Goal: Information Seeking & Learning: Learn about a topic

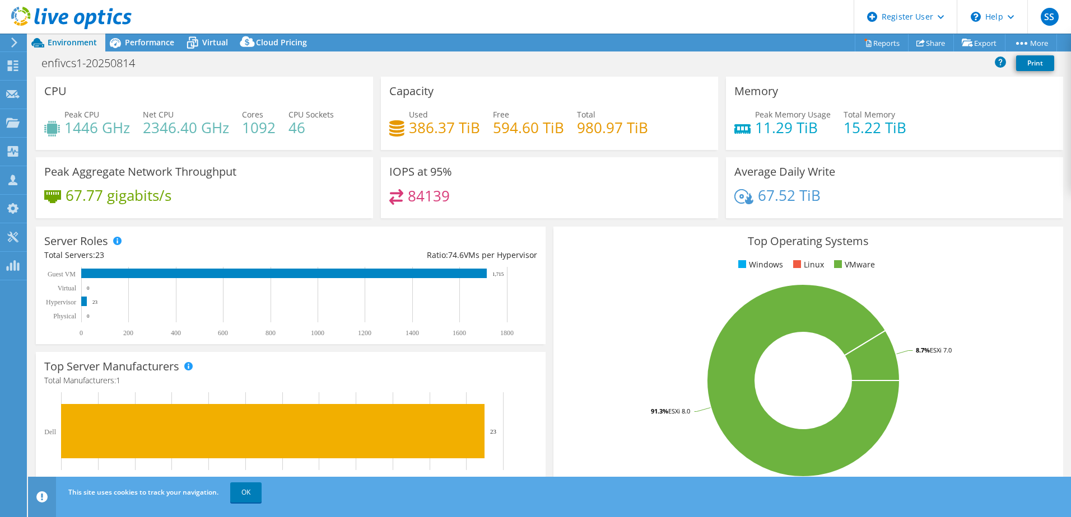
click at [253, 130] on h4 "1092" at bounding box center [259, 128] width 34 height 12
drag, startPoint x: 253, startPoint y: 130, endPoint x: 294, endPoint y: 128, distance: 40.9
click at [294, 128] on h4 "46" at bounding box center [310, 128] width 45 height 12
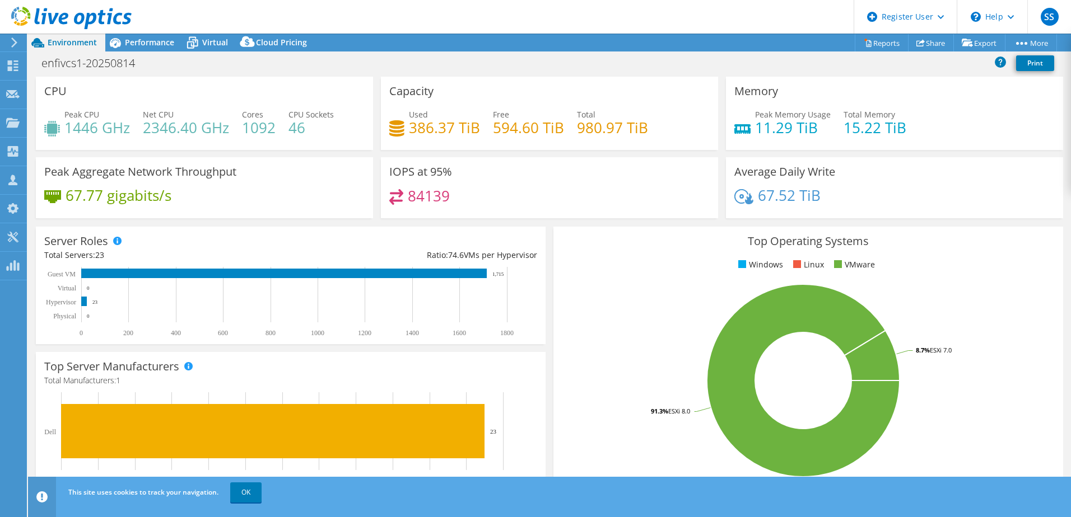
drag, startPoint x: 294, startPoint y: 128, endPoint x: 410, endPoint y: 128, distance: 116.5
click at [410, 128] on h4 "386.37 TiB" at bounding box center [444, 128] width 71 height 12
click at [149, 41] on span "Performance" at bounding box center [149, 42] width 49 height 11
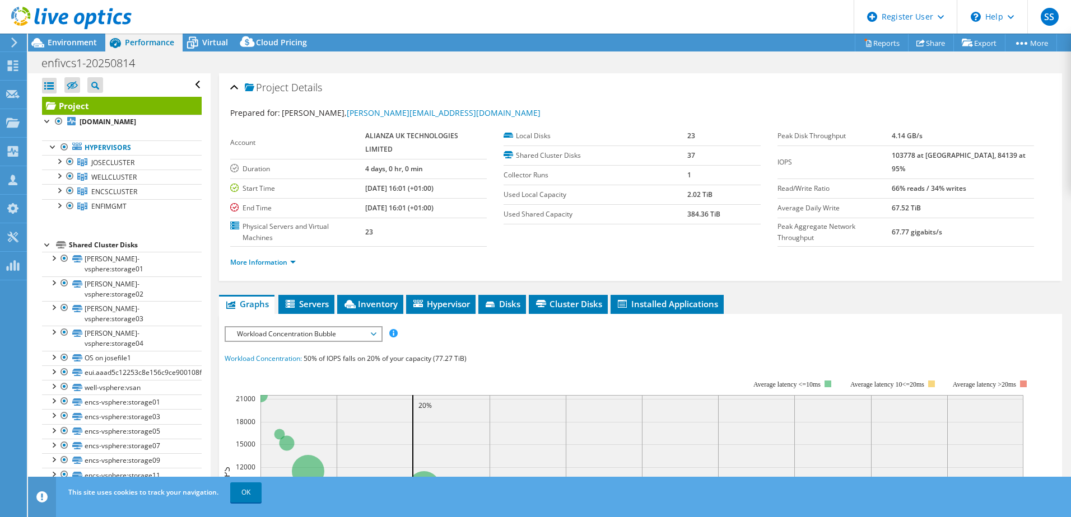
click at [300, 301] on span "Servers" at bounding box center [306, 303] width 45 height 11
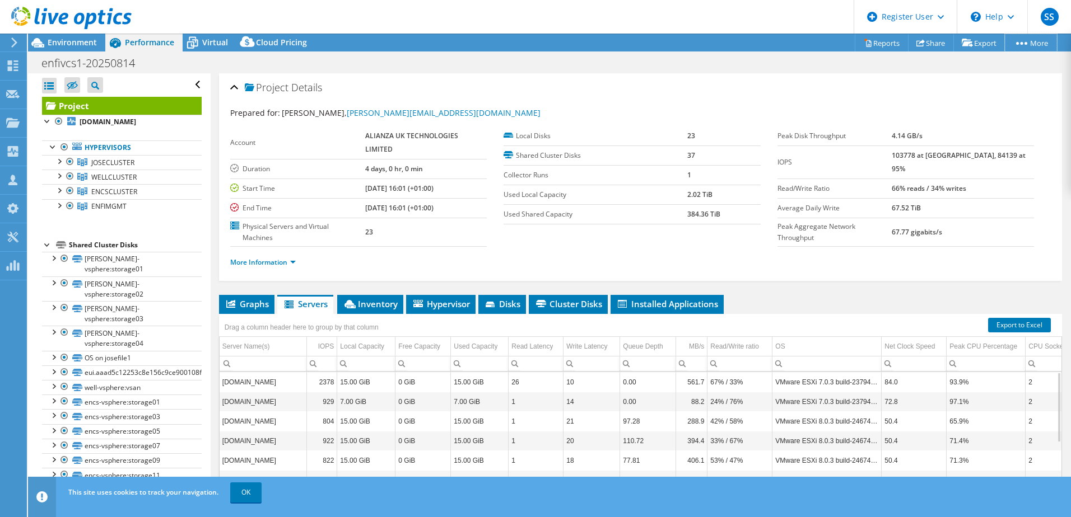
click at [1036, 43] on link "More" at bounding box center [1031, 42] width 52 height 17
click at [0, 0] on link "Publish Options" at bounding box center [0, 0] width 0 height 0
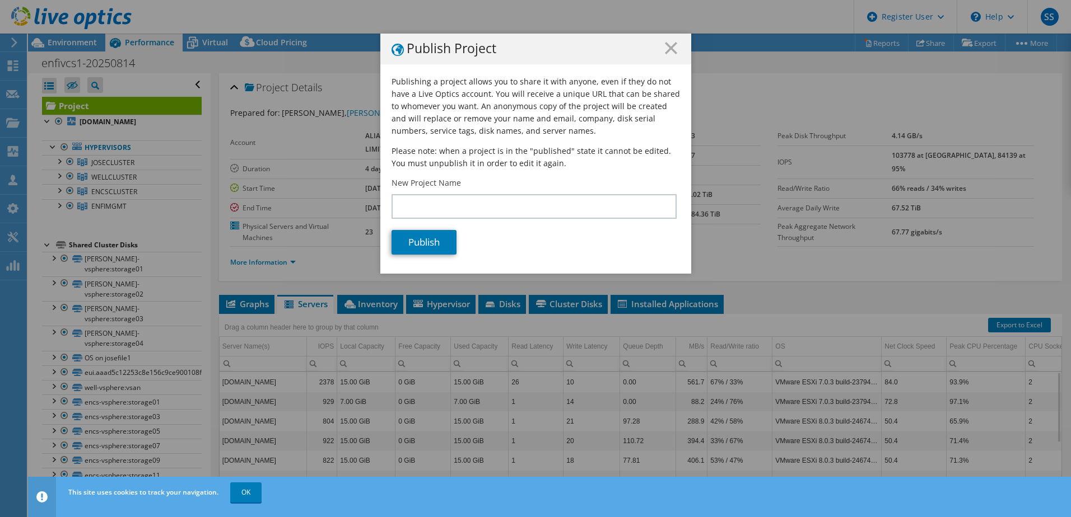
click at [668, 44] on icon at bounding box center [671, 48] width 12 height 12
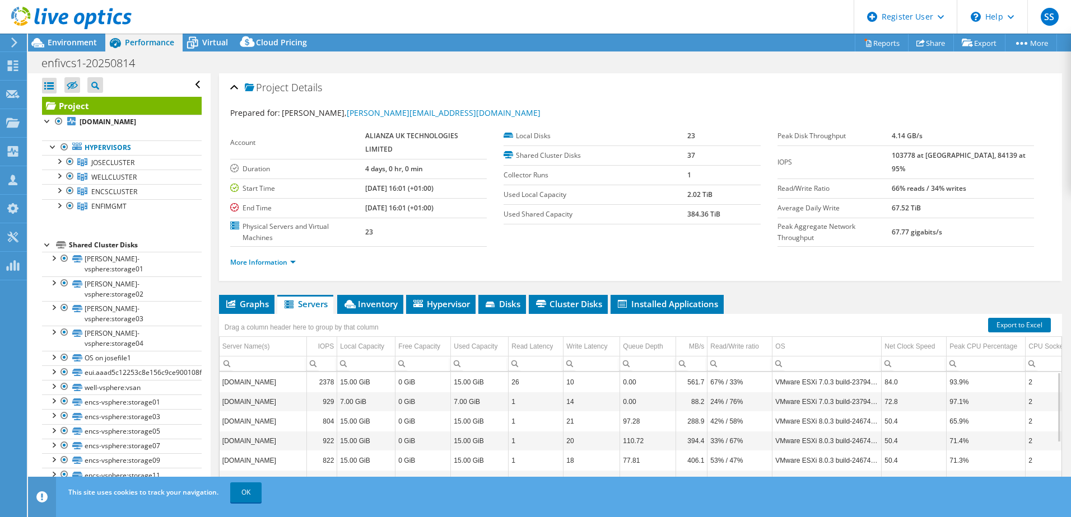
click at [838, 275] on div "More Information" at bounding box center [640, 262] width 820 height 31
click at [68, 39] on span "Environment" at bounding box center [72, 42] width 49 height 11
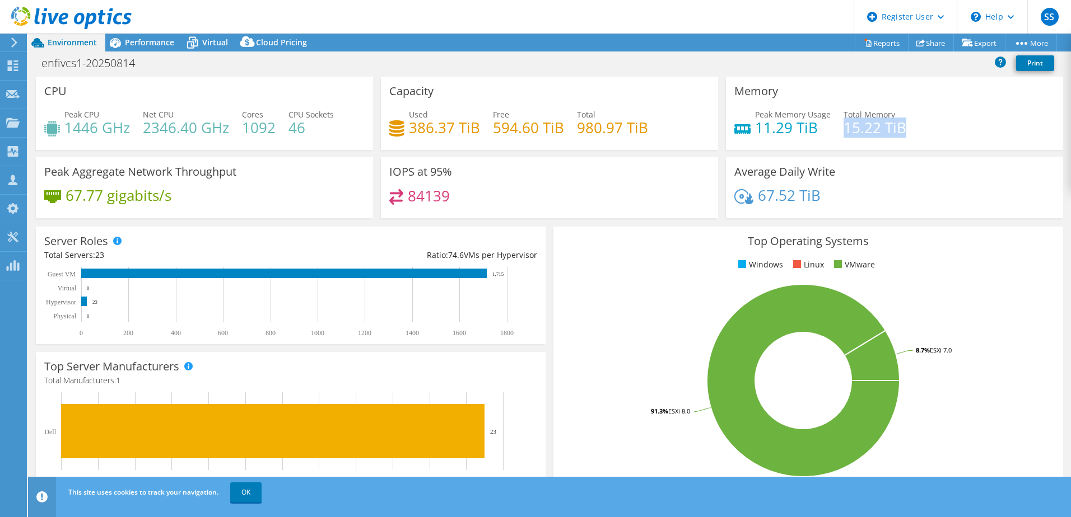
drag, startPoint x: 837, startPoint y: 130, endPoint x: 918, endPoint y: 128, distance: 81.2
click at [918, 128] on div "Peak Memory Usage 11.29 TiB Total Memory 15.22 TiB" at bounding box center [894, 127] width 320 height 36
drag, startPoint x: 143, startPoint y: 130, endPoint x: 186, endPoint y: 132, distance: 43.1
click at [186, 132] on h4 "2346.40 GHz" at bounding box center [186, 128] width 86 height 12
click at [152, 50] on div "Performance" at bounding box center [143, 43] width 77 height 18
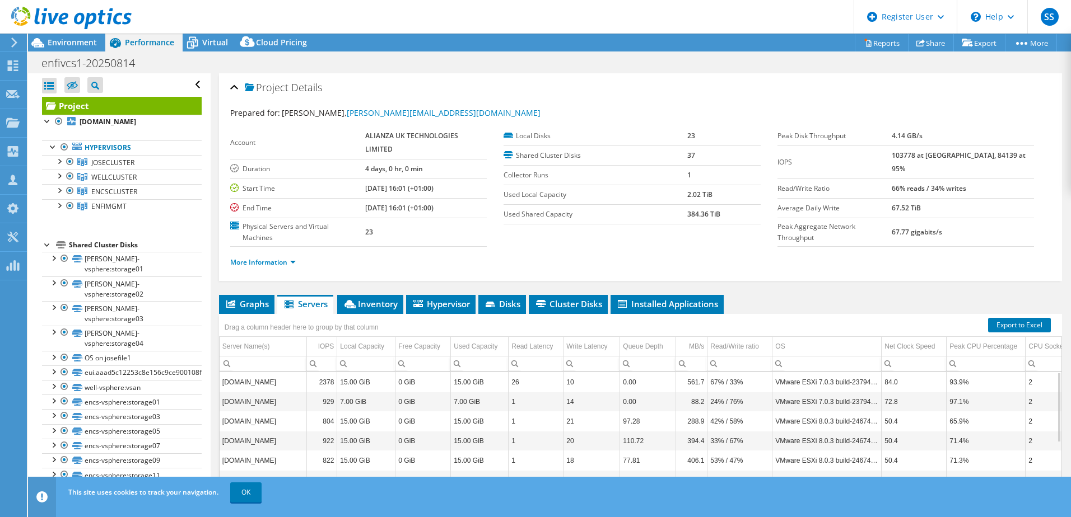
click at [61, 162] on div at bounding box center [58, 160] width 11 height 11
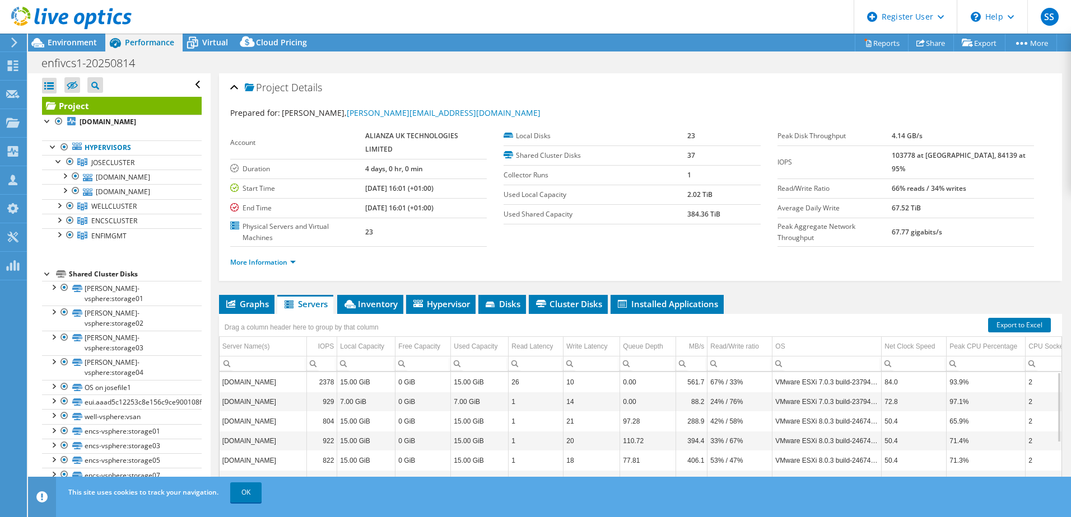
click at [61, 204] on div at bounding box center [58, 204] width 11 height 11
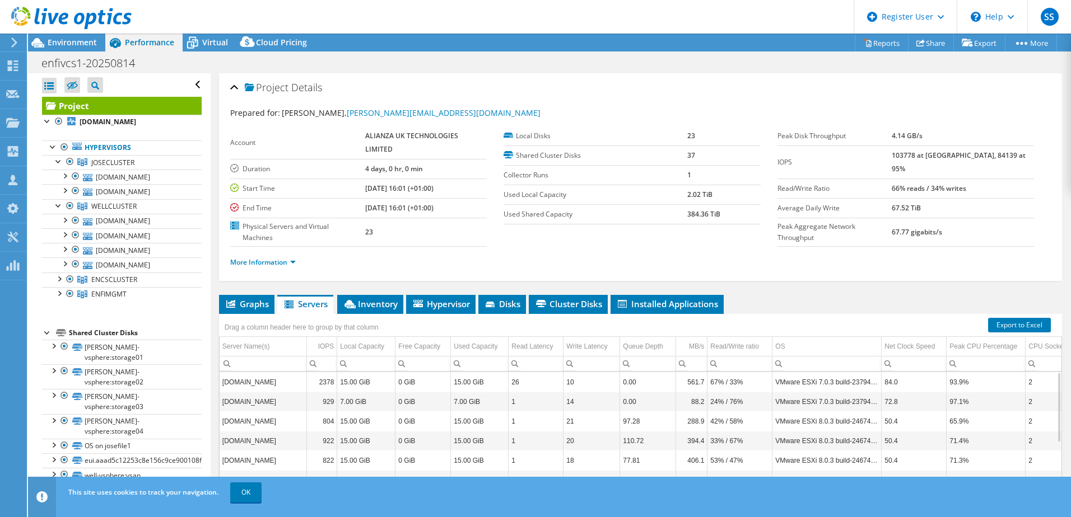
click at [61, 281] on div at bounding box center [58, 278] width 11 height 11
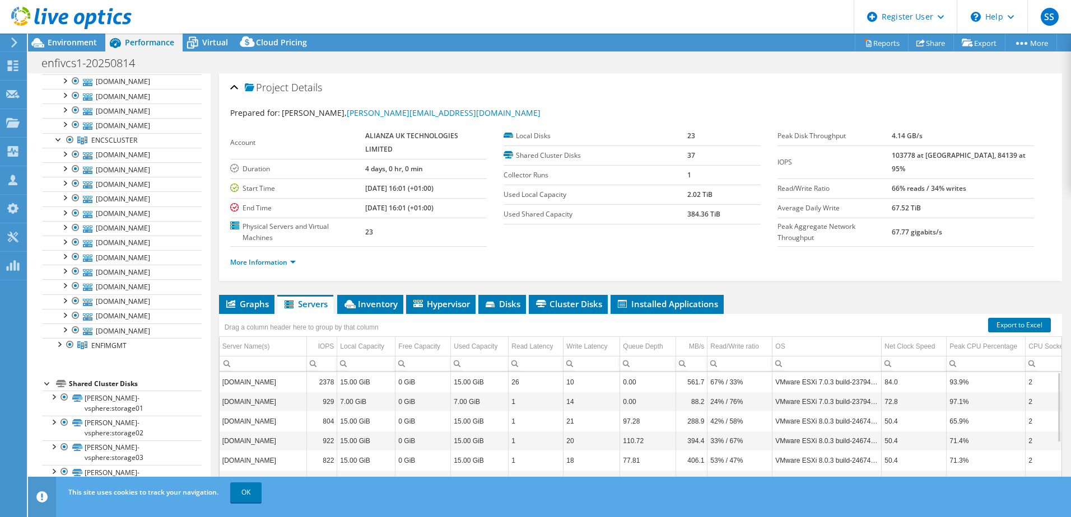
scroll to position [168, 0]
click at [58, 318] on div at bounding box center [58, 315] width 11 height 11
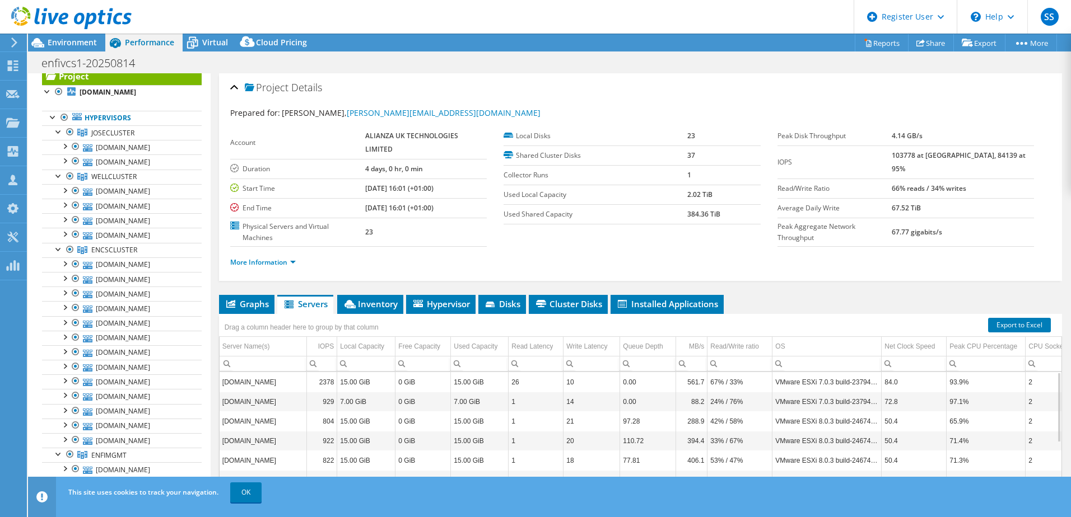
scroll to position [0, 0]
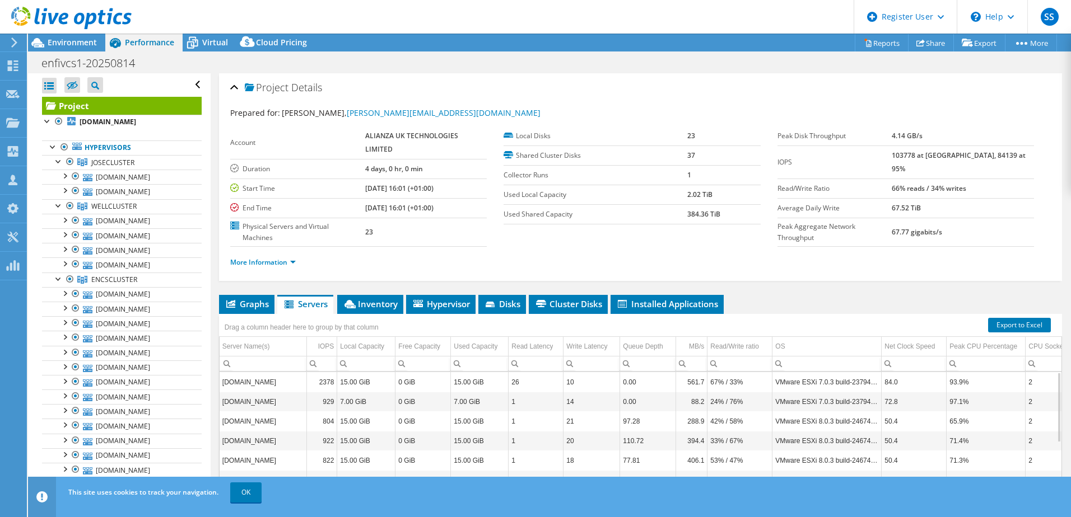
click at [209, 39] on span "Virtual" at bounding box center [215, 42] width 26 height 11
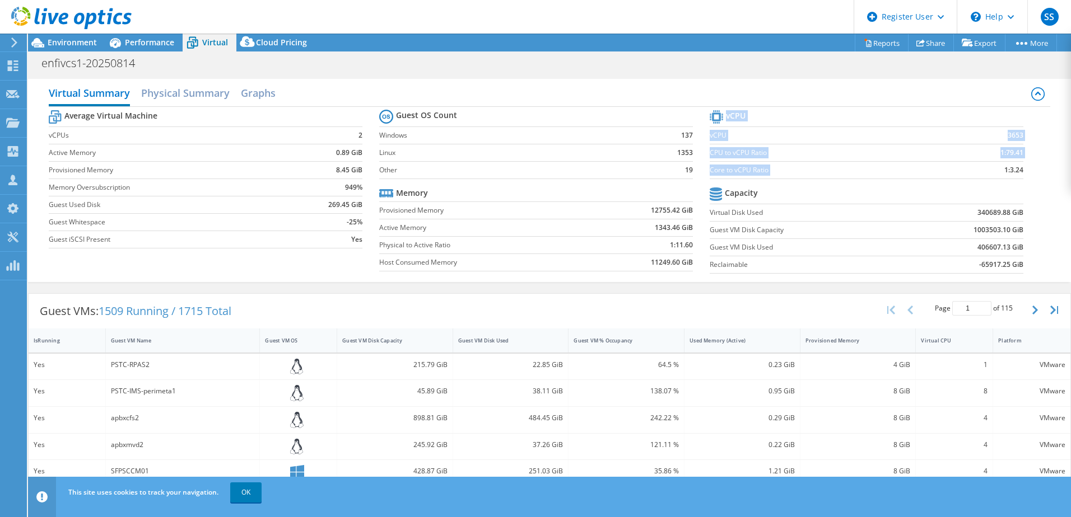
drag, startPoint x: 985, startPoint y: 169, endPoint x: 1024, endPoint y: 171, distance: 38.1
click at [1024, 171] on section "vCPU vCPU 3653 CPU to vCPU Ratio 1:79.41 Core to vCPU Ratio 1:3.24 Capacity Vir…" at bounding box center [874, 194] width 330 height 172
click at [212, 92] on h2 "Physical Summary" at bounding box center [185, 93] width 88 height 22
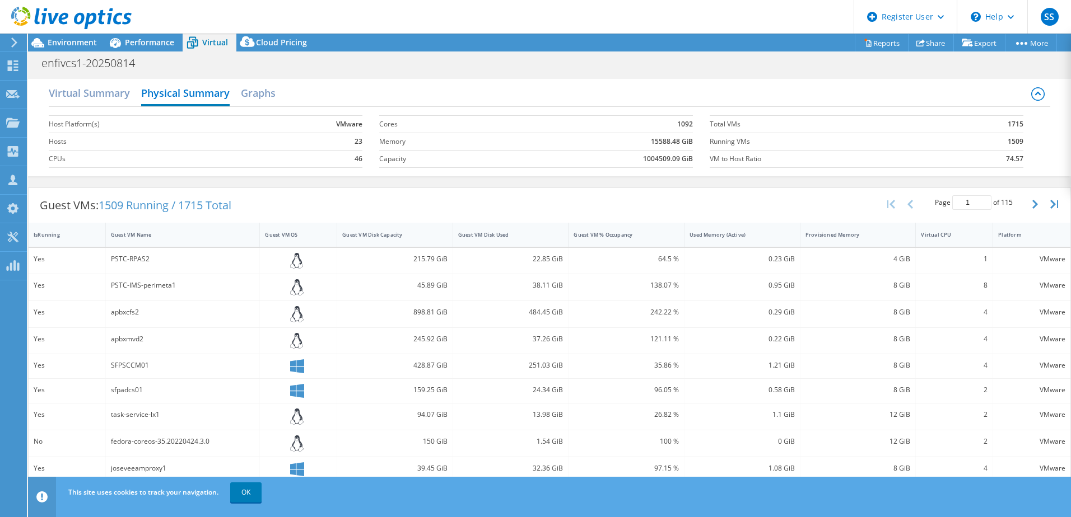
click at [260, 88] on h2 "Graphs" at bounding box center [258, 93] width 35 height 22
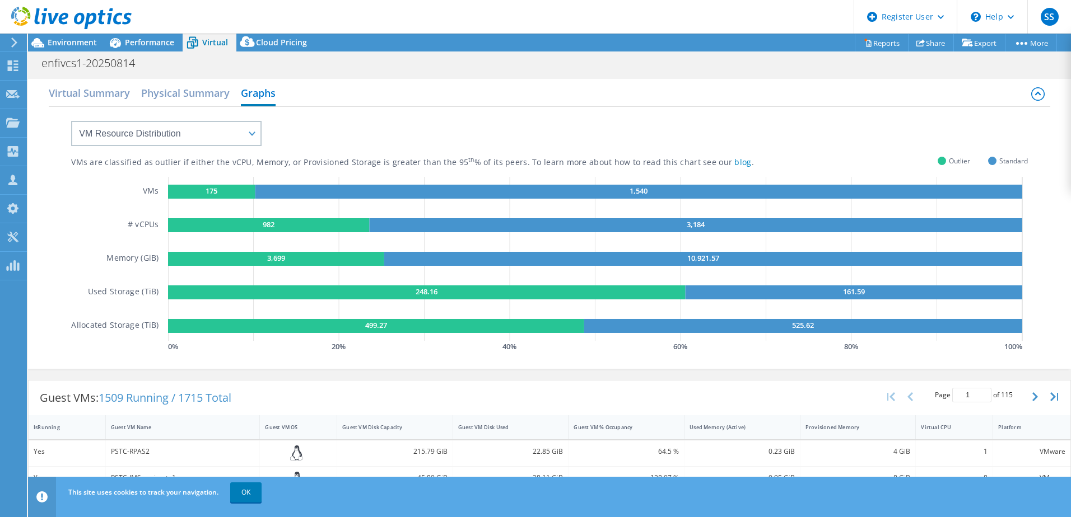
click at [115, 99] on h2 "Virtual Summary" at bounding box center [89, 93] width 81 height 22
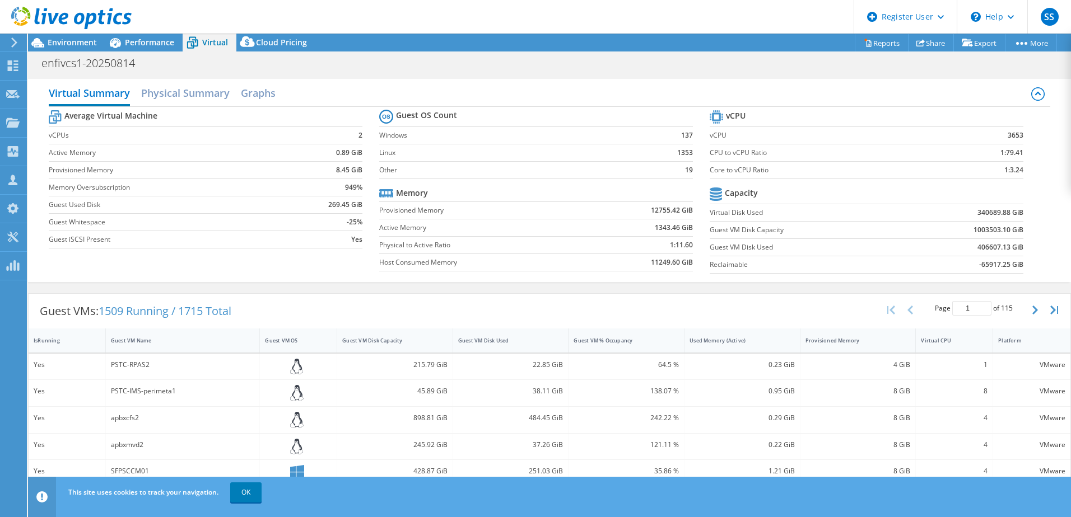
click at [144, 35] on div "Performance" at bounding box center [143, 43] width 77 height 18
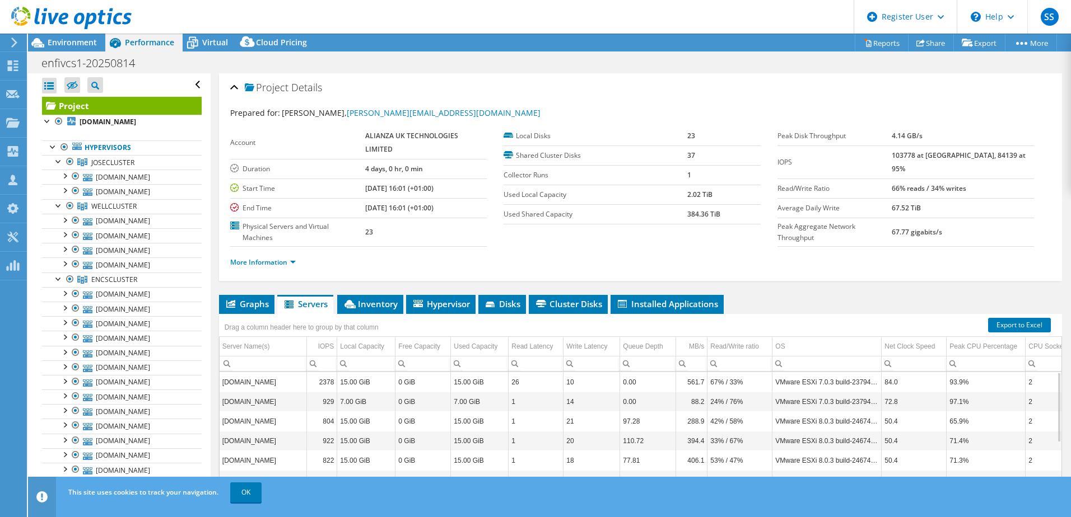
click at [250, 306] on span "Graphs" at bounding box center [247, 303] width 44 height 11
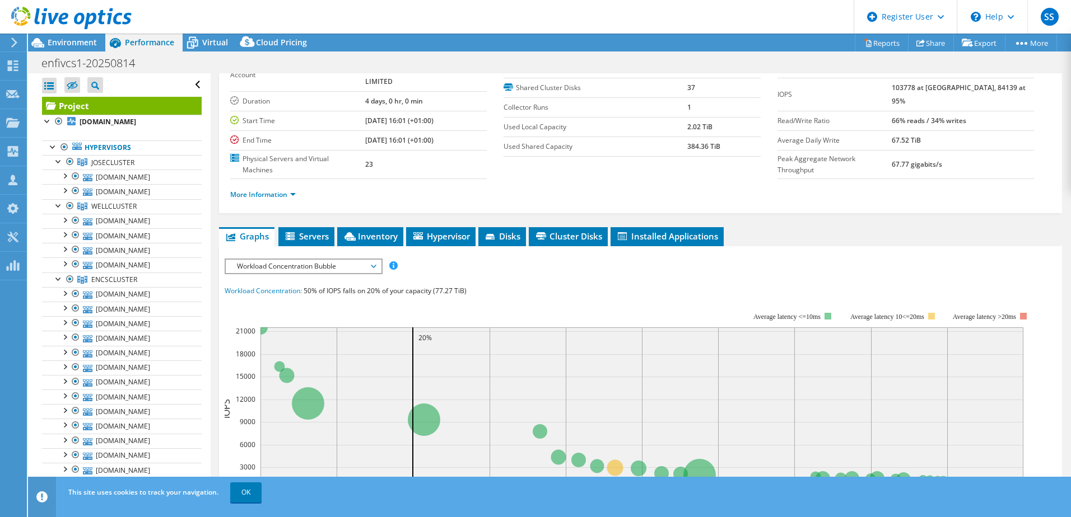
scroll to position [43, 0]
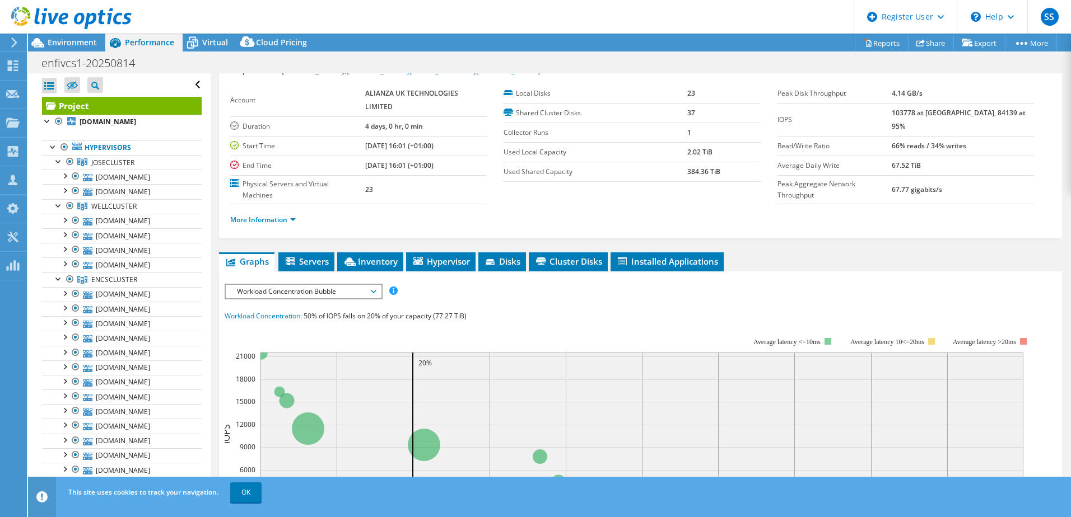
click at [62, 43] on span "Environment" at bounding box center [72, 42] width 49 height 11
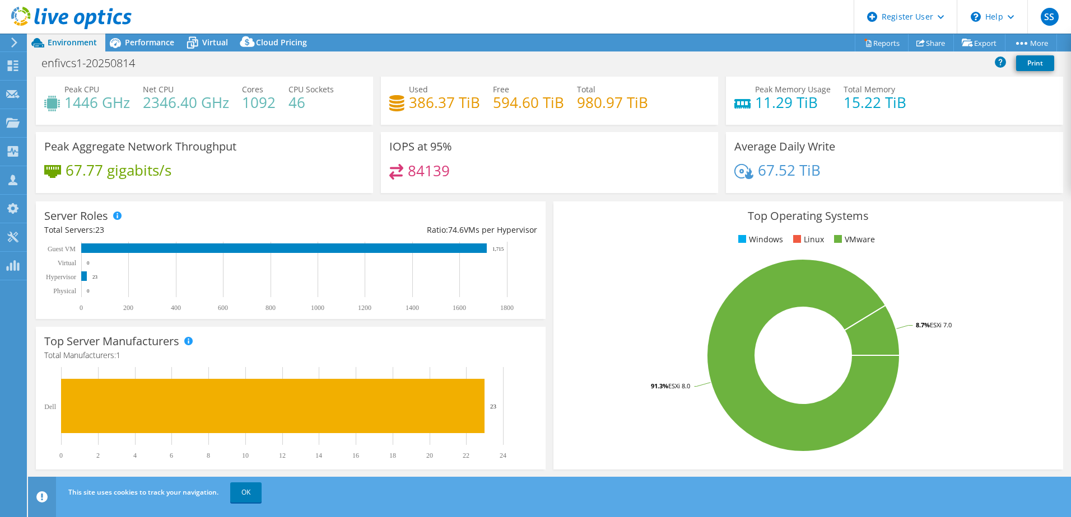
scroll to position [0, 0]
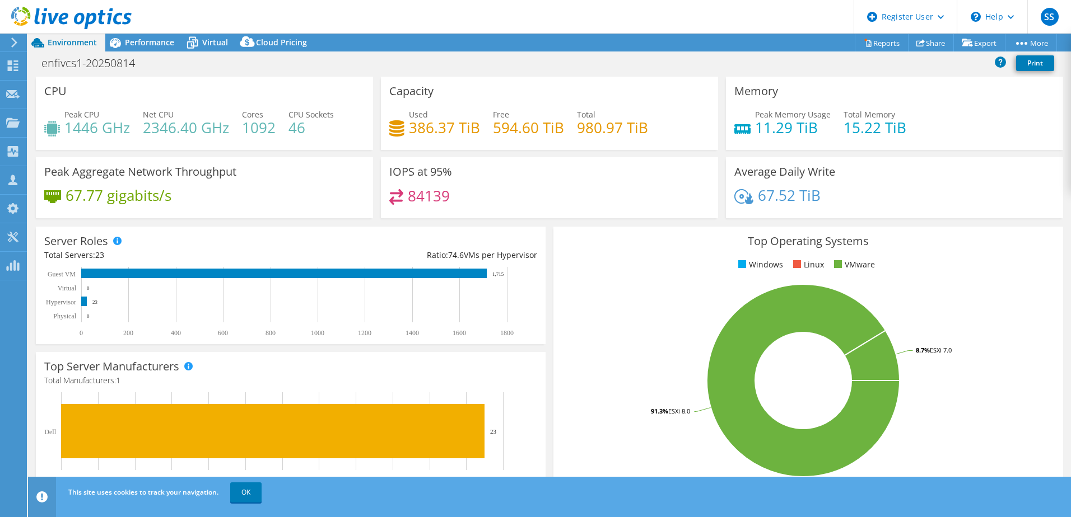
click at [167, 45] on span "Performance" at bounding box center [149, 42] width 49 height 11
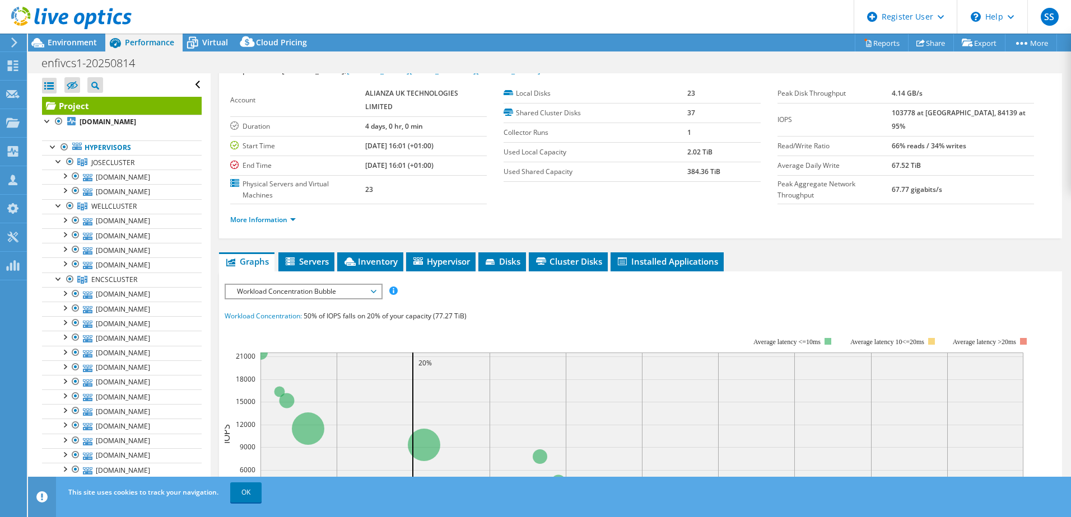
click at [207, 43] on span "Virtual" at bounding box center [215, 42] width 26 height 11
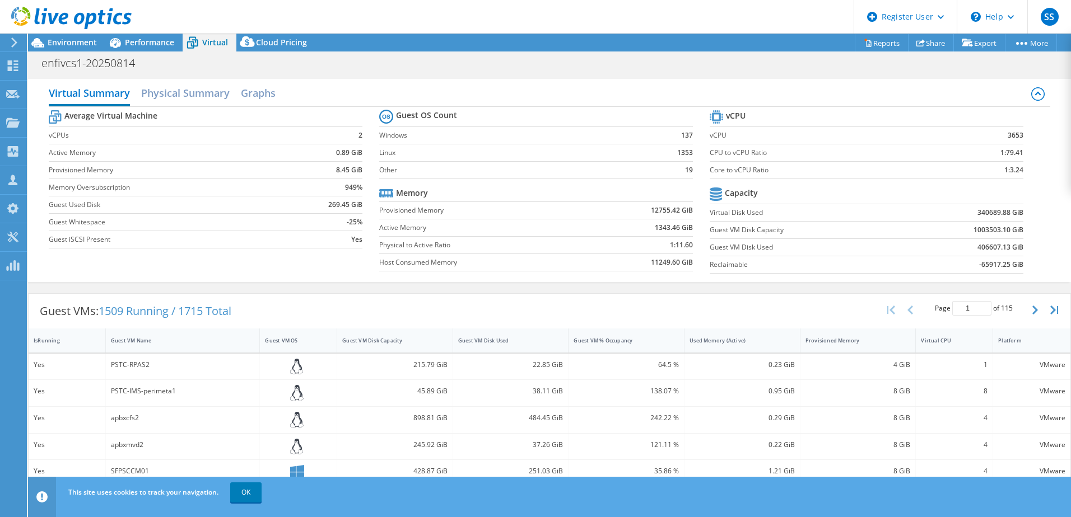
click at [136, 315] on span "1509 Running / 1715 Total" at bounding box center [165, 310] width 133 height 15
drag, startPoint x: 136, startPoint y: 315, endPoint x: 213, endPoint y: 314, distance: 77.8
click at [213, 314] on span "1509 Running / 1715 Total" at bounding box center [165, 310] width 133 height 15
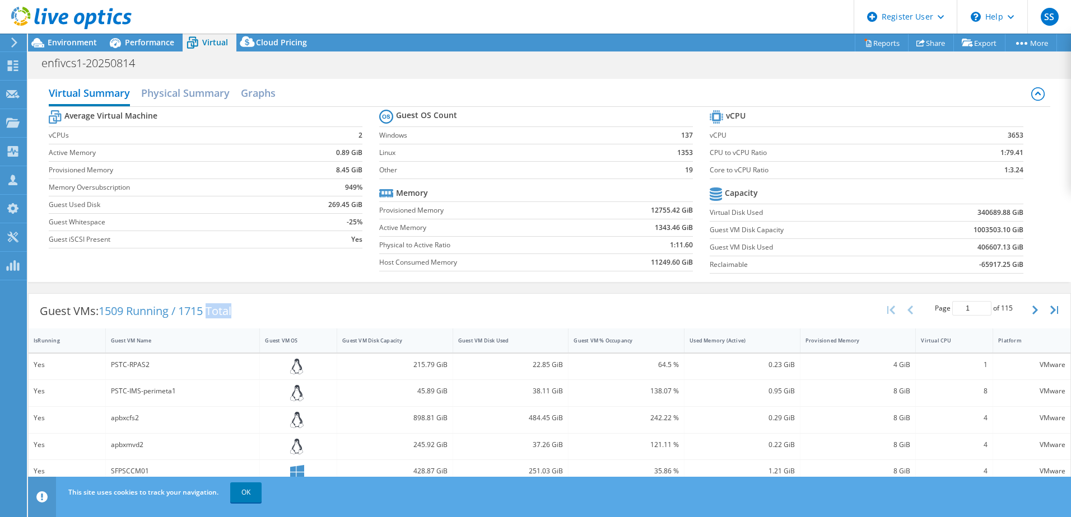
click at [213, 314] on span "1509 Running / 1715 Total" at bounding box center [165, 310] width 133 height 15
drag, startPoint x: 213, startPoint y: 314, endPoint x: 312, endPoint y: 312, distance: 99.1
click at [312, 312] on div "Guest VMs: 1509 Running / 1715 Total Page 1 of 115 5 rows 10 rows 20 rows 25 ro…" at bounding box center [549, 311] width 1041 height 35
click at [78, 45] on span "Environment" at bounding box center [72, 42] width 49 height 11
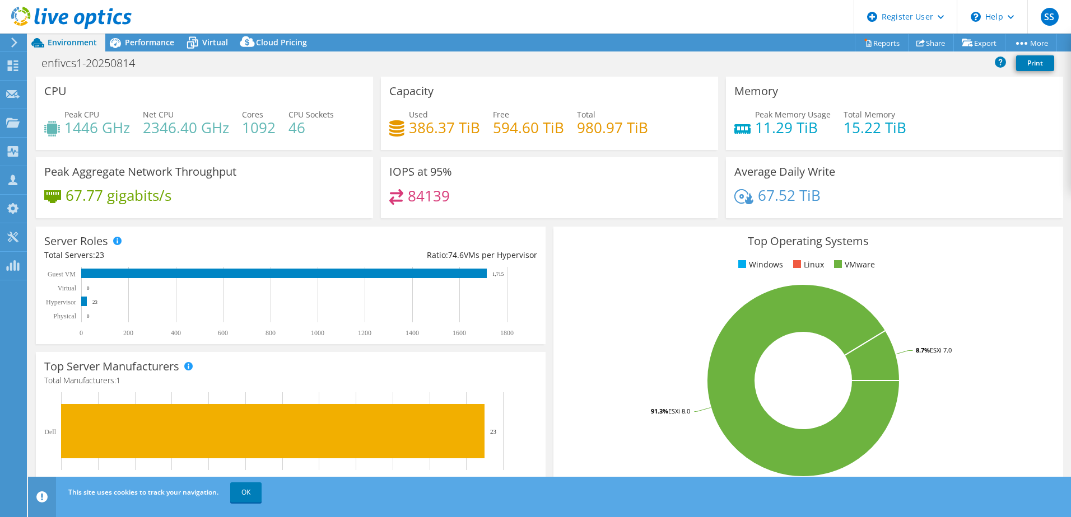
click at [134, 44] on span "Performance" at bounding box center [149, 42] width 49 height 11
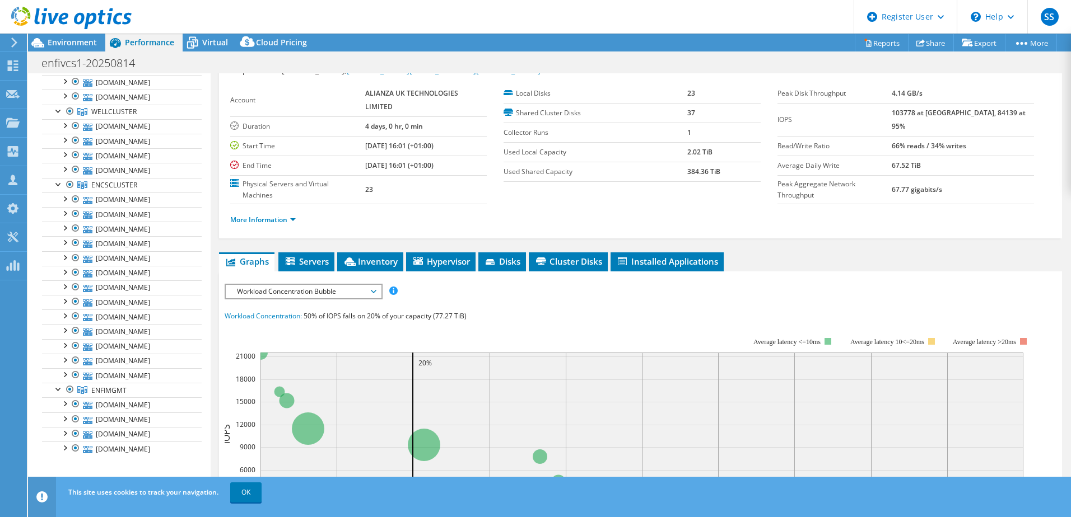
scroll to position [112, 0]
click at [59, 165] on div at bounding box center [58, 166] width 11 height 11
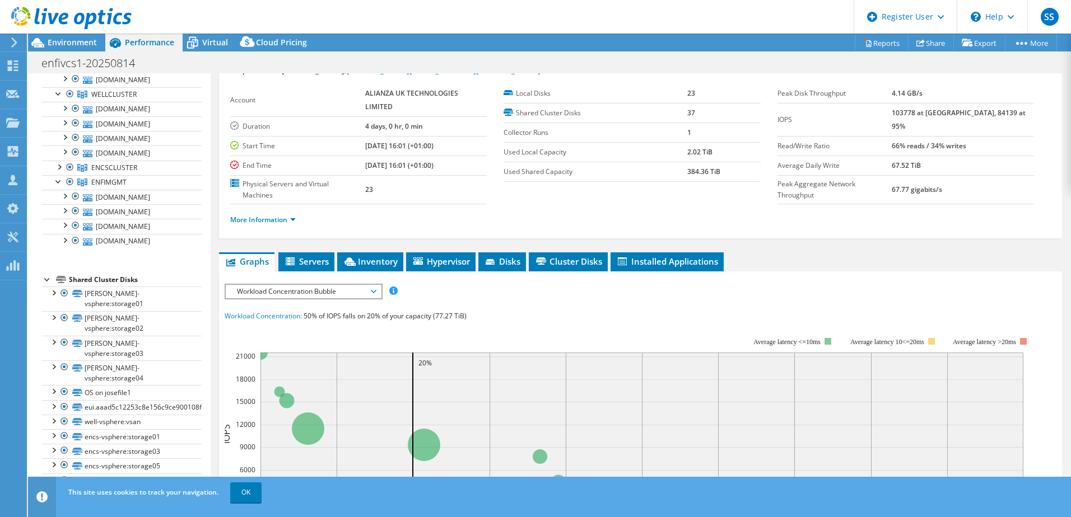
click at [56, 180] on div at bounding box center [58, 180] width 11 height 11
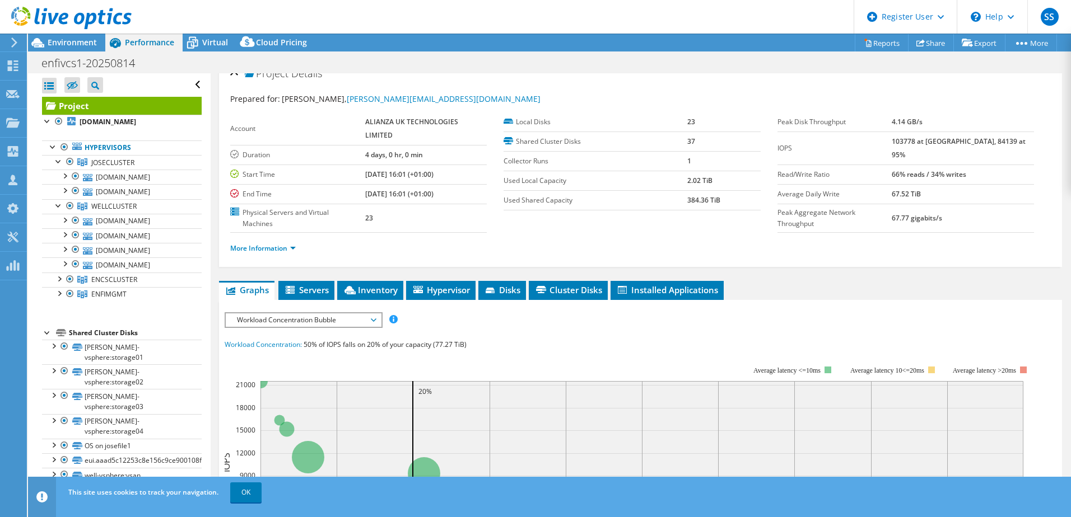
scroll to position [0, 0]
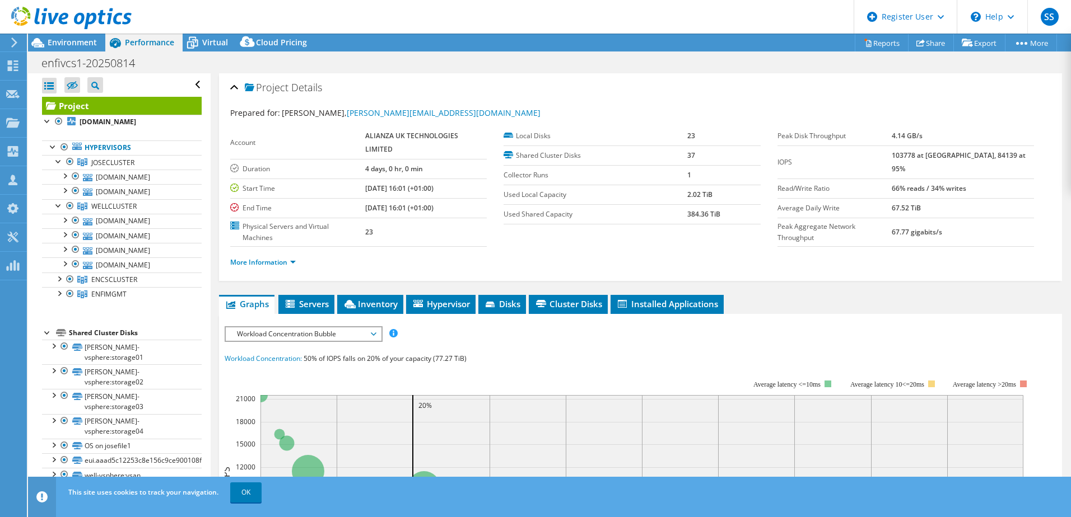
click at [566, 298] on span "Cluster Disks" at bounding box center [568, 303] width 68 height 11
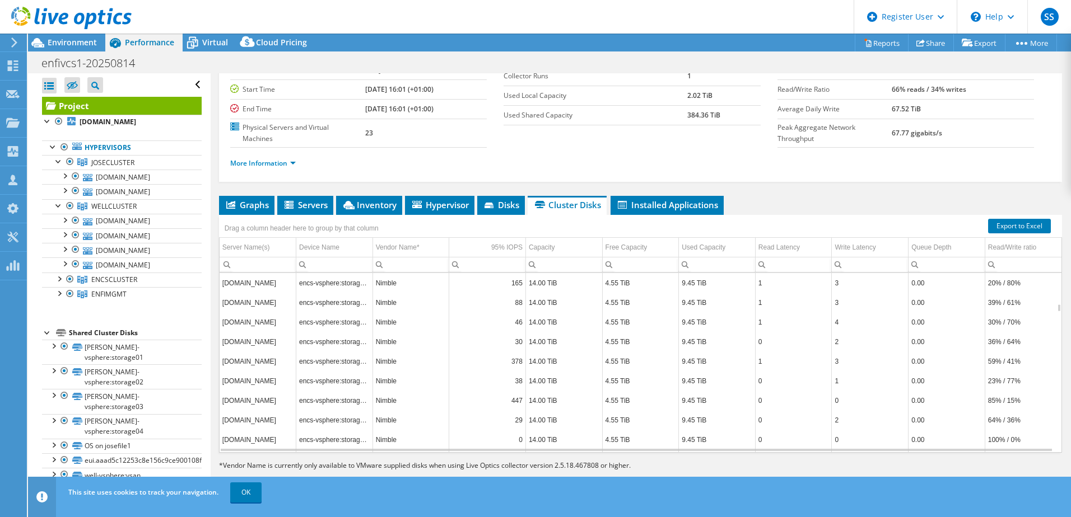
scroll to position [1680, 0]
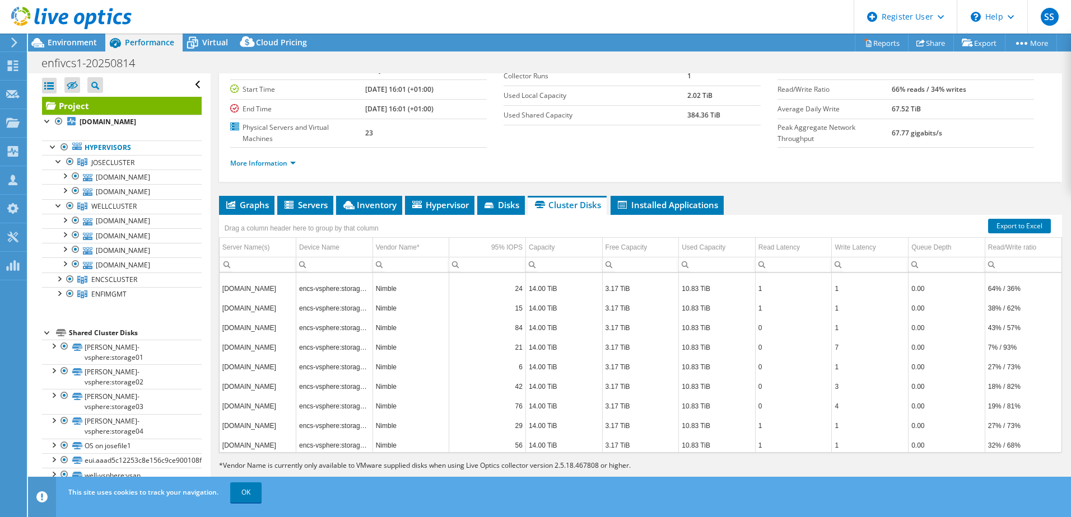
click at [236, 206] on span "Graphs" at bounding box center [247, 204] width 44 height 11
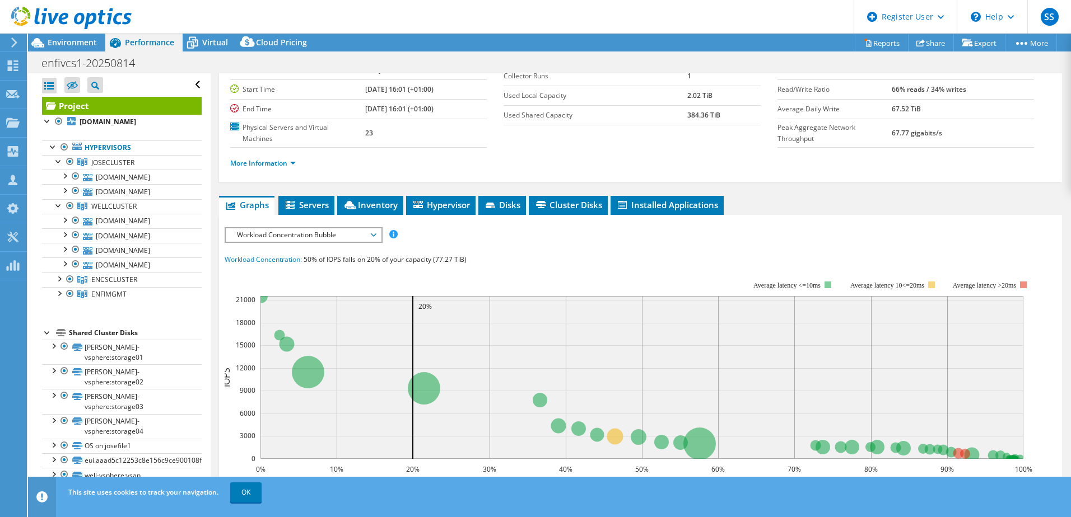
click at [306, 200] on span "Servers" at bounding box center [306, 204] width 45 height 11
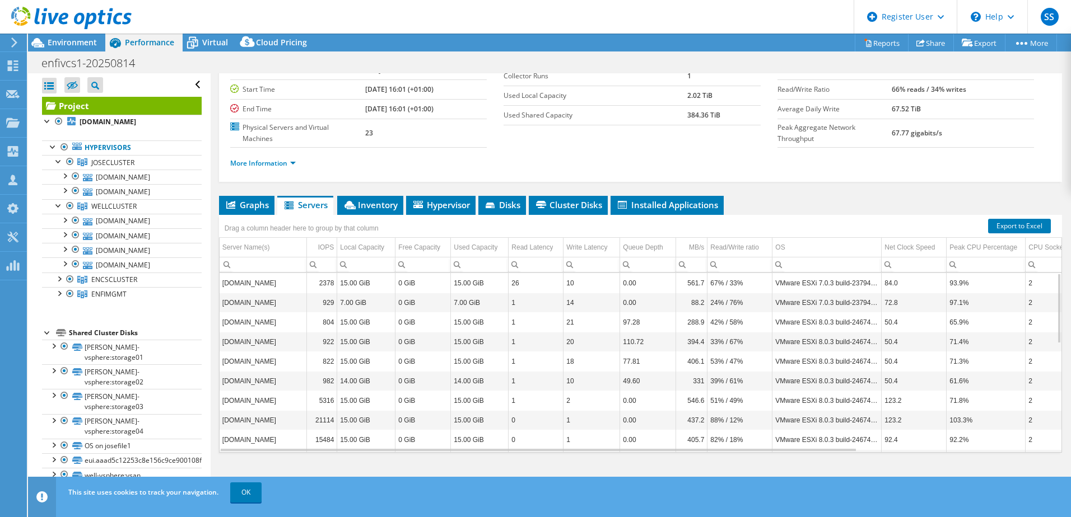
click at [349, 202] on icon at bounding box center [349, 205] width 11 height 8
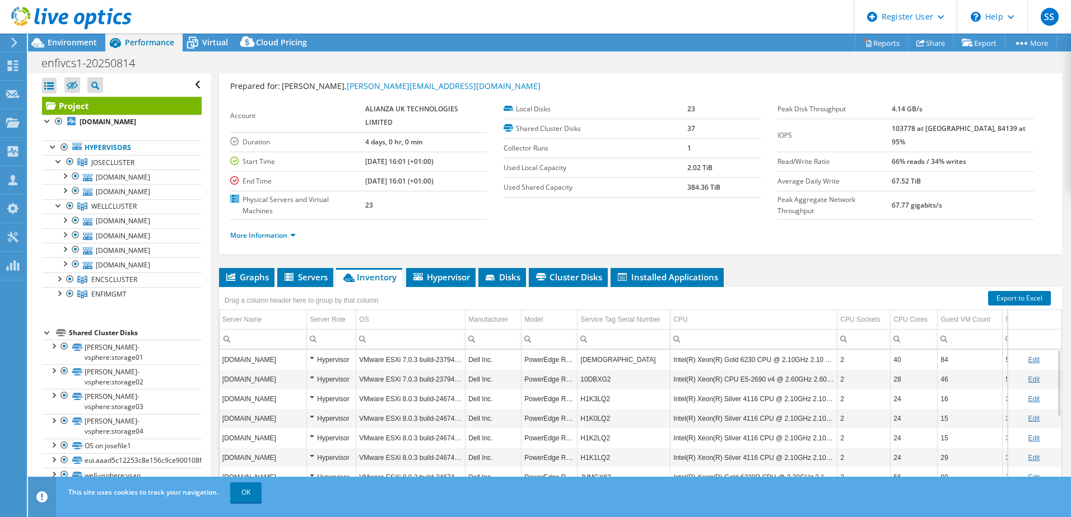
scroll to position [0, 0]
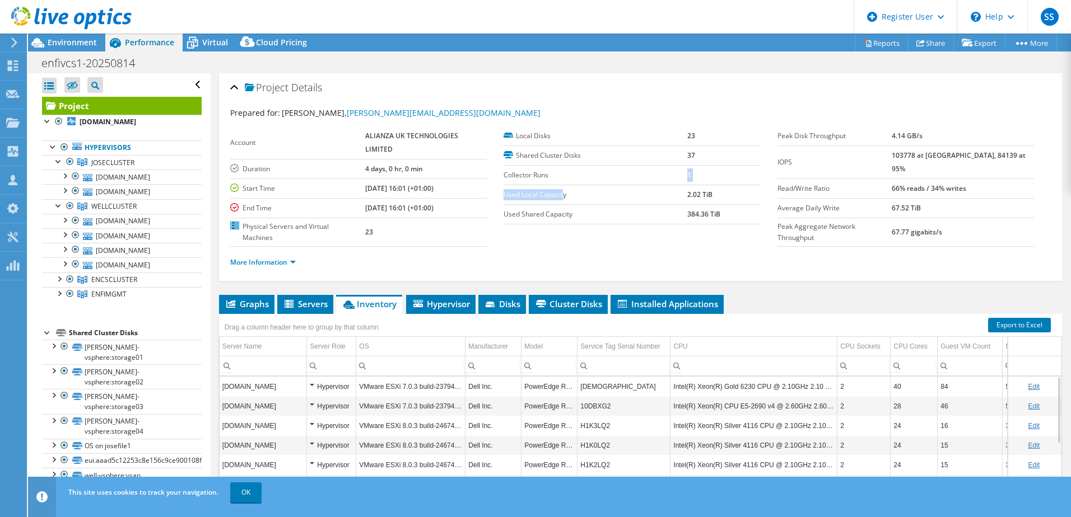
click at [561, 185] on tbody "Local Disks 23 Shared Cluster Disks 37 Collector Runs 1 Used Local Capacity 2.0…" at bounding box center [631, 176] width 256 height 98
click at [58, 41] on span "Environment" at bounding box center [72, 42] width 49 height 11
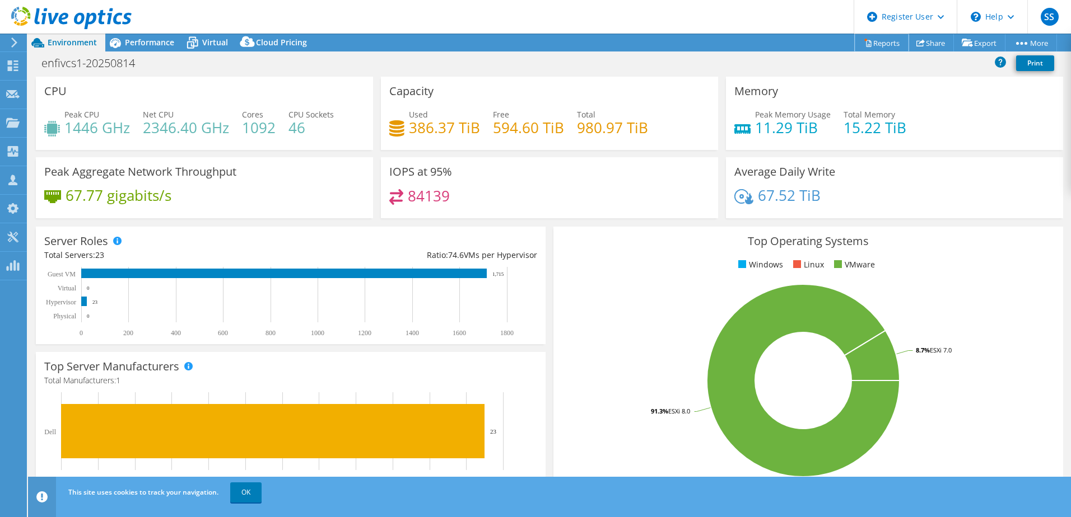
click at [864, 39] on link "Reports" at bounding box center [881, 42] width 54 height 17
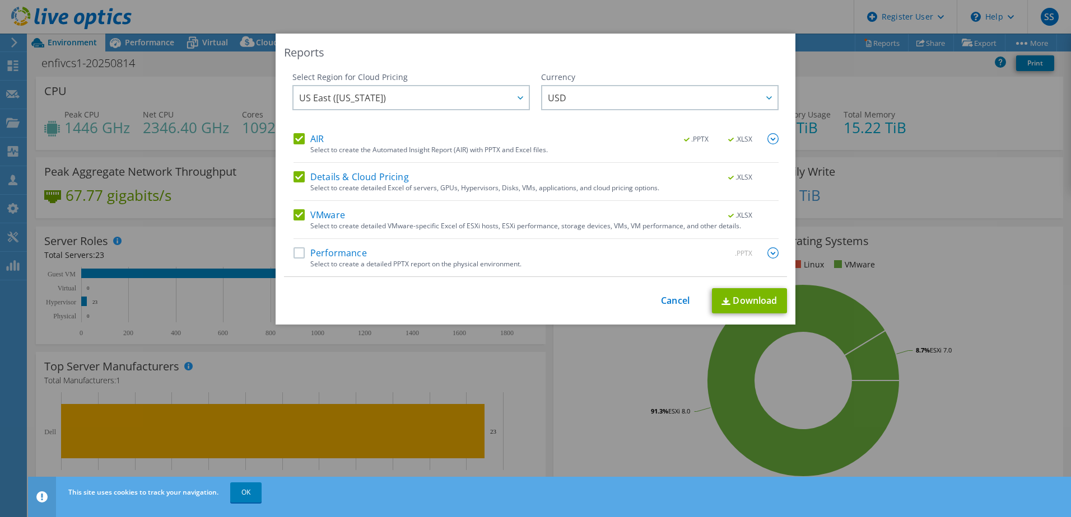
click at [301, 251] on label "Performance" at bounding box center [329, 252] width 73 height 11
click at [0, 0] on input "Performance" at bounding box center [0, 0] width 0 height 0
click at [750, 296] on link "Download" at bounding box center [749, 300] width 75 height 25
click at [741, 301] on link "Download" at bounding box center [749, 300] width 75 height 25
click at [965, 177] on div "Reports Select Region for Cloud Pricing Asia Pacific (Hong Kong) Asia Pacific (…" at bounding box center [535, 259] width 1071 height 450
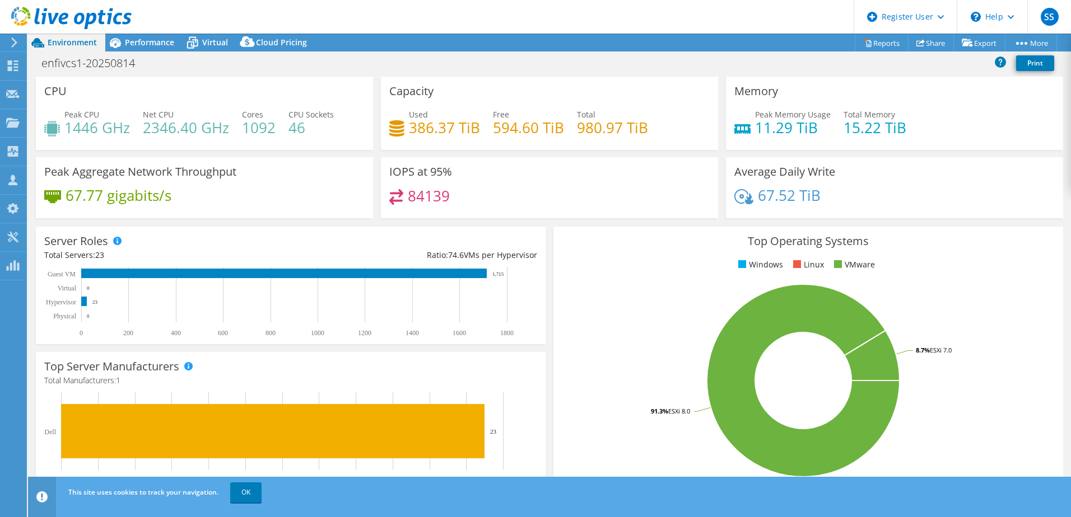
click at [143, 43] on span "Performance" at bounding box center [149, 42] width 49 height 11
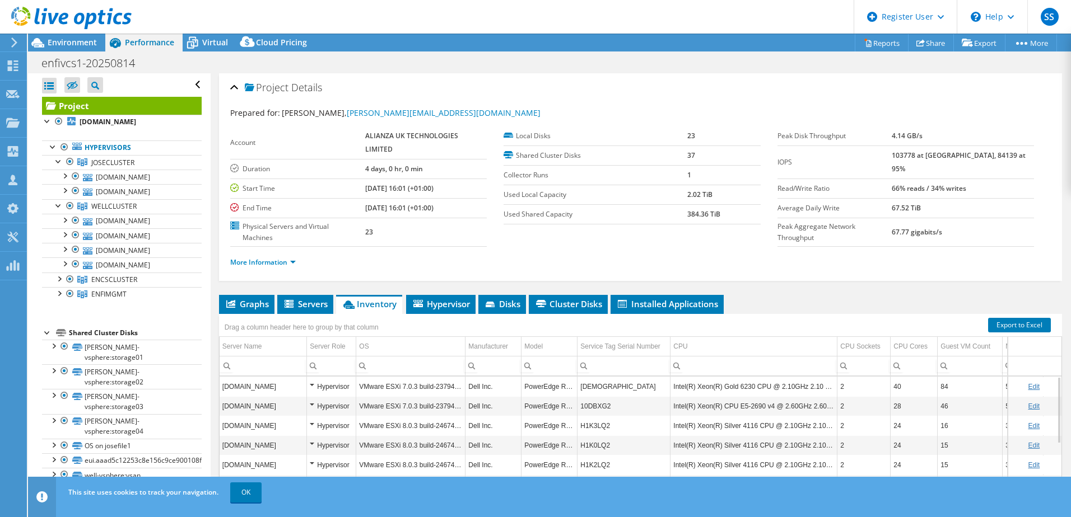
click at [196, 39] on icon at bounding box center [193, 43] width 20 height 20
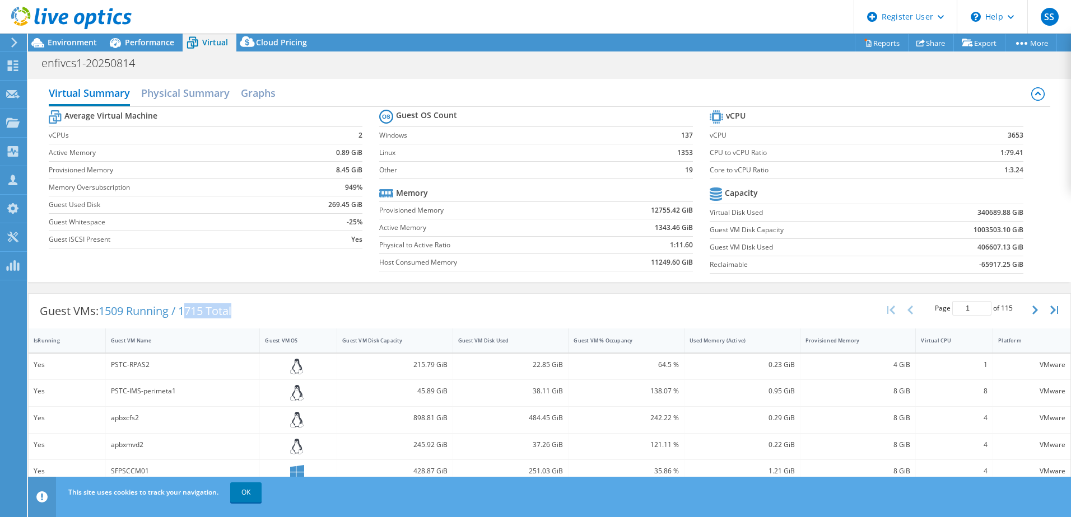
drag, startPoint x: 186, startPoint y: 312, endPoint x: 280, endPoint y: 311, distance: 93.5
click at [280, 311] on div "Guest VMs: 1509 Running / 1715 Total Page 1 of 115 5 rows 10 rows 20 rows 25 ro…" at bounding box center [549, 311] width 1041 height 35
click at [420, 315] on div "Guest VMs: 1509 Running / 1715 Total Page 1 of 115 5 rows 10 rows 20 rows 25 ro…" at bounding box center [549, 311] width 1041 height 35
click at [114, 40] on icon at bounding box center [115, 43] width 20 height 20
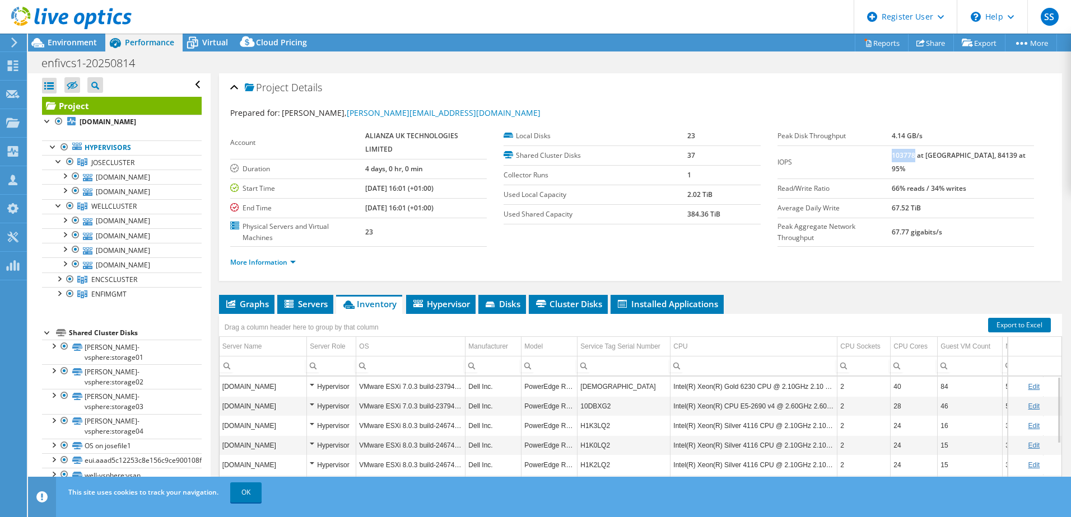
drag, startPoint x: 913, startPoint y: 157, endPoint x: 936, endPoint y: 157, distance: 22.4
click at [936, 157] on b "103778 at Peak, 84139 at 95%" at bounding box center [958, 162] width 134 height 23
click at [895, 257] on ul "More Information" at bounding box center [640, 261] width 820 height 15
click at [223, 44] on span "Virtual" at bounding box center [215, 42] width 26 height 11
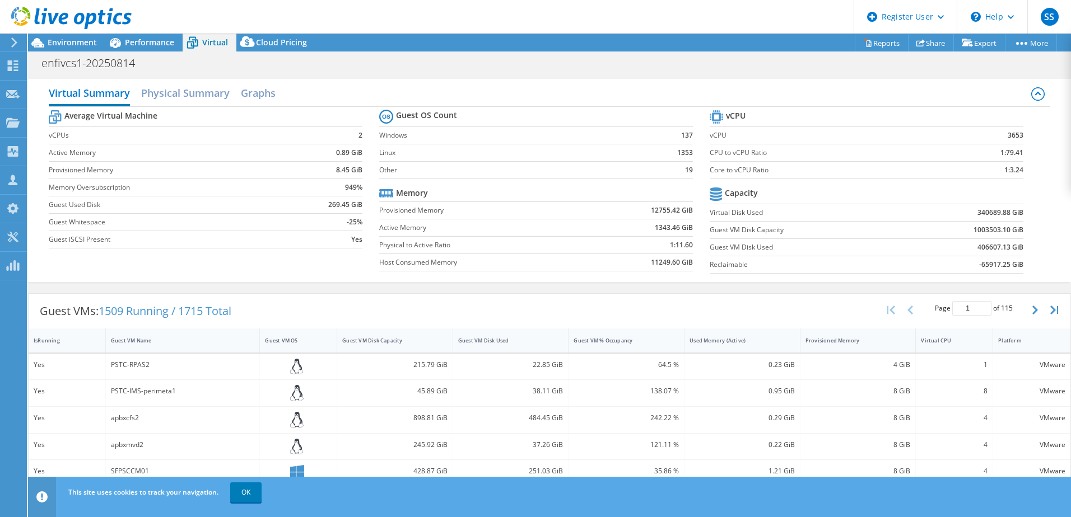
click at [667, 20] on header "SS Dell User Syed Shakeel Syed.Shakeel@Dell.com Dell My Profile Log Out \n Help…" at bounding box center [535, 17] width 1071 height 34
click at [58, 42] on span "Environment" at bounding box center [72, 42] width 49 height 11
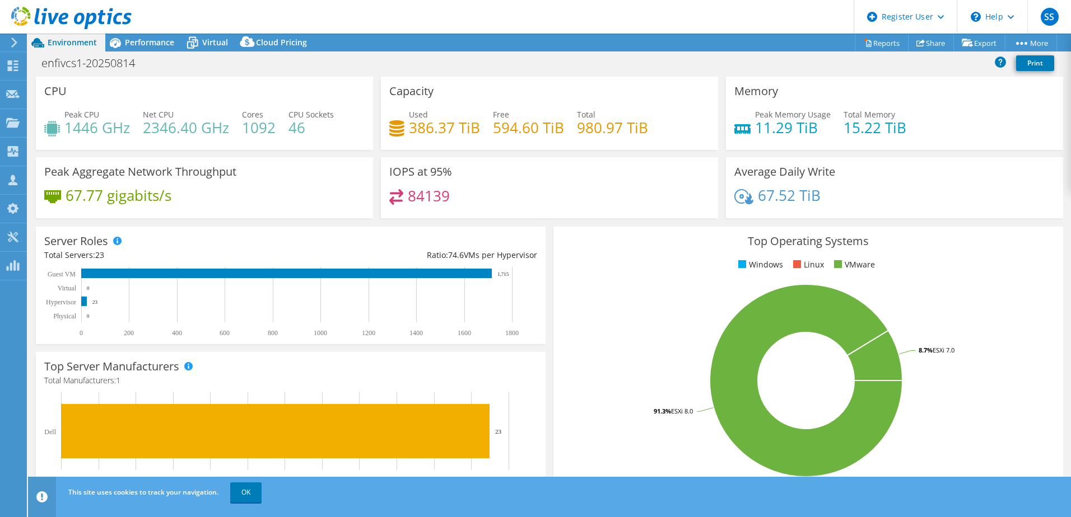
click at [165, 38] on span "Performance" at bounding box center [149, 42] width 49 height 11
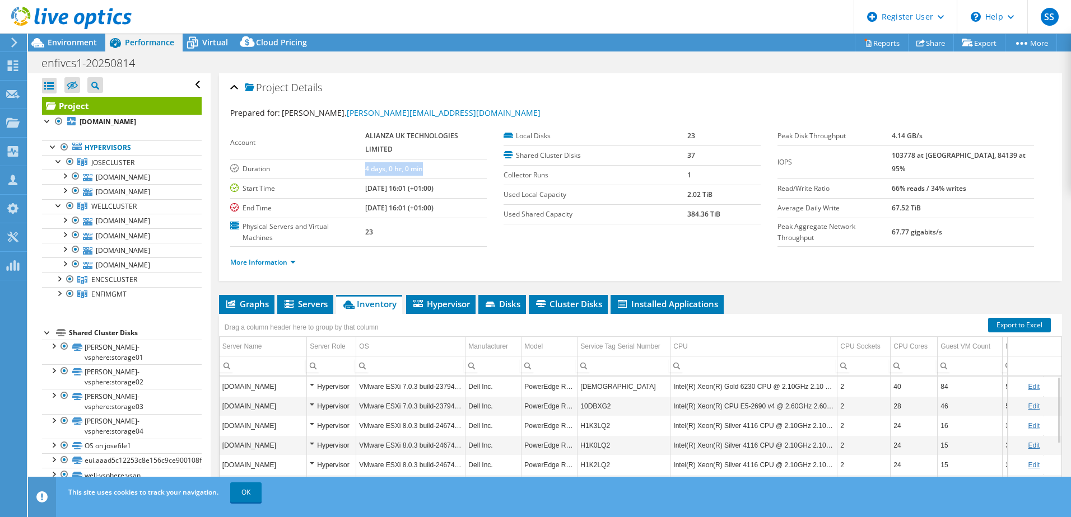
drag, startPoint x: 363, startPoint y: 168, endPoint x: 451, endPoint y: 166, distance: 88.5
click at [451, 166] on tr "Duration 4 days, 0 hr, 0 min" at bounding box center [358, 169] width 256 height 20
drag, startPoint x: 451, startPoint y: 166, endPoint x: 374, endPoint y: 161, distance: 77.4
click at [374, 161] on td "4 days, 0 hr, 0 min" at bounding box center [426, 169] width 122 height 20
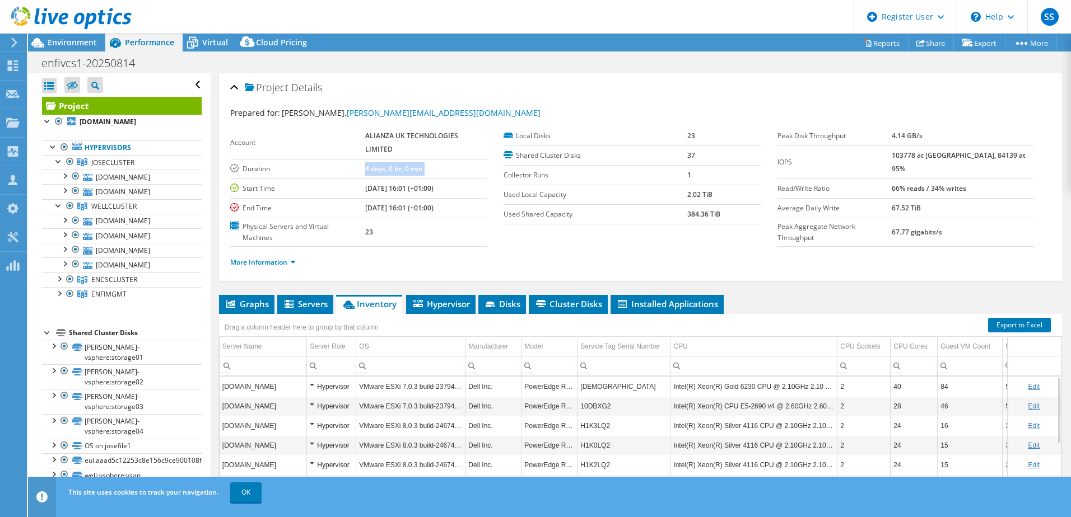
click at [374, 161] on td "4 days, 0 hr, 0 min" at bounding box center [426, 169] width 122 height 20
click at [61, 38] on span "Environment" at bounding box center [72, 42] width 49 height 11
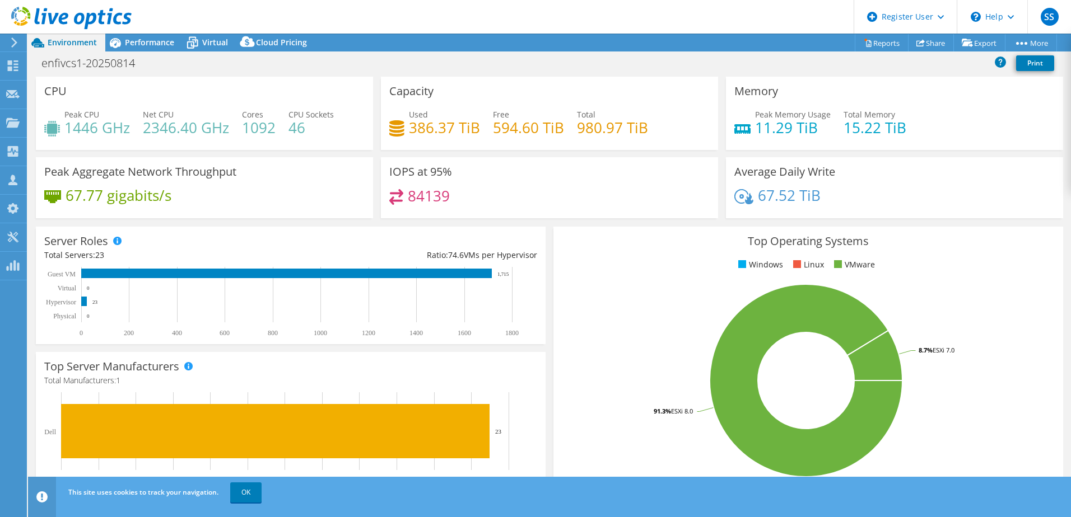
click at [188, 195] on div "67.77 gigabits/s" at bounding box center [204, 201] width 320 height 24
click at [76, 131] on h4 "1446 GHz" at bounding box center [97, 128] width 66 height 12
drag, startPoint x: 76, startPoint y: 131, endPoint x: 289, endPoint y: 148, distance: 214.0
click at [289, 148] on div "CPU Peak CPU 1446 GHz Net CPU 2346.40 GHz Cores 1092 CPU Sockets 46" at bounding box center [204, 113] width 337 height 73
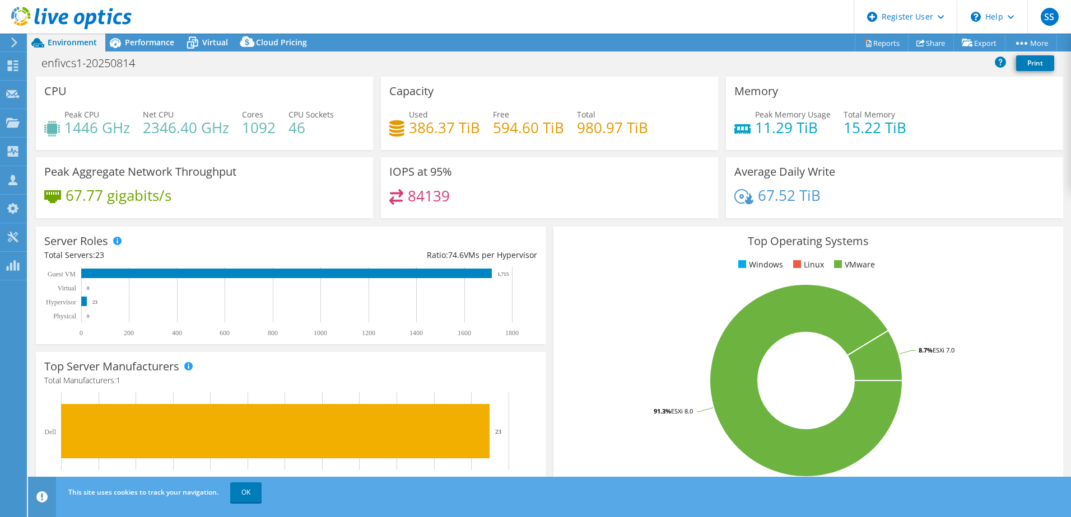
click at [103, 128] on h4 "1446 GHz" at bounding box center [97, 128] width 66 height 12
click at [335, 193] on div "67.77 gigabits/s" at bounding box center [204, 201] width 320 height 24
click at [293, 193] on div "67.77 gigabits/s" at bounding box center [204, 201] width 320 height 24
drag, startPoint x: 65, startPoint y: 128, endPoint x: 126, endPoint y: 127, distance: 61.0
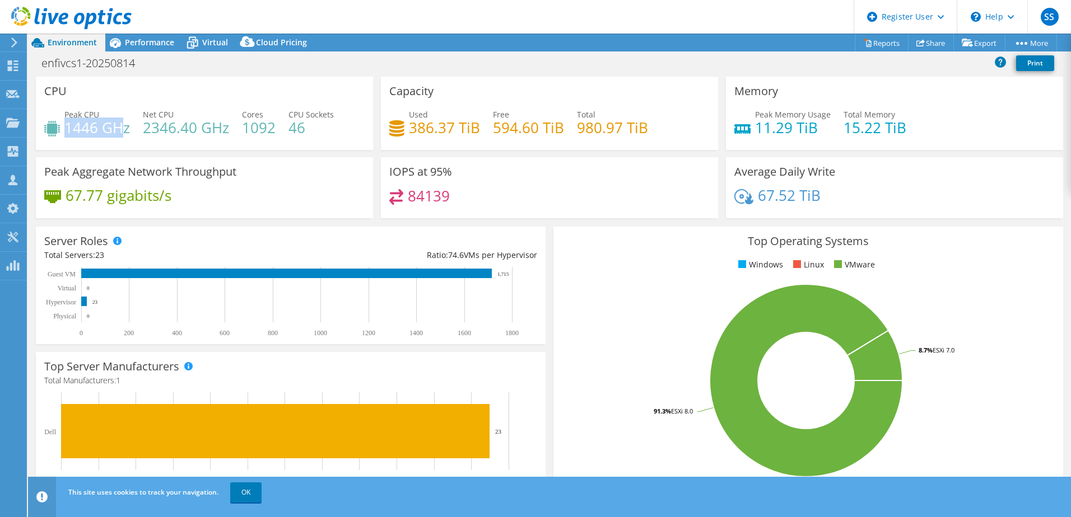
click at [126, 127] on h4 "1446 GHz" at bounding box center [97, 128] width 66 height 12
drag, startPoint x: 126, startPoint y: 127, endPoint x: 221, endPoint y: 196, distance: 117.5
click at [231, 195] on div "67.77 gigabits/s" at bounding box center [204, 201] width 320 height 24
drag, startPoint x: 389, startPoint y: 174, endPoint x: 489, endPoint y: 175, distance: 100.2
click at [489, 175] on div "IOPS at 95% 84139" at bounding box center [549, 187] width 337 height 61
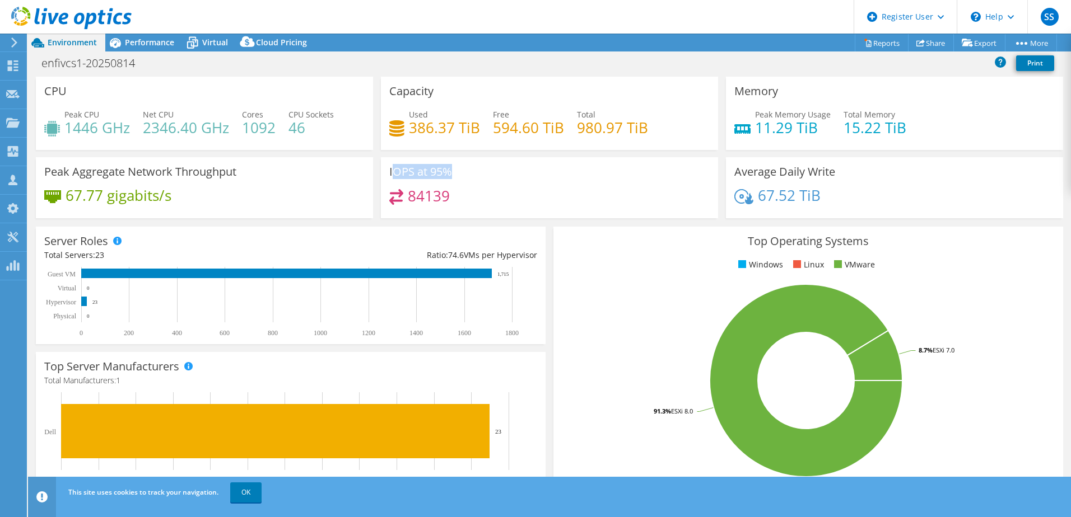
drag, startPoint x: 489, startPoint y: 175, endPoint x: 441, endPoint y: 173, distance: 48.2
click at [441, 173] on h3 "IOPS at 95%" at bounding box center [420, 172] width 63 height 12
drag, startPoint x: 441, startPoint y: 173, endPoint x: 475, endPoint y: 202, distance: 44.5
click at [475, 202] on div "84139" at bounding box center [549, 201] width 320 height 24
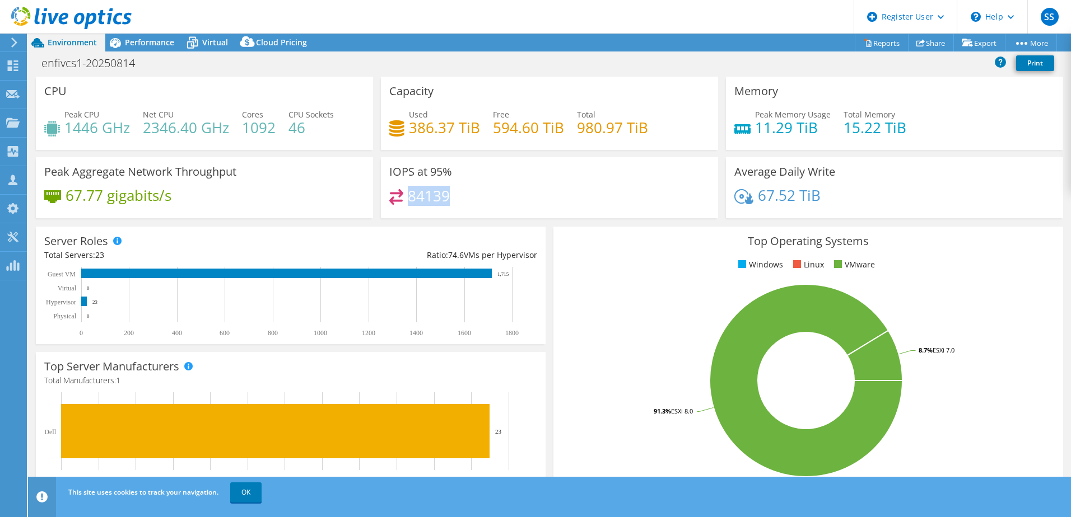
drag, startPoint x: 475, startPoint y: 202, endPoint x: 418, endPoint y: 197, distance: 57.4
click at [418, 197] on h4 "84139" at bounding box center [429, 196] width 42 height 12
drag, startPoint x: 418, startPoint y: 197, endPoint x: 405, endPoint y: 176, distance: 24.4
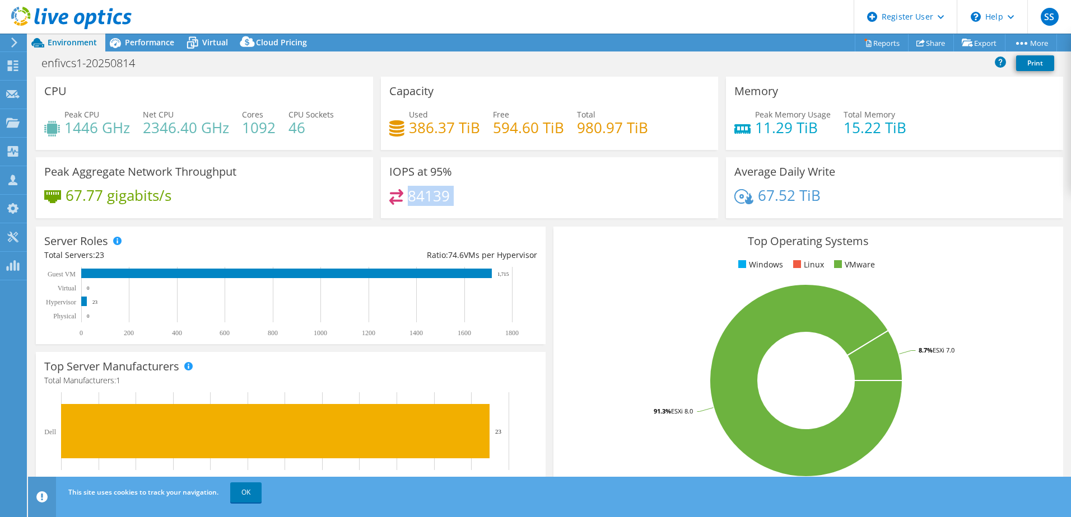
click at [405, 176] on h3 "IOPS at 95%" at bounding box center [420, 172] width 63 height 12
click at [812, 198] on h4 "67.52 TiB" at bounding box center [789, 195] width 63 height 12
drag, startPoint x: 734, startPoint y: 171, endPoint x: 884, endPoint y: 169, distance: 150.1
click at [884, 169] on div "Average Daily Write 67.52 TiB" at bounding box center [894, 187] width 337 height 61
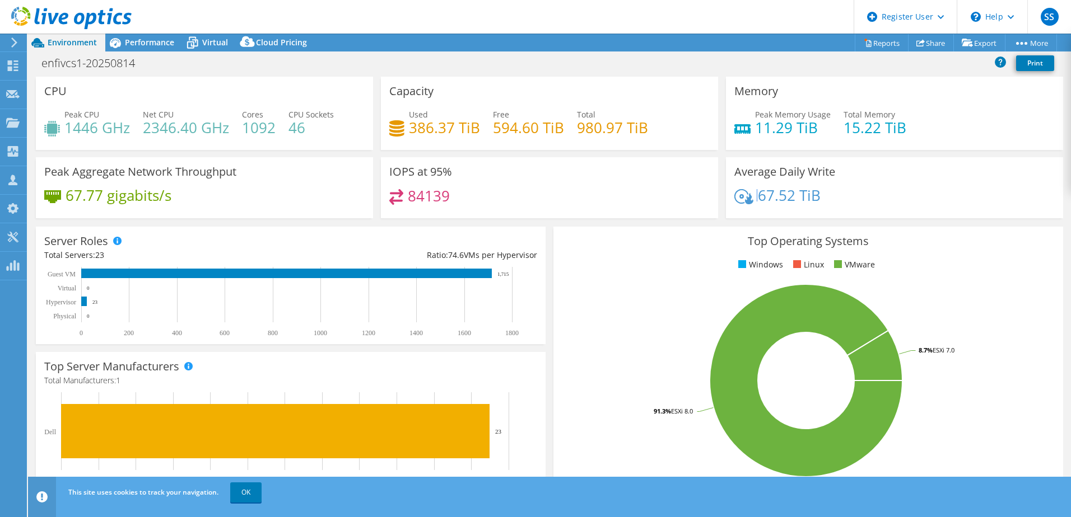
drag, startPoint x: 752, startPoint y: 197, endPoint x: 910, endPoint y: 186, distance: 158.8
click at [914, 187] on div "Average Daily Write 67.52 TiB" at bounding box center [894, 187] width 337 height 61
click at [845, 185] on div "Average Daily Write 67.52 TiB" at bounding box center [894, 187] width 337 height 61
click at [143, 44] on span "Performance" at bounding box center [149, 42] width 49 height 11
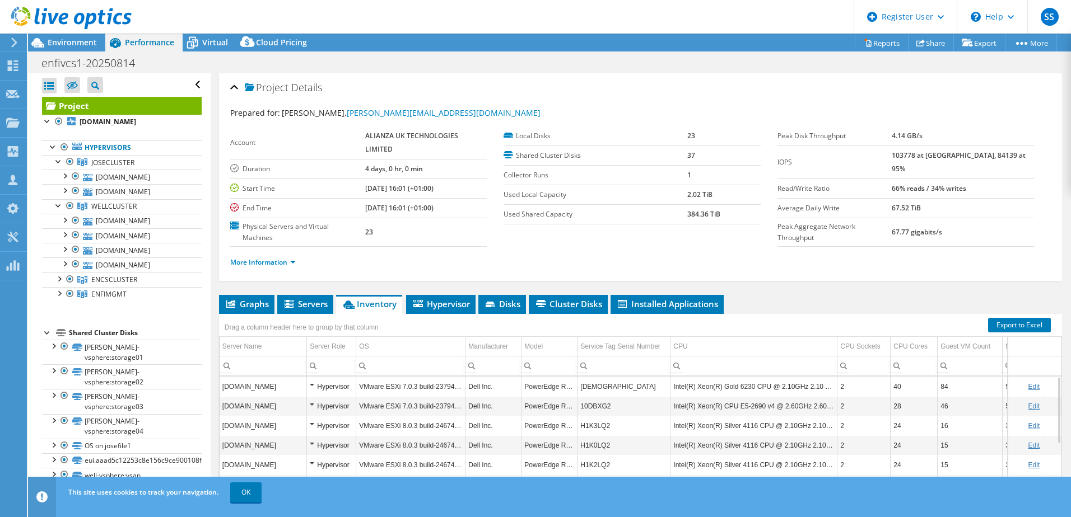
click at [917, 156] on b "103778 at Peak, 84139 at 95%" at bounding box center [958, 162] width 134 height 23
drag, startPoint x: 917, startPoint y: 156, endPoint x: 879, endPoint y: 203, distance: 60.5
click at [879, 203] on td "Average Daily Write" at bounding box center [834, 208] width 115 height 20
click at [923, 152] on b "103778 at Peak, 84139 at 95%" at bounding box center [958, 162] width 134 height 23
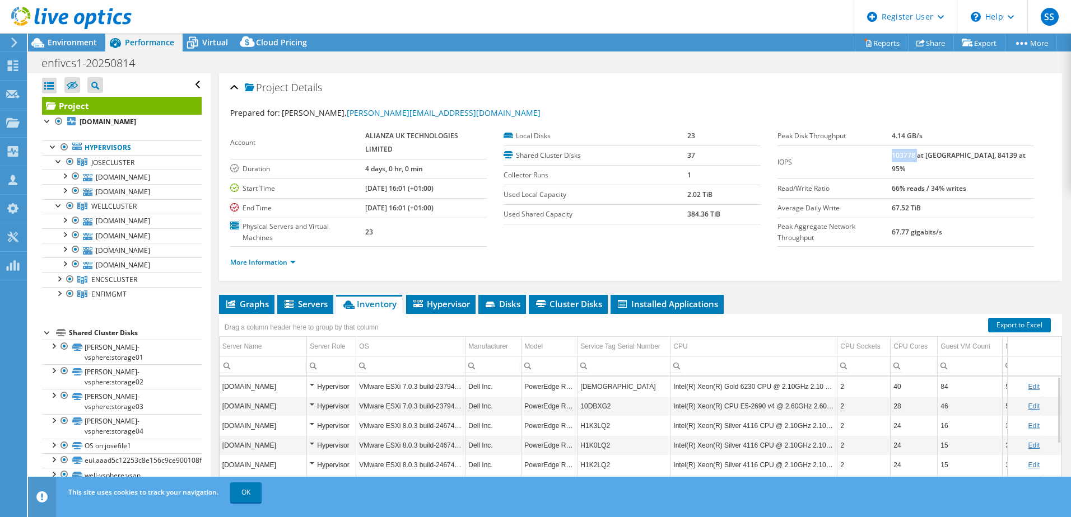
click at [923, 152] on b "103778 at Peak, 84139 at 95%" at bounding box center [958, 162] width 134 height 23
click at [889, 235] on section "Prepared for: Sean Butler-Lee, sean.butlerlee@alianza.com Account ALIANZA UK TE…" at bounding box center [640, 192] width 820 height 171
click at [914, 227] on b "67.77 gigabits/s" at bounding box center [916, 232] width 50 height 10
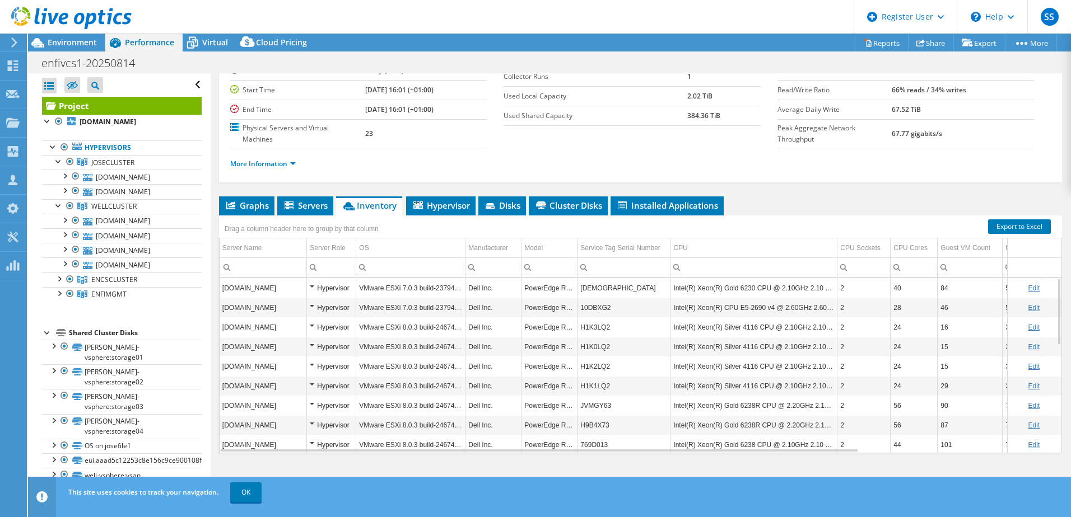
scroll to position [99, 0]
click at [211, 49] on div "Virtual" at bounding box center [210, 43] width 54 height 18
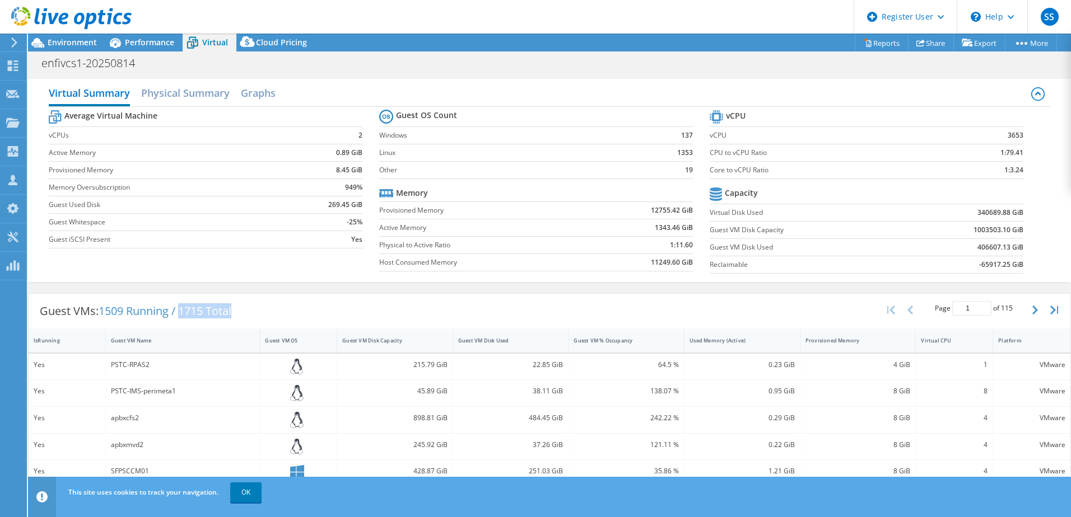
drag, startPoint x: 183, startPoint y: 312, endPoint x: 248, endPoint y: 309, distance: 65.6
click at [242, 309] on div "Guest VMs: 1509 Running / 1715 Total" at bounding box center [136, 311] width 214 height 35
drag, startPoint x: 103, startPoint y: 311, endPoint x: 176, endPoint y: 309, distance: 73.4
click at [176, 309] on span "1509 Running / 1715 Total" at bounding box center [165, 310] width 133 height 15
click at [77, 48] on div "Environment" at bounding box center [66, 43] width 77 height 18
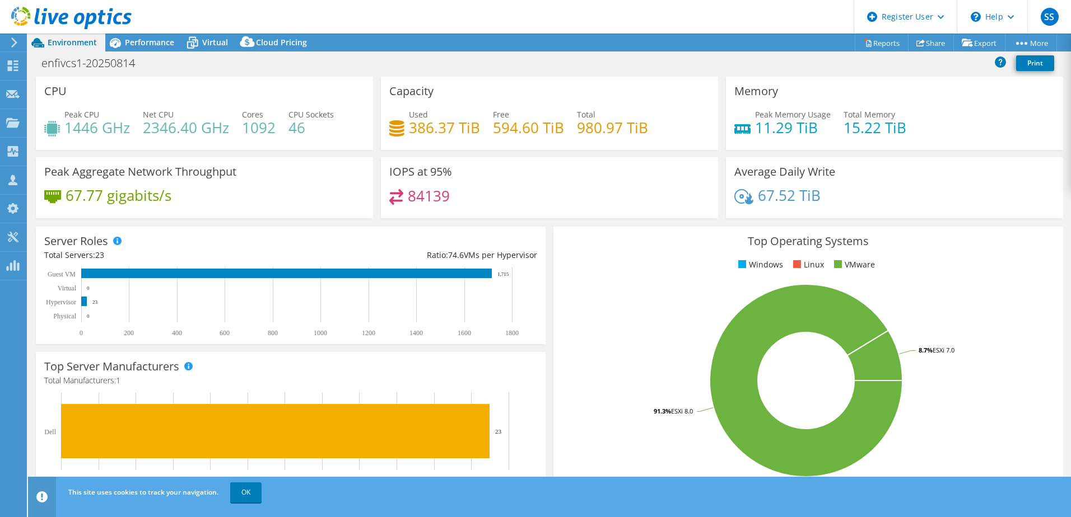
click at [143, 46] on span "Performance" at bounding box center [149, 42] width 49 height 11
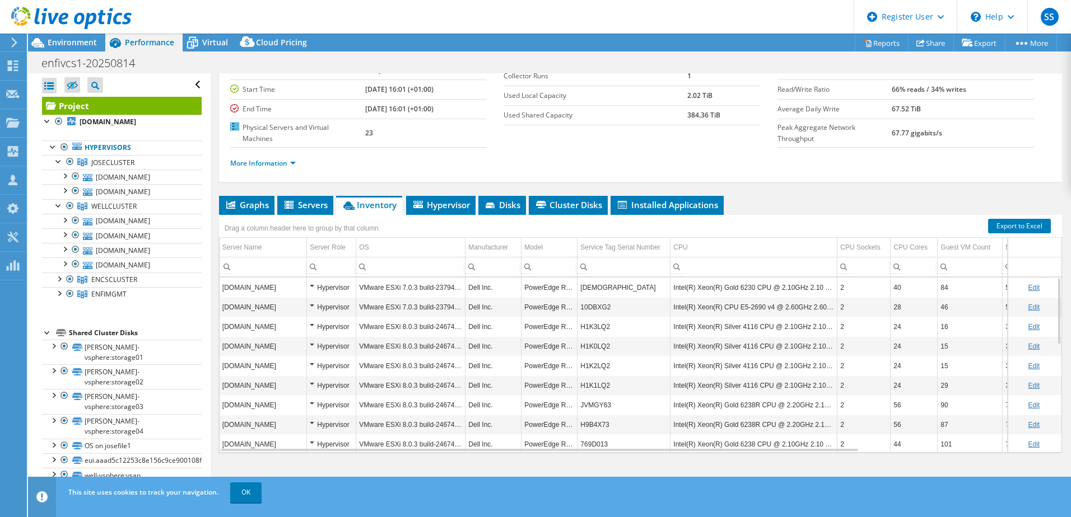
click at [59, 118] on div at bounding box center [58, 121] width 11 height 13
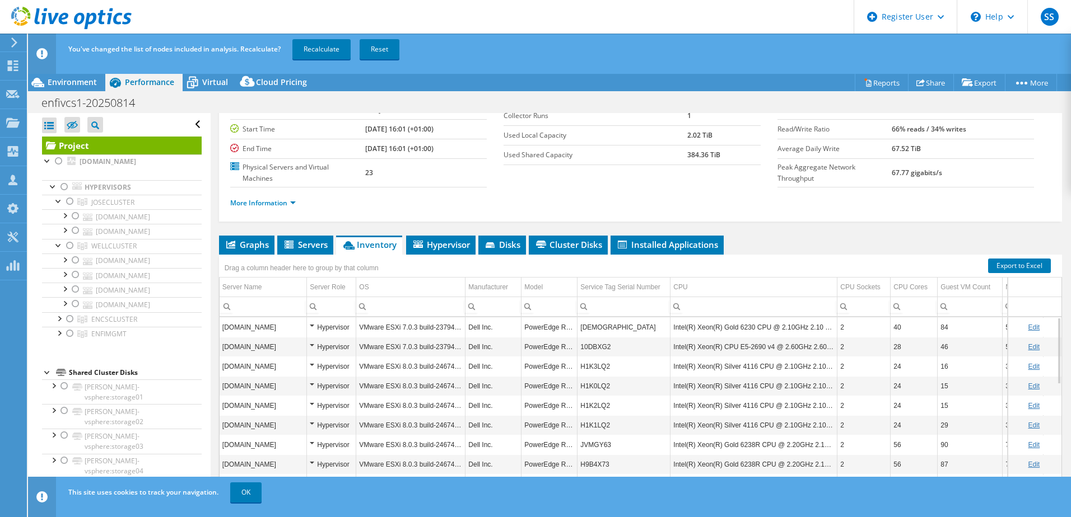
click at [70, 320] on div at bounding box center [69, 318] width 11 height 13
click at [69, 333] on div at bounding box center [69, 333] width 11 height 13
click at [321, 46] on link "Recalculate" at bounding box center [321, 49] width 58 height 20
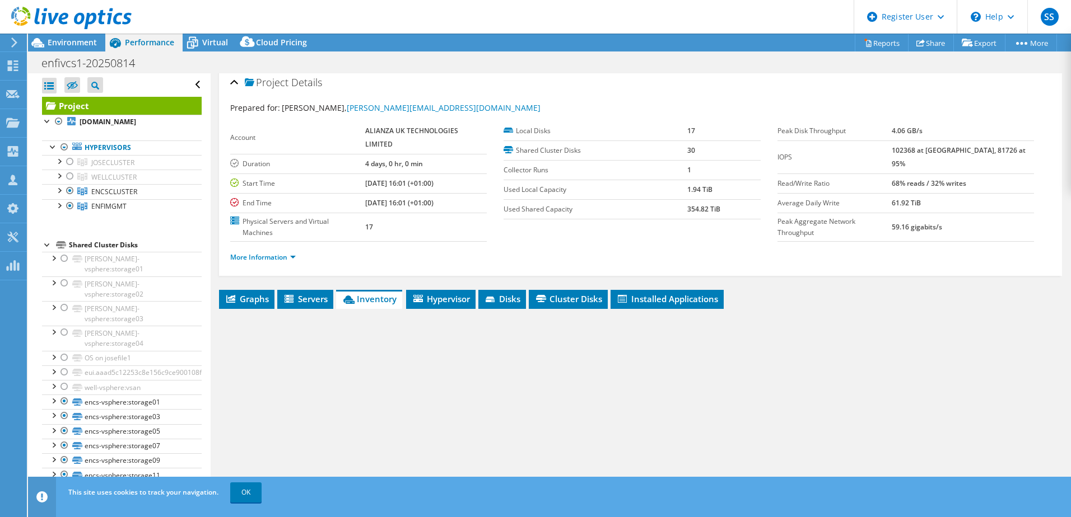
scroll to position [0, 0]
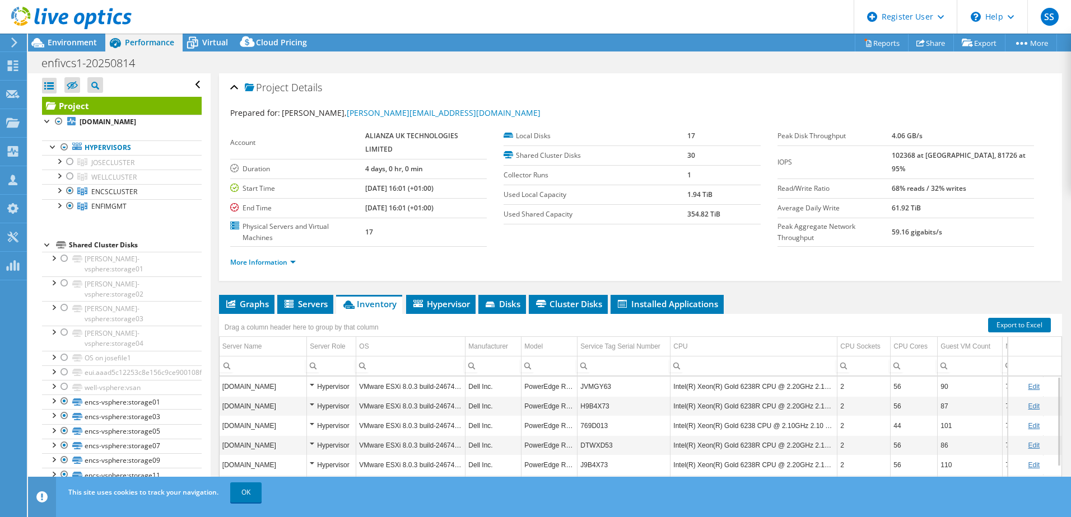
click at [73, 47] on span "Environment" at bounding box center [72, 42] width 49 height 11
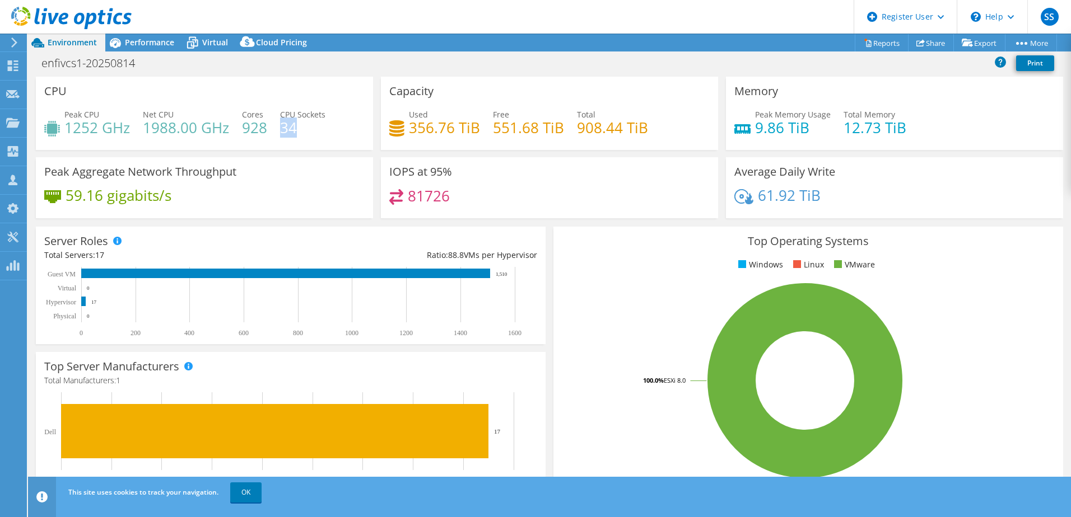
drag, startPoint x: 303, startPoint y: 130, endPoint x: 281, endPoint y: 128, distance: 22.5
click at [281, 128] on h4 "34" at bounding box center [302, 128] width 45 height 12
drag, startPoint x: 281, startPoint y: 128, endPoint x: 244, endPoint y: 123, distance: 37.3
click at [244, 123] on h4 "928" at bounding box center [254, 128] width 25 height 12
drag, startPoint x: 143, startPoint y: 128, endPoint x: 209, endPoint y: 138, distance: 66.3
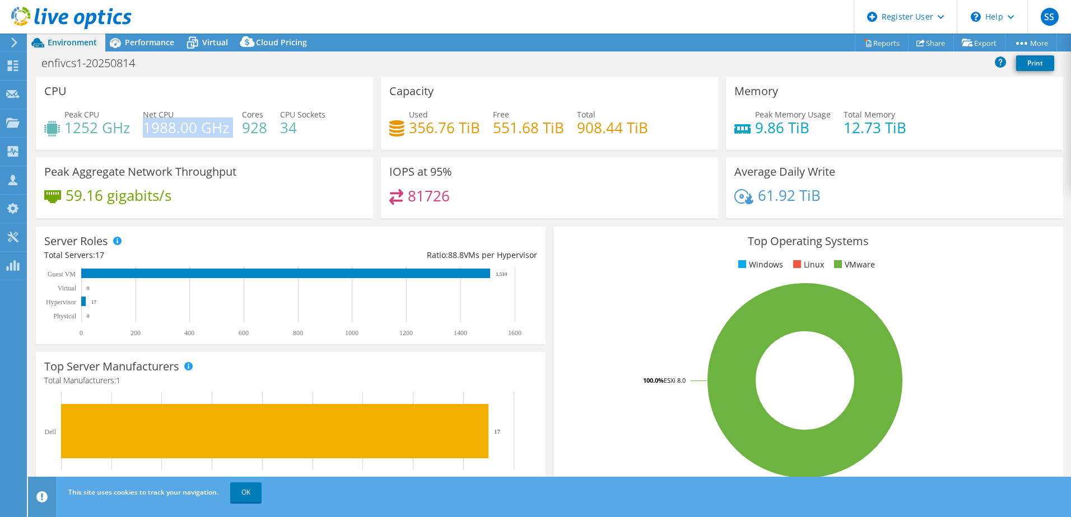
click at [209, 138] on div "Peak CPU 1252 GHz Net CPU 1988.00 GHz Cores 928 CPU Sockets 34" at bounding box center [204, 127] width 320 height 36
drag, startPoint x: 209, startPoint y: 138, endPoint x: 219, endPoint y: 191, distance: 54.2
click at [219, 191] on div "59.16 gigabits/s" at bounding box center [204, 201] width 320 height 24
drag, startPoint x: 67, startPoint y: 128, endPoint x: 132, endPoint y: 128, distance: 65.0
click at [132, 128] on div "Peak CPU 1252 GHz Net CPU 1988.00 GHz Cores 928 CPU Sockets 34" at bounding box center [204, 127] width 320 height 36
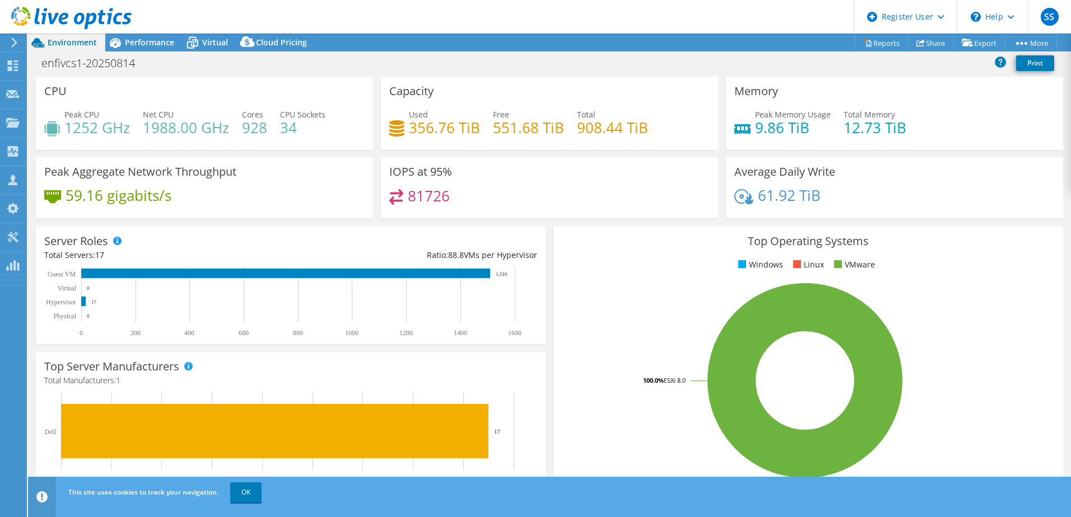
click at [460, 134] on h4 "356.76 TiB" at bounding box center [444, 128] width 71 height 12
click at [833, 137] on div "Peak Memory Usage 9.86 TiB Total Memory 12.73 TiB" at bounding box center [894, 127] width 320 height 36
drag, startPoint x: 837, startPoint y: 127, endPoint x: 914, endPoint y: 129, distance: 76.7
click at [914, 129] on div "Peak Memory Usage 9.86 TiB Total Memory 12.73 TiB" at bounding box center [894, 127] width 320 height 36
click at [153, 202] on h4 "59.16 gigabits/s" at bounding box center [119, 195] width 106 height 12
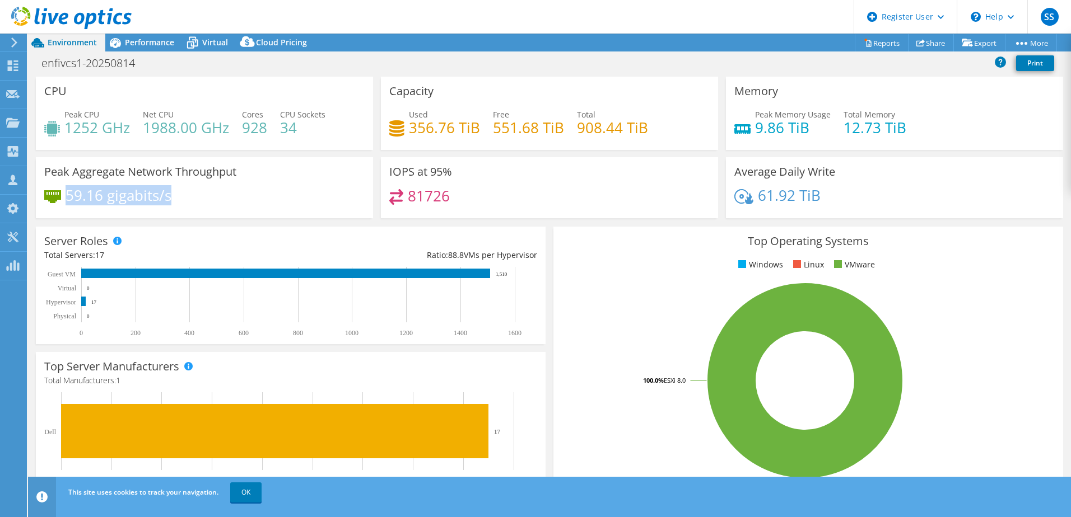
drag, startPoint x: 68, startPoint y: 195, endPoint x: 177, endPoint y: 197, distance: 109.8
click at [177, 197] on div "59.16 gigabits/s" at bounding box center [204, 201] width 320 height 24
drag, startPoint x: 177, startPoint y: 197, endPoint x: 218, endPoint y: 193, distance: 40.5
click at [218, 193] on div "59.16 gigabits/s" at bounding box center [204, 201] width 320 height 24
click at [422, 197] on h4 "81726" at bounding box center [429, 196] width 42 height 12
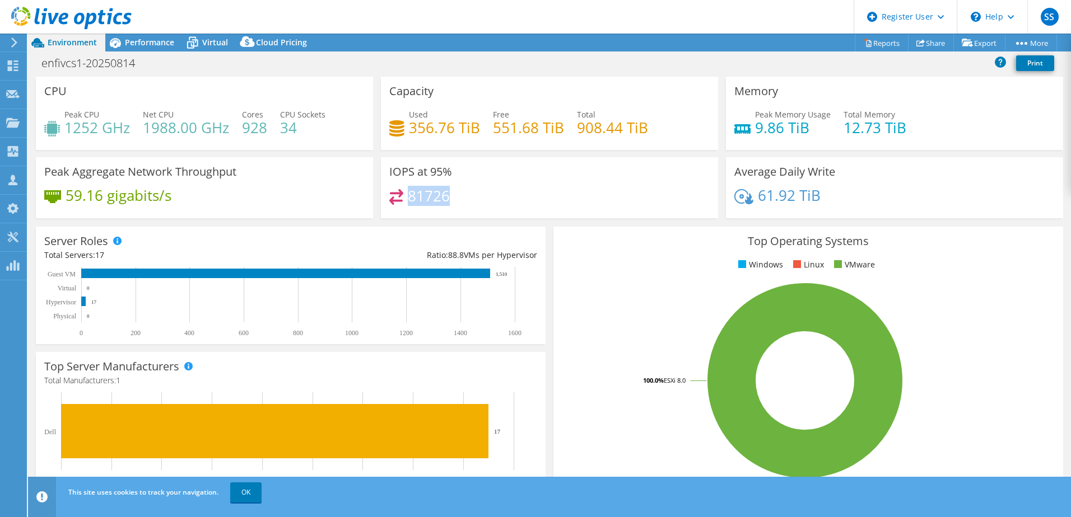
click at [422, 197] on h4 "81726" at bounding box center [429, 196] width 42 height 12
drag, startPoint x: 422, startPoint y: 197, endPoint x: 490, endPoint y: 198, distance: 68.9
click at [490, 198] on div "81726" at bounding box center [549, 201] width 320 height 24
click at [150, 45] on span "Performance" at bounding box center [149, 42] width 49 height 11
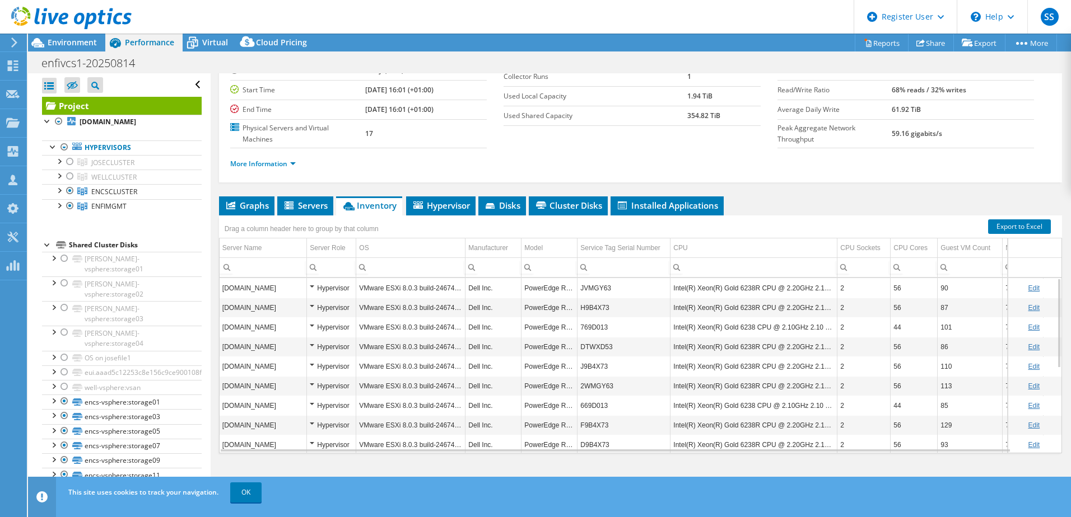
scroll to position [99, 0]
click at [247, 209] on span "Graphs" at bounding box center [247, 204] width 44 height 11
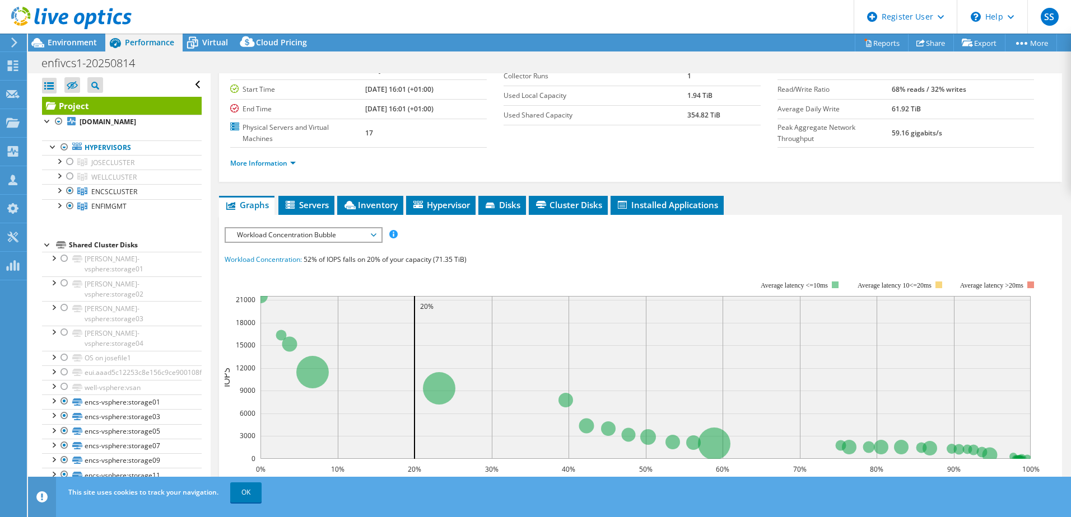
click at [311, 238] on span "Workload Concentration Bubble" at bounding box center [303, 234] width 144 height 13
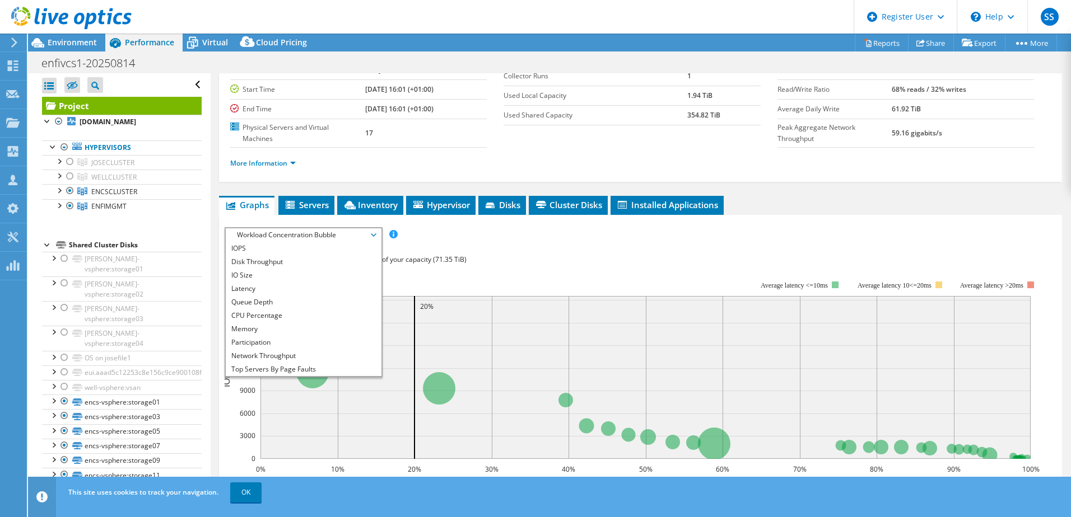
click at [238, 248] on li "IOPS" at bounding box center [303, 248] width 155 height 13
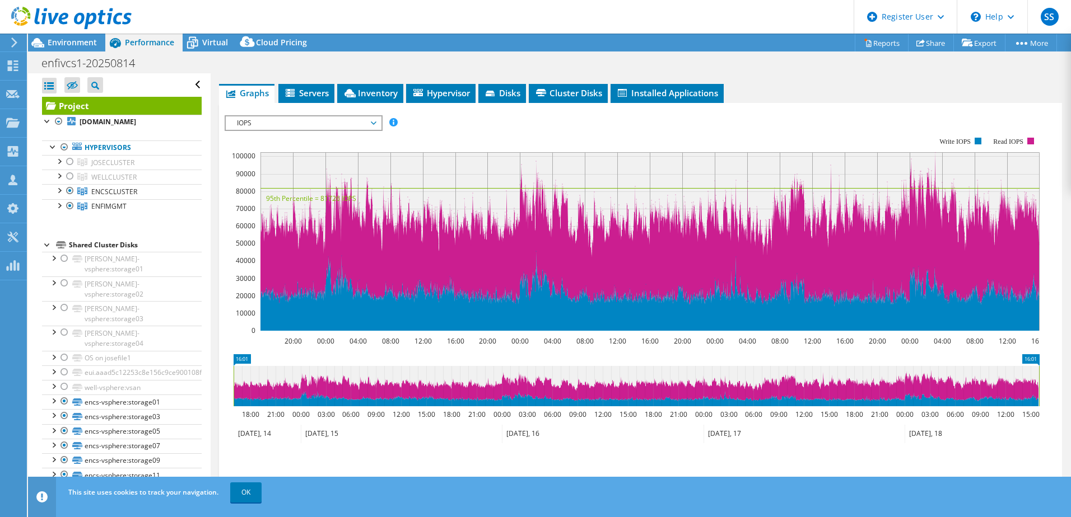
scroll to position [0, 0]
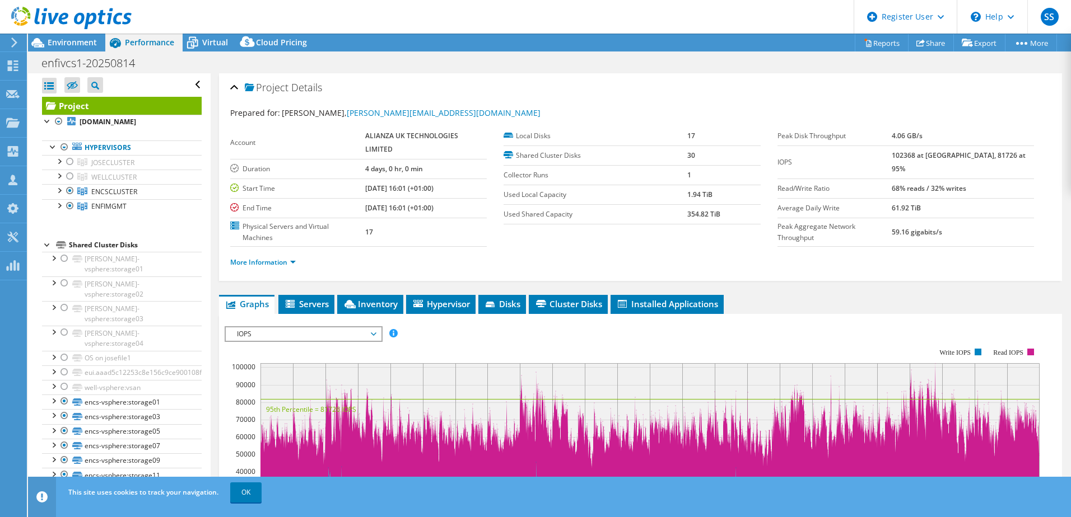
click at [931, 184] on b "68% reads / 32% writes" at bounding box center [928, 189] width 74 height 10
drag, startPoint x: 931, startPoint y: 176, endPoint x: 922, endPoint y: 177, distance: 9.0
click at [922, 184] on b "68% reads / 32% writes" at bounding box center [928, 189] width 74 height 10
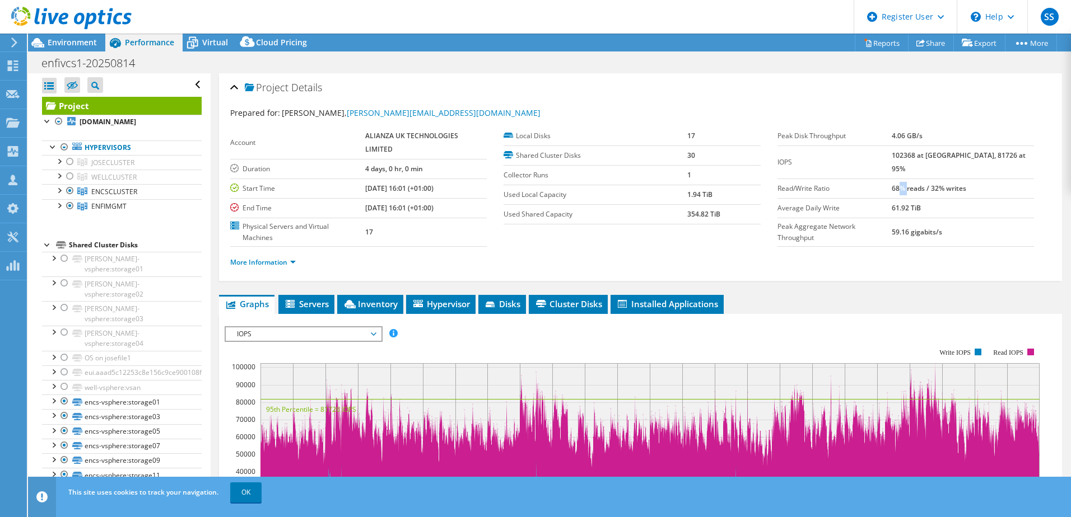
click at [922, 184] on b "68% reads / 32% writes" at bounding box center [928, 189] width 74 height 10
drag, startPoint x: 922, startPoint y: 177, endPoint x: 996, endPoint y: 228, distance: 89.3
click at [996, 228] on section "Prepared for: Sean Butler-Lee, sean.butlerlee@alianza.com Account ALIANZA UK TE…" at bounding box center [640, 192] width 820 height 171
click at [978, 232] on section "Prepared for: Sean Butler-Lee, sean.butlerlee@alianza.com Account ALIANZA UK TE…" at bounding box center [640, 192] width 820 height 171
click at [904, 237] on section "Prepared for: Sean Butler-Lee, sean.butlerlee@alianza.com Account ALIANZA UK TE…" at bounding box center [640, 192] width 820 height 171
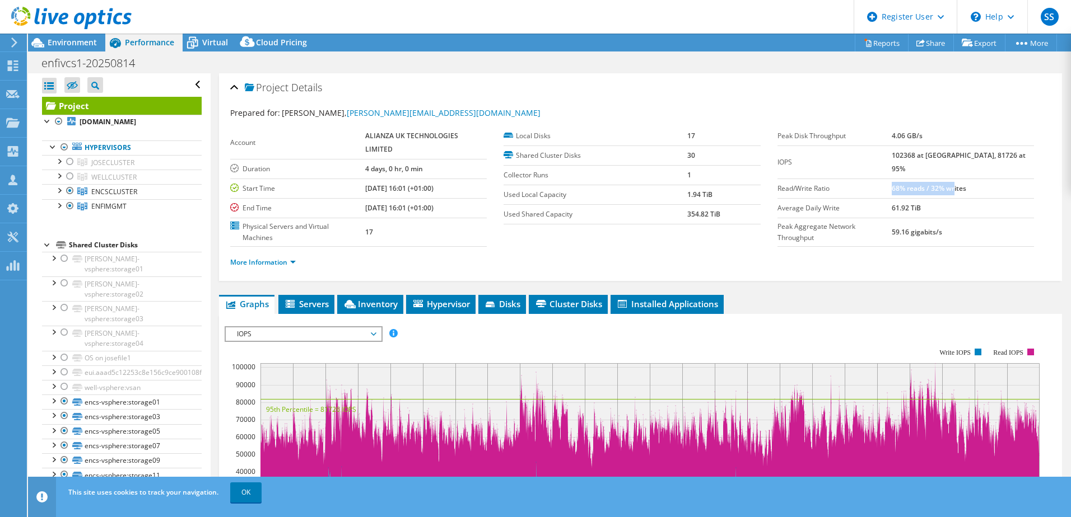
drag, startPoint x: 914, startPoint y: 174, endPoint x: 977, endPoint y: 174, distance: 62.2
click at [966, 184] on b "68% reads / 32% writes" at bounding box center [928, 189] width 74 height 10
drag, startPoint x: 977, startPoint y: 174, endPoint x: 938, endPoint y: 186, distance: 40.0
click at [979, 203] on td "61.92 TiB" at bounding box center [962, 208] width 142 height 20
drag, startPoint x: 914, startPoint y: 175, endPoint x: 985, endPoint y: 176, distance: 70.6
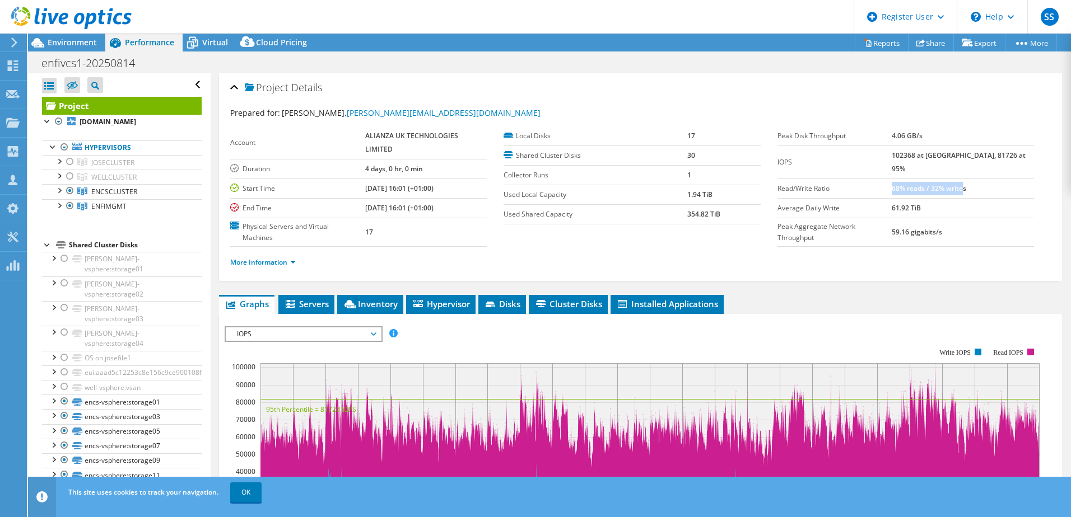
click at [966, 184] on b "68% reads / 32% writes" at bounding box center [928, 189] width 74 height 10
drag, startPoint x: 985, startPoint y: 176, endPoint x: 916, endPoint y: 246, distance: 98.2
click at [916, 247] on div "More Information" at bounding box center [640, 262] width 820 height 31
drag, startPoint x: 914, startPoint y: 172, endPoint x: 978, endPoint y: 172, distance: 63.8
click at [966, 184] on b "68% reads / 32% writes" at bounding box center [928, 189] width 74 height 10
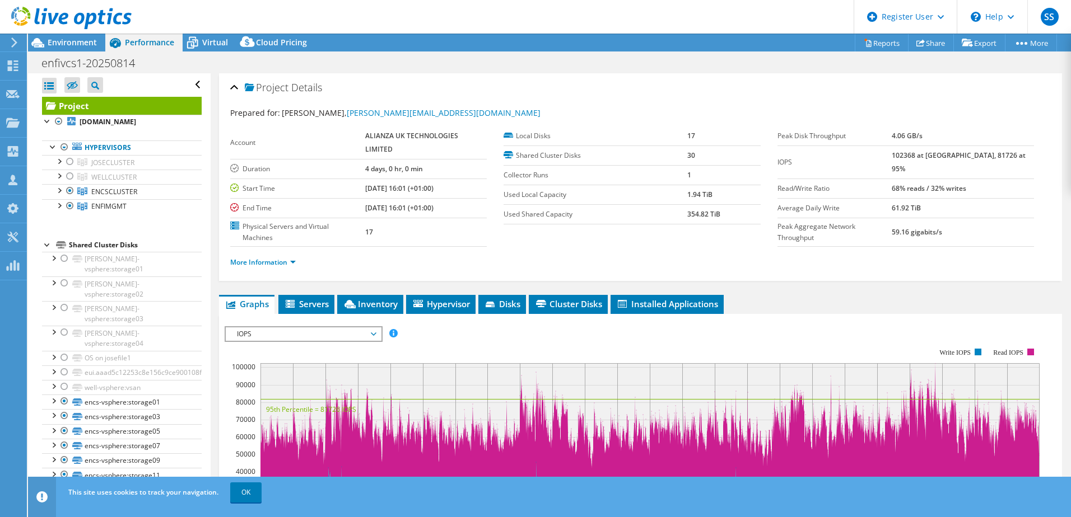
drag, startPoint x: 978, startPoint y: 172, endPoint x: 915, endPoint y: 251, distance: 100.5
click at [915, 251] on div "More Information" at bounding box center [640, 262] width 820 height 31
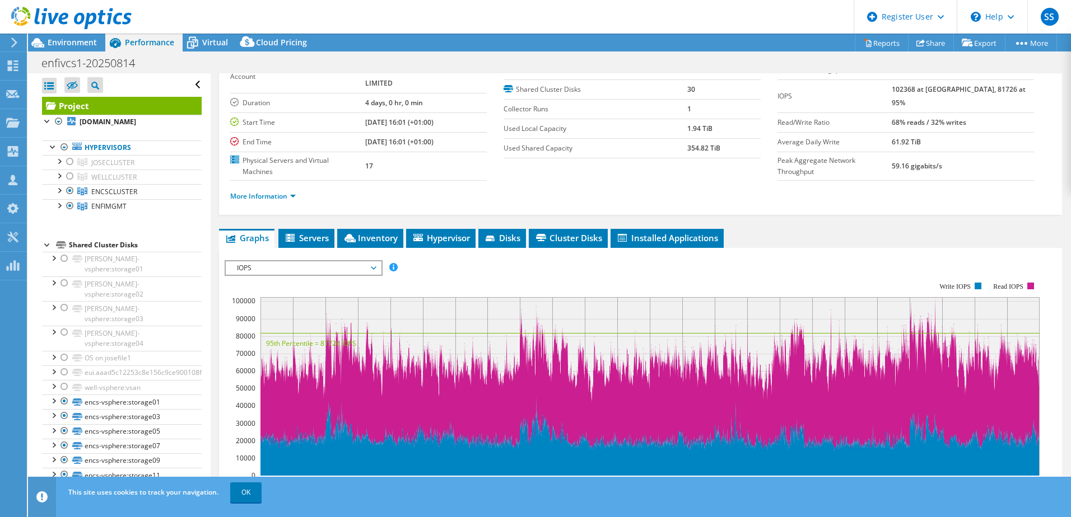
scroll to position [112, 0]
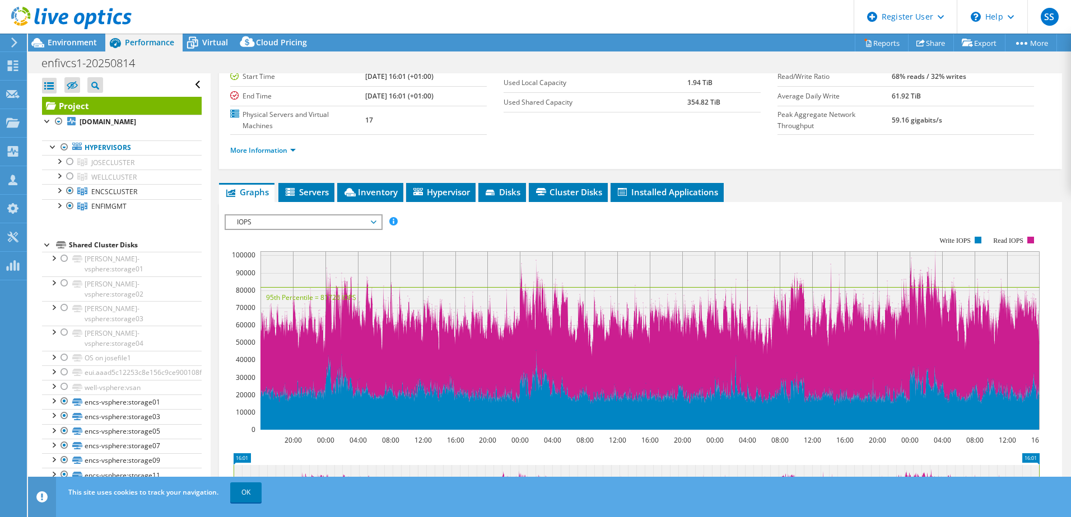
click at [263, 221] on span "IOPS" at bounding box center [303, 222] width 144 height 13
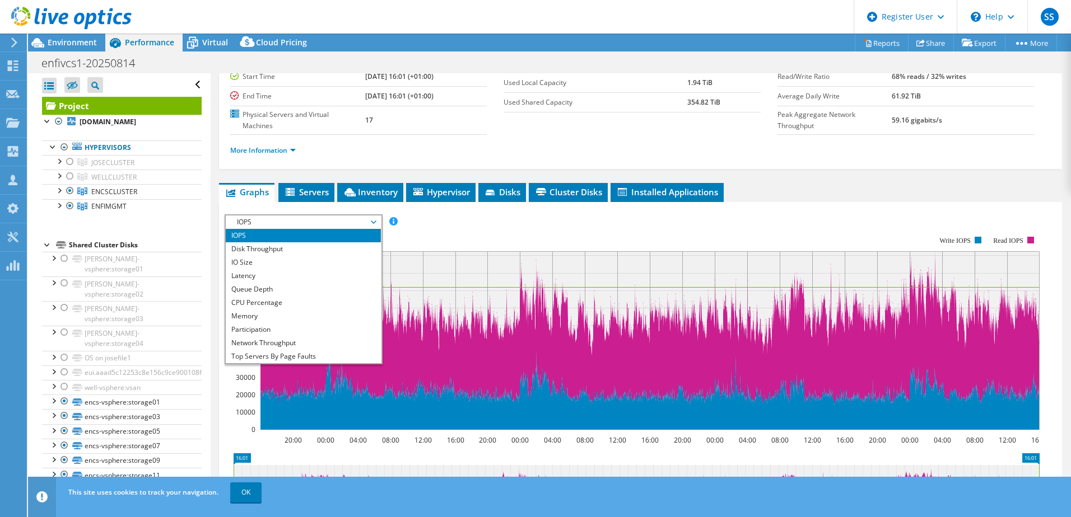
click at [278, 246] on li "Disk Throughput" at bounding box center [303, 248] width 155 height 13
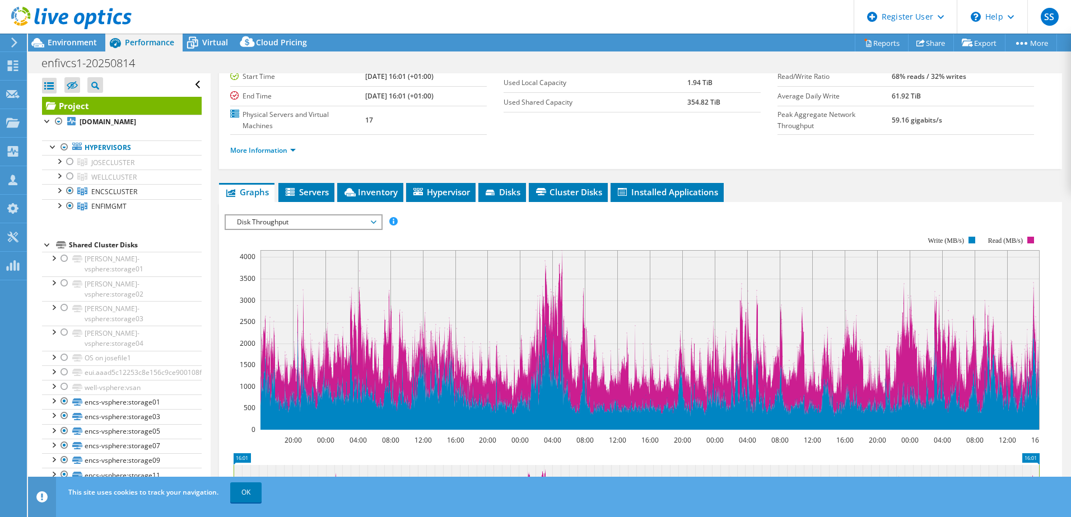
scroll to position [168, 0]
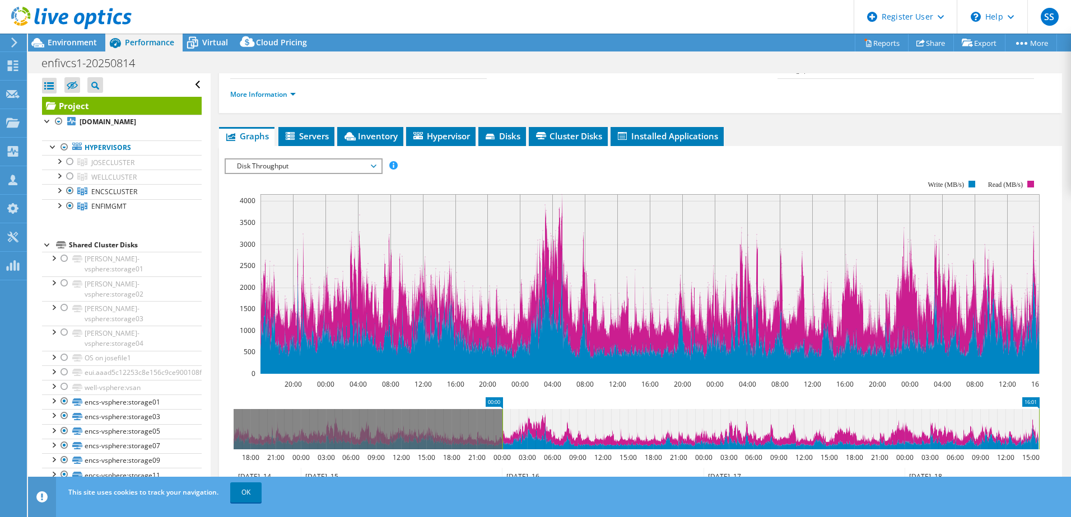
drag, startPoint x: 233, startPoint y: 436, endPoint x: 502, endPoint y: 441, distance: 268.8
click at [502, 441] on rect at bounding box center [502, 429] width 4 height 40
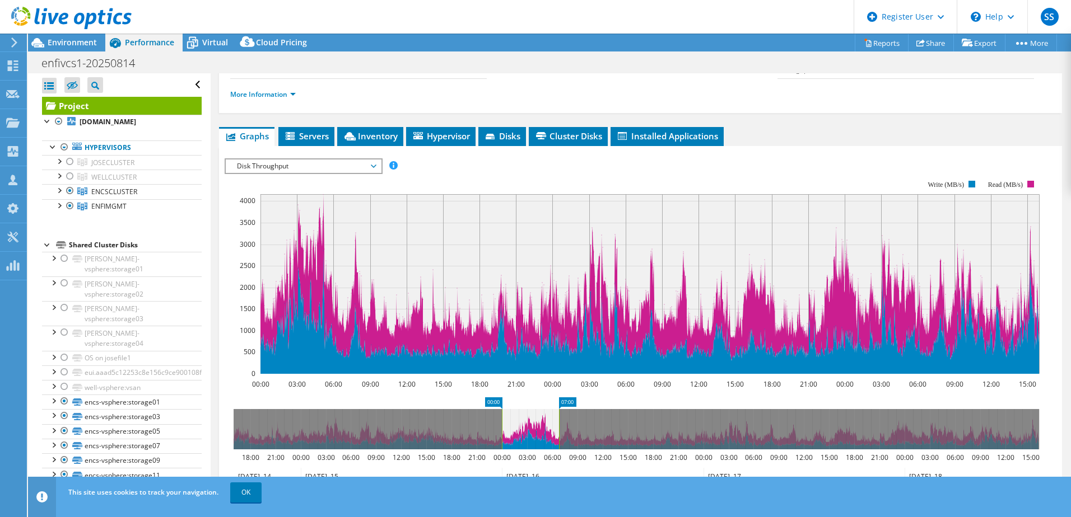
drag, startPoint x: 1038, startPoint y: 431, endPoint x: 558, endPoint y: 436, distance: 479.9
click at [558, 436] on rect at bounding box center [559, 429] width 4 height 40
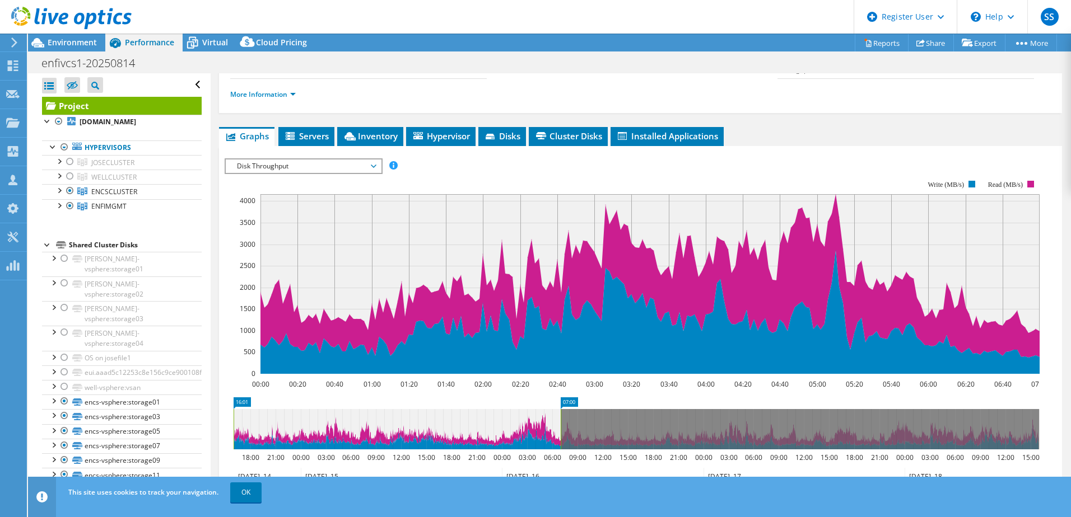
drag, startPoint x: 499, startPoint y: 428, endPoint x: 209, endPoint y: 437, distance: 290.2
click at [209, 437] on div "Open All Close All Hide Excluded Nodes Project Tree Filter" at bounding box center [549, 284] width 1043 height 422
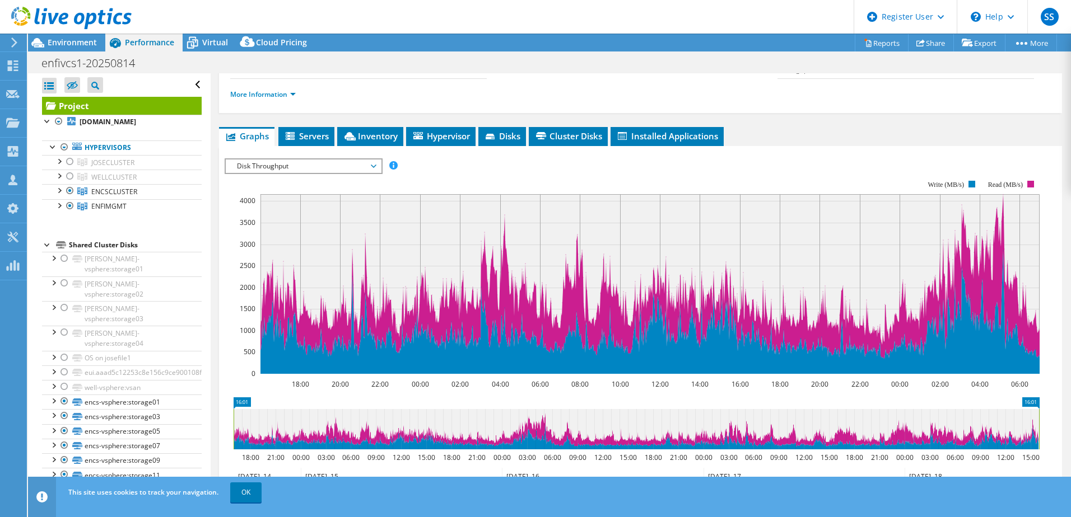
drag, startPoint x: 560, startPoint y: 427, endPoint x: 1072, endPoint y: 433, distance: 512.4
click at [1070, 433] on html "SS Dell User Syed Shakeel Syed.Shakeel@Dell.com Dell My Profile Log Out \n Help…" at bounding box center [535, 258] width 1071 height 517
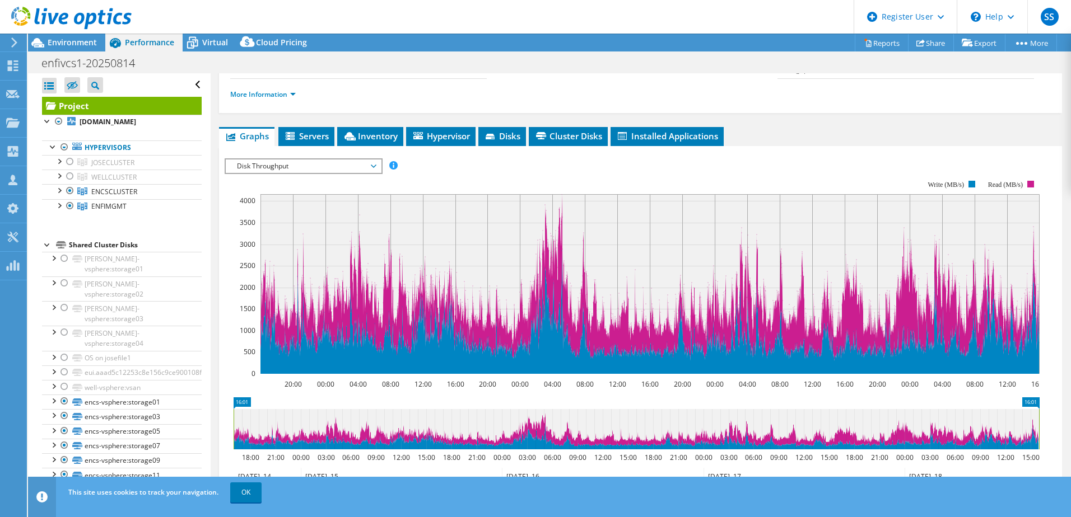
click at [304, 167] on span "Disk Throughput" at bounding box center [303, 166] width 144 height 13
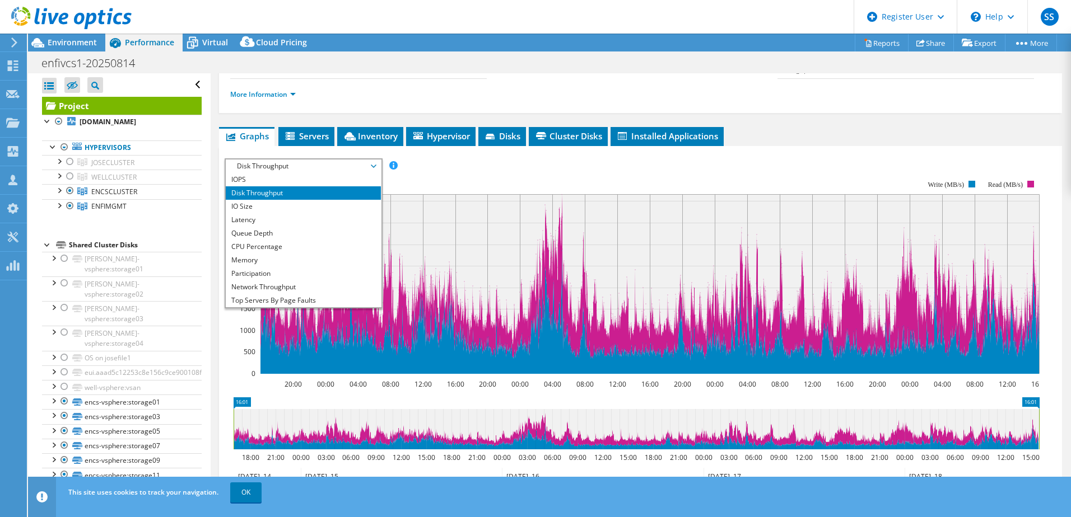
click at [257, 217] on li "Latency" at bounding box center [303, 219] width 155 height 13
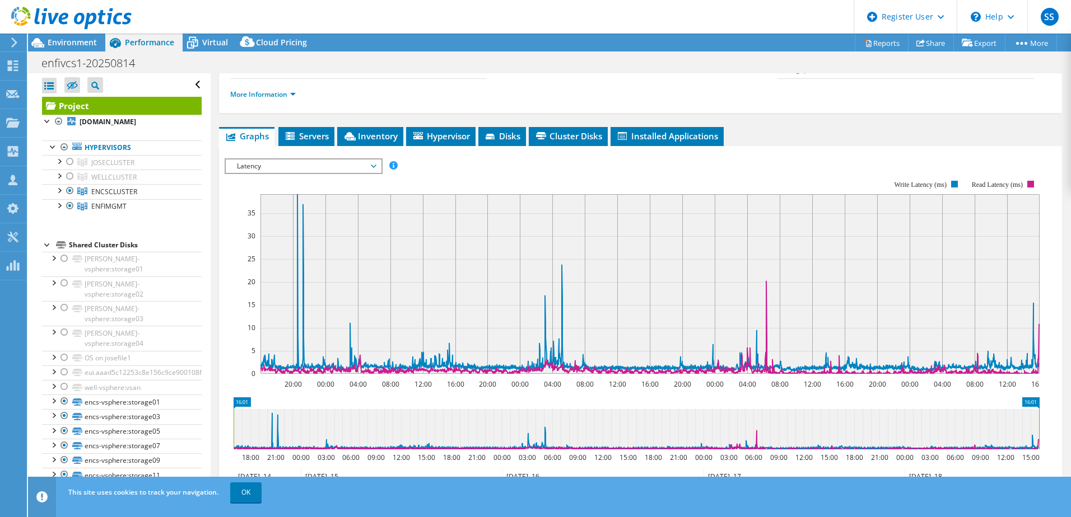
click at [268, 168] on span "Latency" at bounding box center [303, 166] width 144 height 13
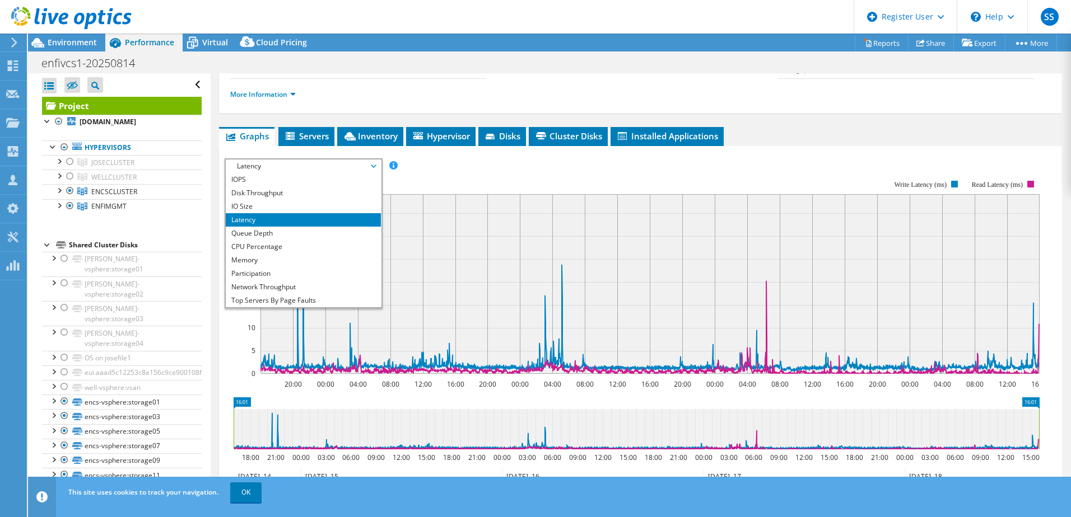
click at [264, 236] on li "Queue Depth" at bounding box center [303, 233] width 155 height 13
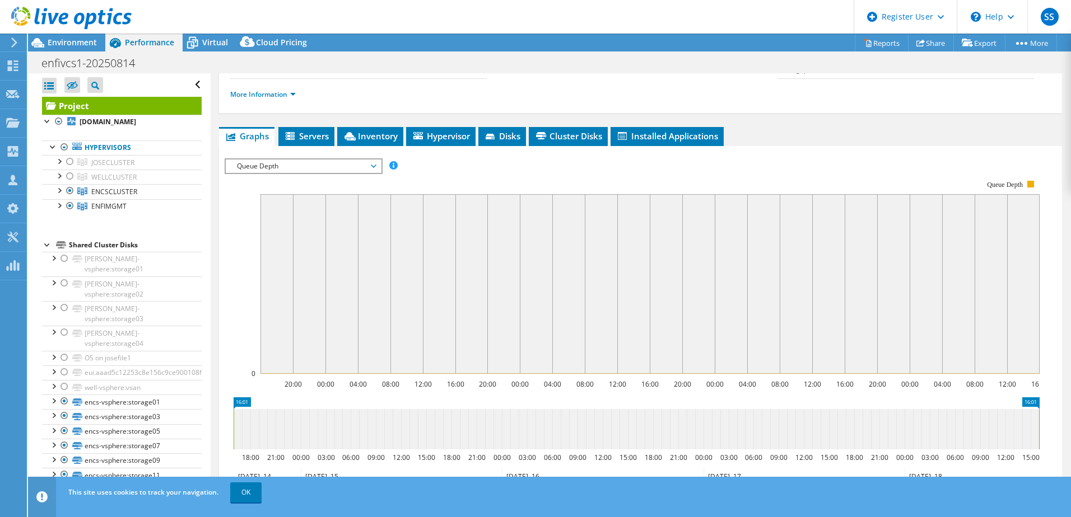
click at [272, 167] on span "Queue Depth" at bounding box center [303, 166] width 144 height 13
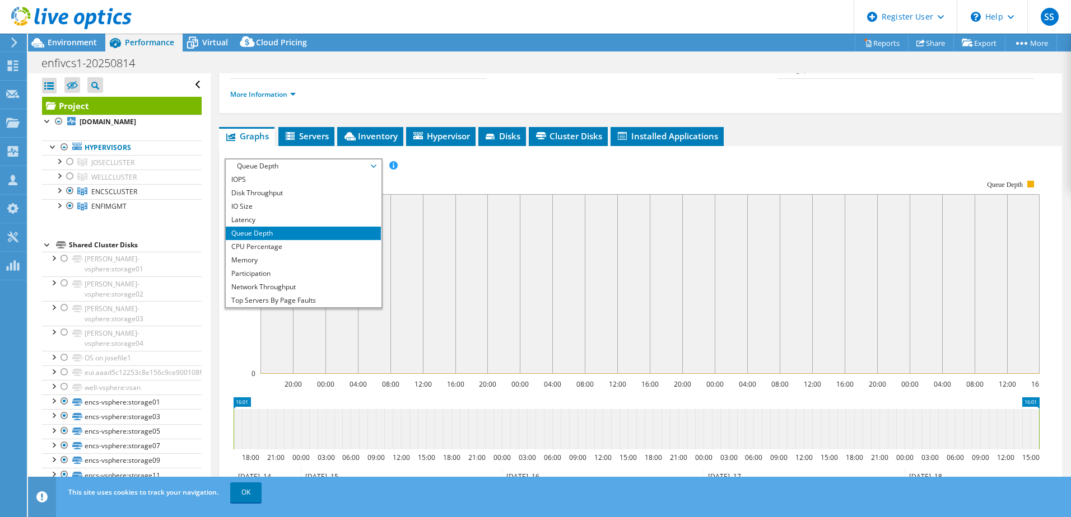
click at [253, 247] on li "CPU Percentage" at bounding box center [303, 246] width 155 height 13
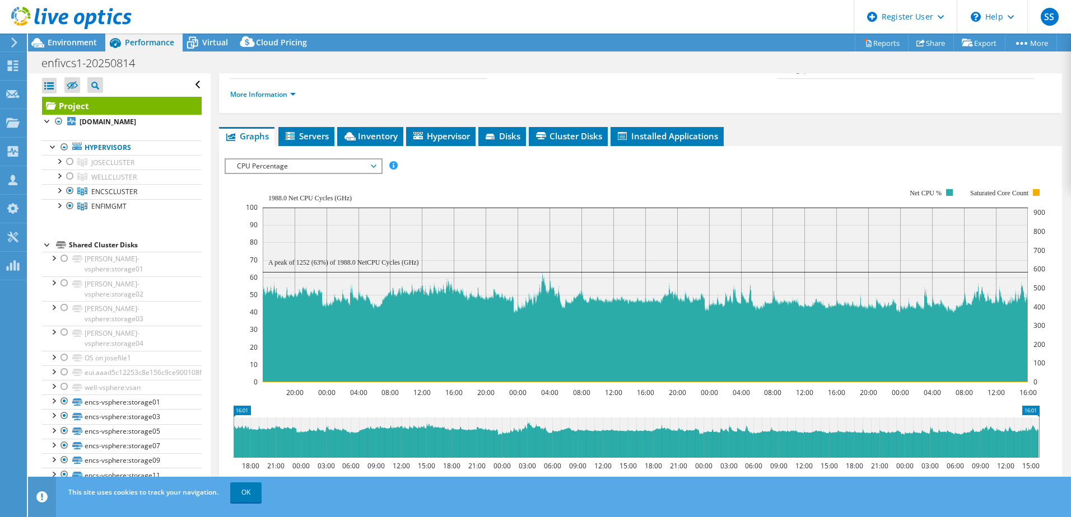
click at [264, 167] on span "CPU Percentage" at bounding box center [303, 166] width 144 height 13
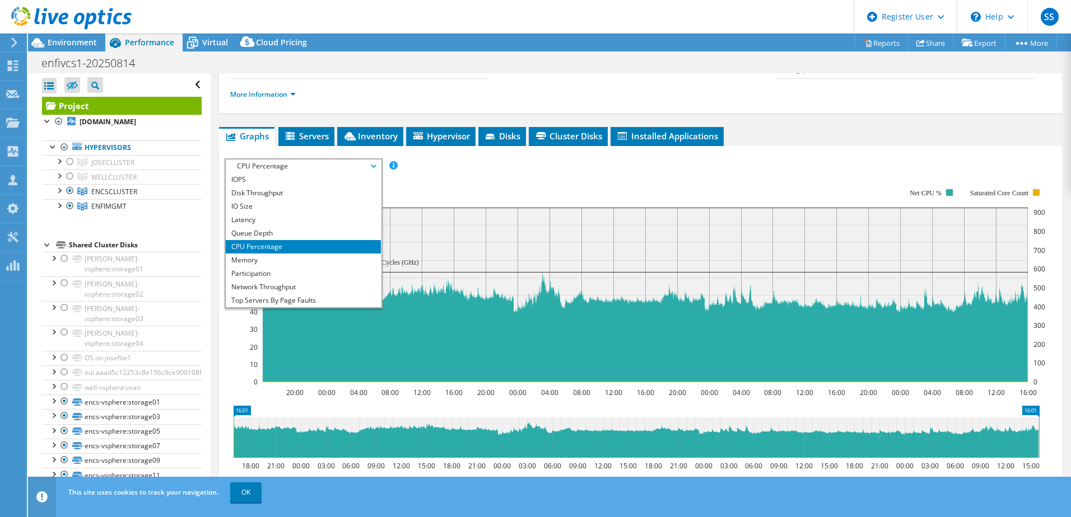
click at [258, 257] on li "Memory" at bounding box center [303, 260] width 155 height 13
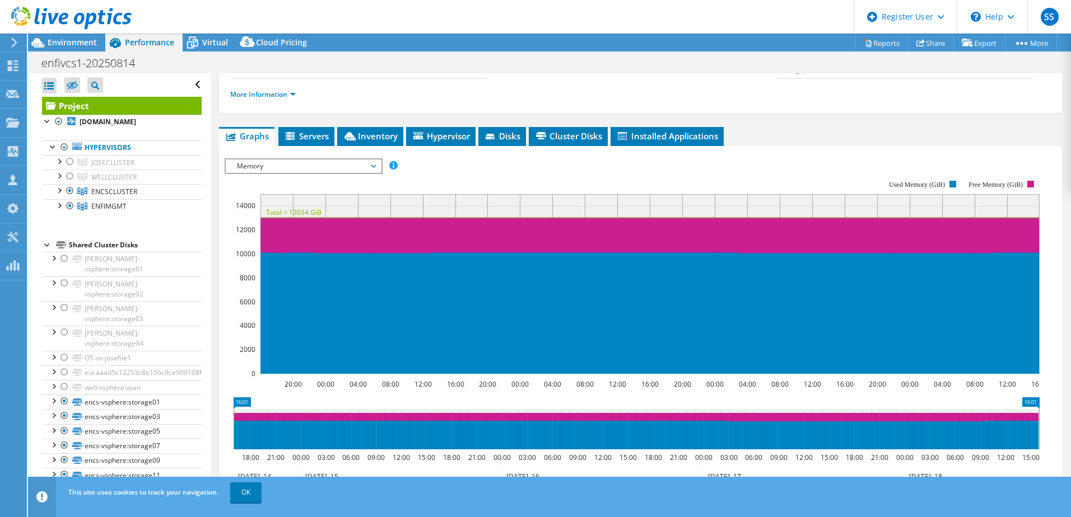
click at [267, 169] on span "Memory" at bounding box center [303, 166] width 144 height 13
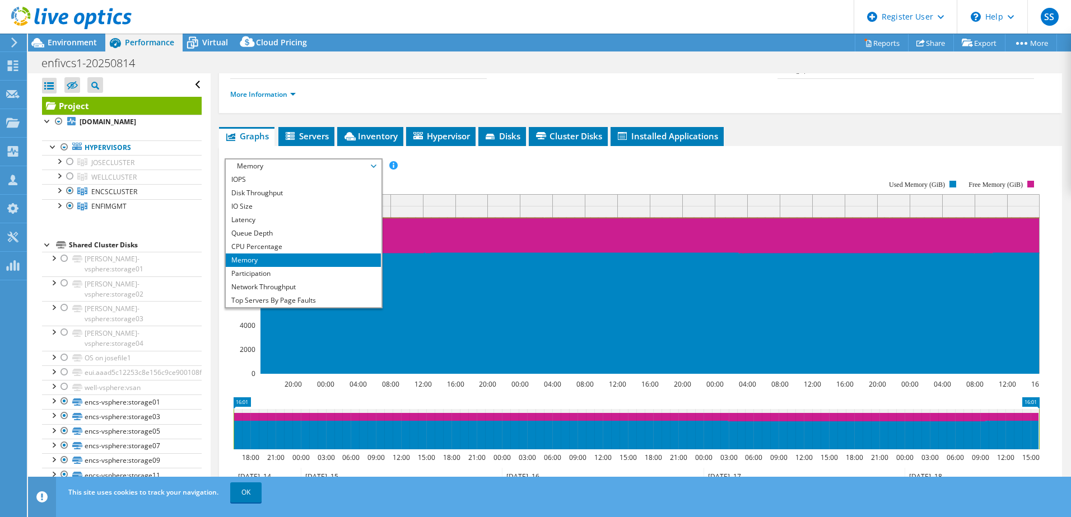
click at [272, 287] on li "Network Throughput" at bounding box center [303, 287] width 155 height 13
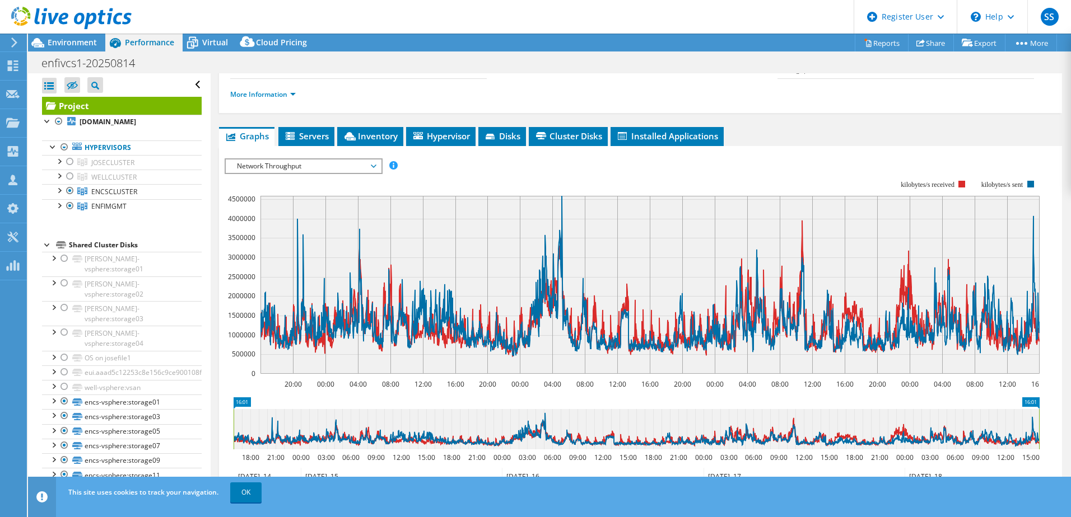
click at [297, 163] on span "Network Throughput" at bounding box center [303, 166] width 144 height 13
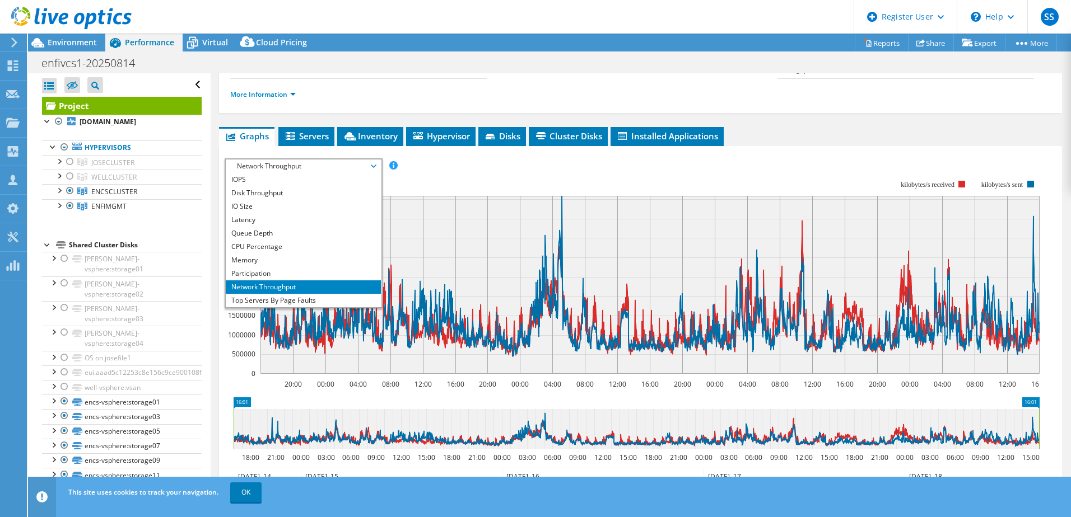
click at [262, 299] on li "Top Servers By Page Faults" at bounding box center [303, 300] width 155 height 13
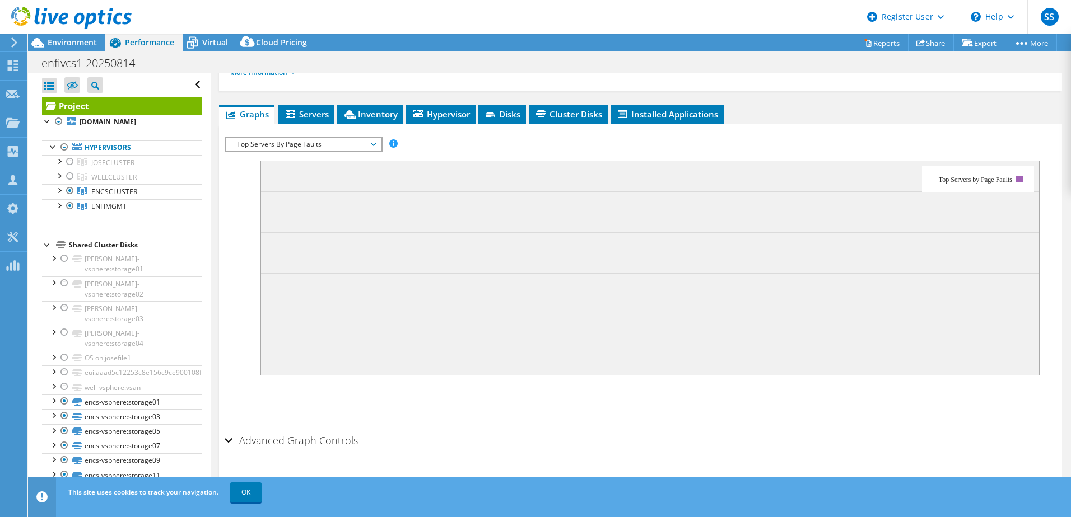
scroll to position [201, 0]
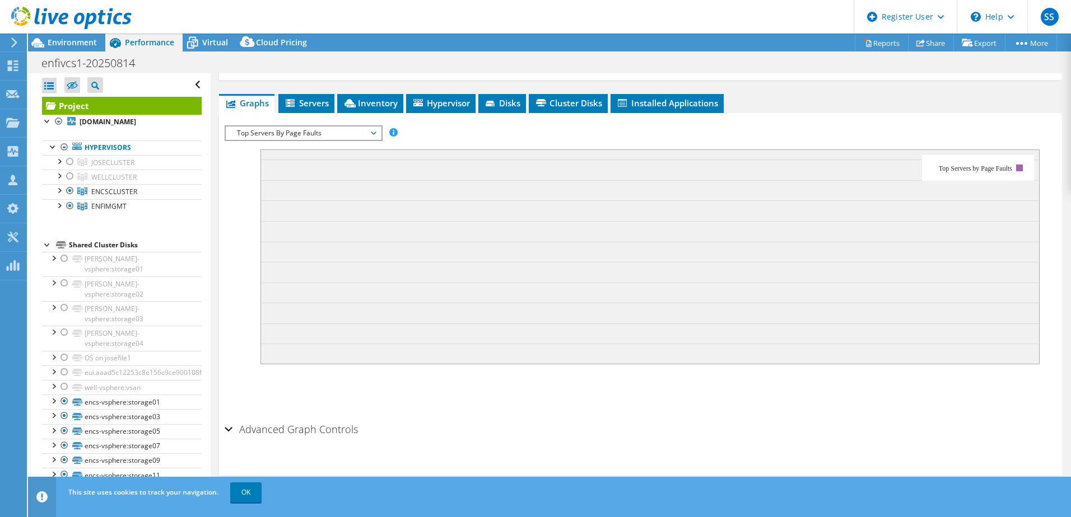
click at [296, 100] on icon at bounding box center [291, 104] width 11 height 10
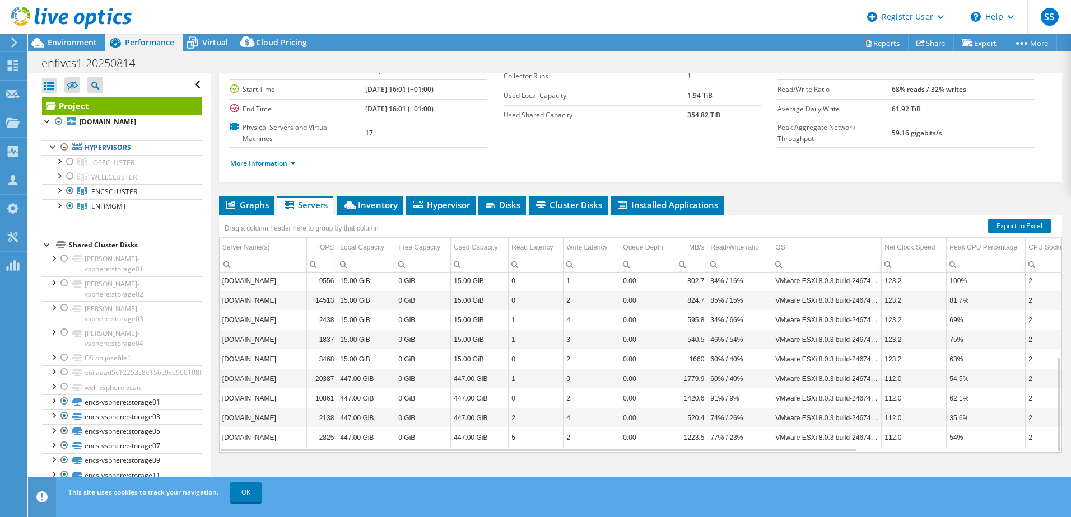
scroll to position [159, 0]
click at [58, 190] on div at bounding box center [58, 189] width 11 height 11
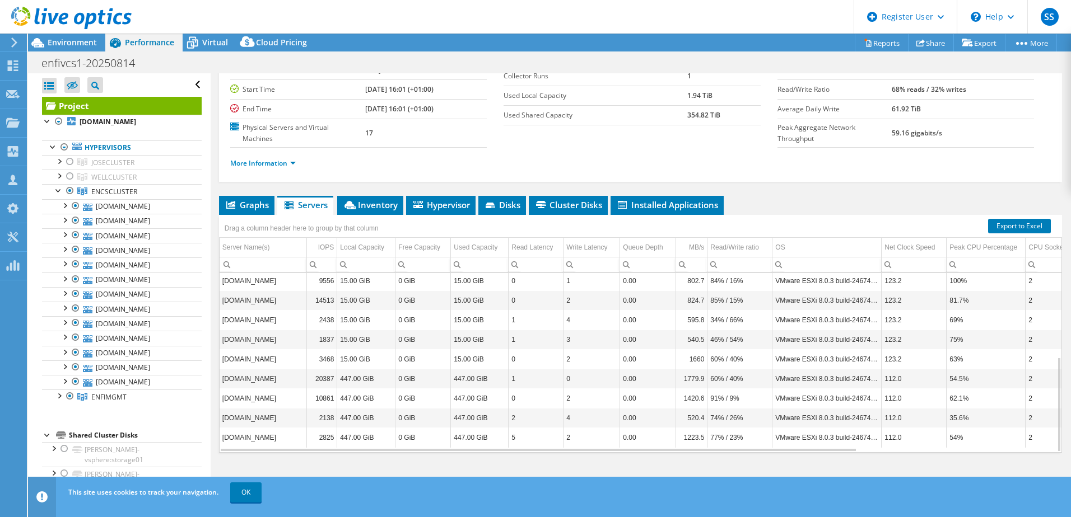
click at [58, 399] on div at bounding box center [58, 395] width 11 height 11
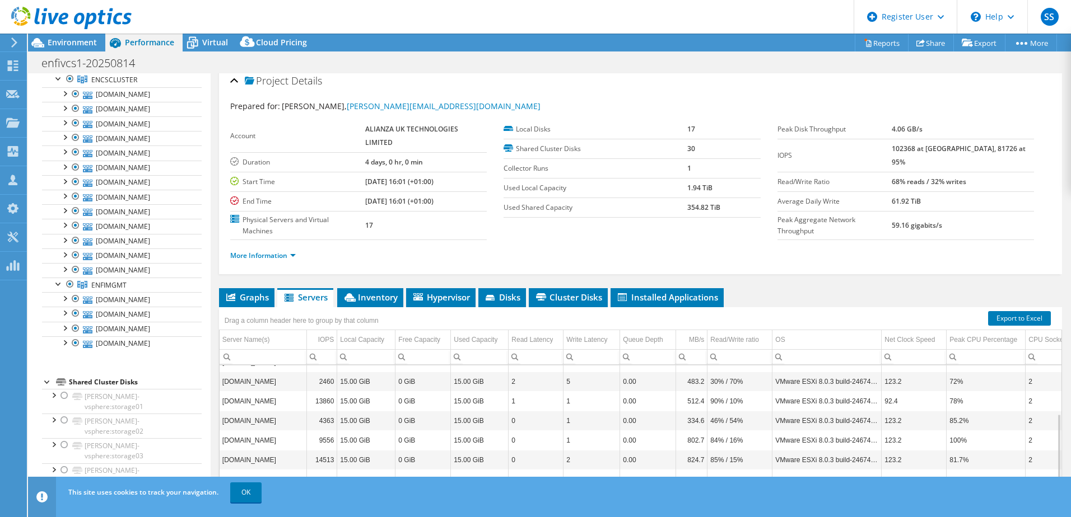
scroll to position [0, 0]
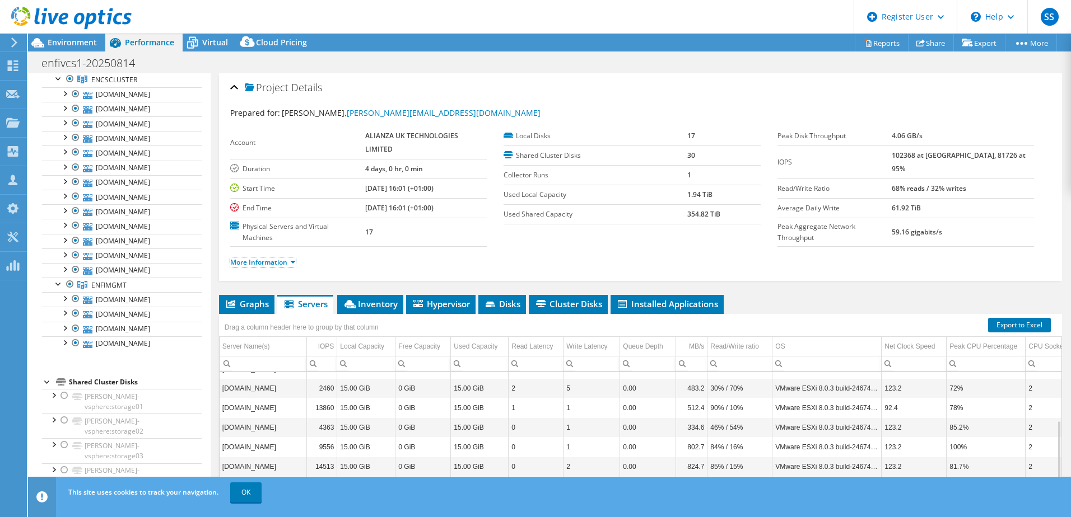
click at [272, 262] on link "More Information" at bounding box center [263, 263] width 66 height 10
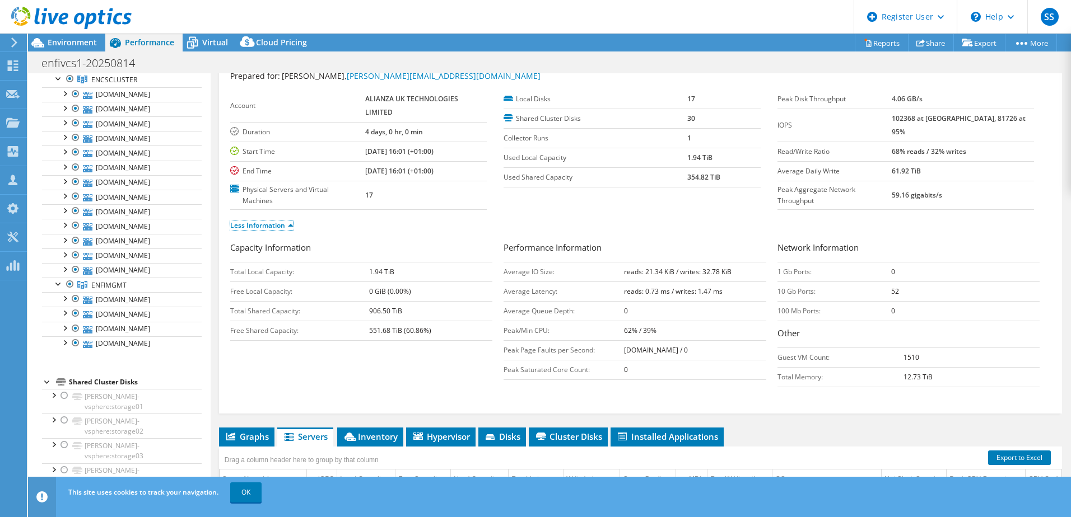
scroll to position [112, 0]
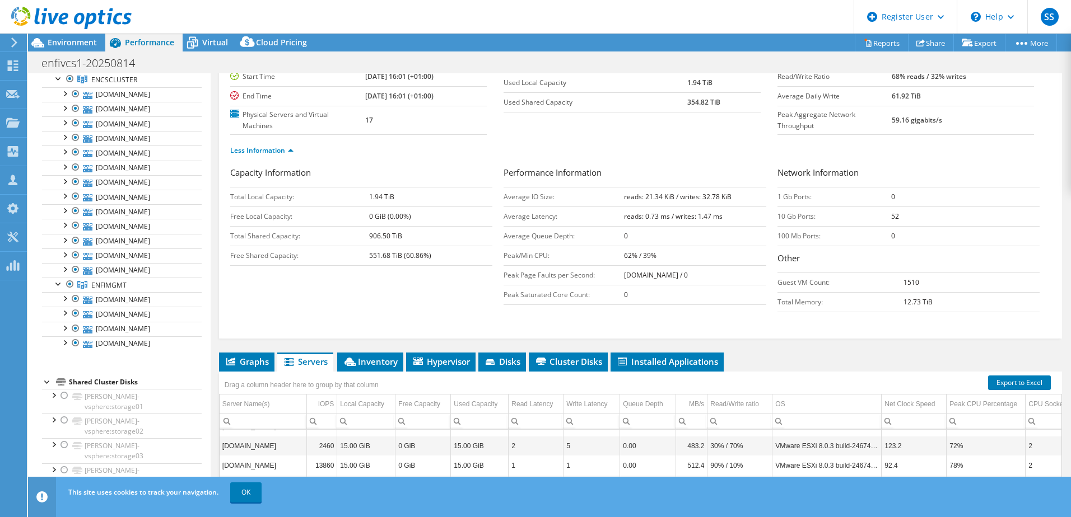
click at [417, 310] on div "Capacity Information Total Local Capacity: 1.94 TiB Free Local Capacity: 0 GiB …" at bounding box center [640, 242] width 820 height 152
drag, startPoint x: 620, startPoint y: 196, endPoint x: 671, endPoint y: 198, distance: 51.0
click at [671, 198] on b "reads: 21.34 KiB / writes: 32.78 KiB" at bounding box center [678, 197] width 108 height 10
drag, startPoint x: 671, startPoint y: 198, endPoint x: 657, endPoint y: 198, distance: 14.0
click at [657, 198] on b "reads: 21.34 KiB / writes: 32.78 KiB" at bounding box center [678, 197] width 108 height 10
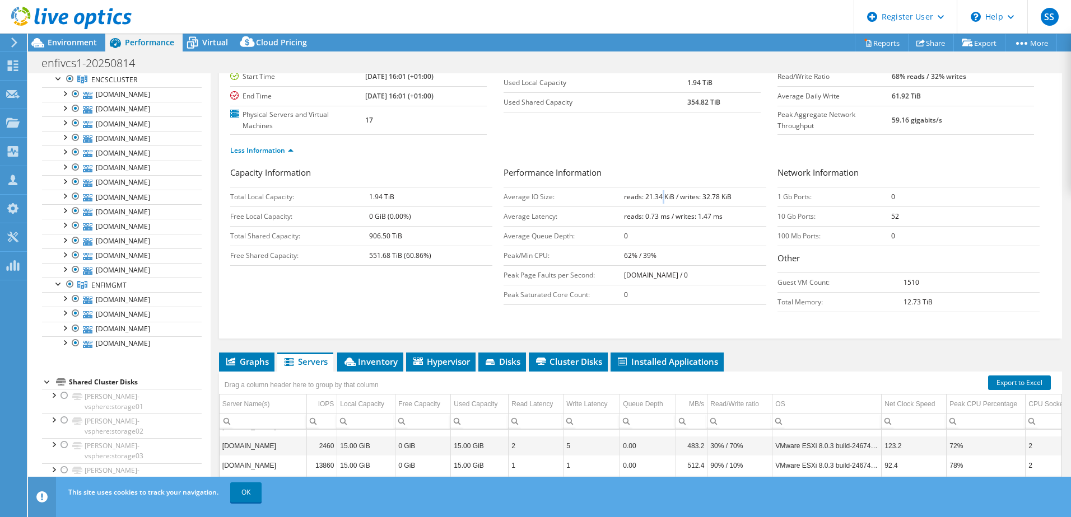
click at [657, 198] on b "reads: 21.34 KiB / writes: 32.78 KiB" at bounding box center [678, 197] width 108 height 10
click at [660, 198] on b "reads: 21.34 KiB / writes: 32.78 KiB" at bounding box center [678, 197] width 108 height 10
click at [624, 200] on b "reads: 21.34 KiB / writes: 32.78 KiB" at bounding box center [678, 197] width 108 height 10
click at [681, 196] on b "reads: 21.34 KiB / writes: 32.78 KiB" at bounding box center [678, 197] width 108 height 10
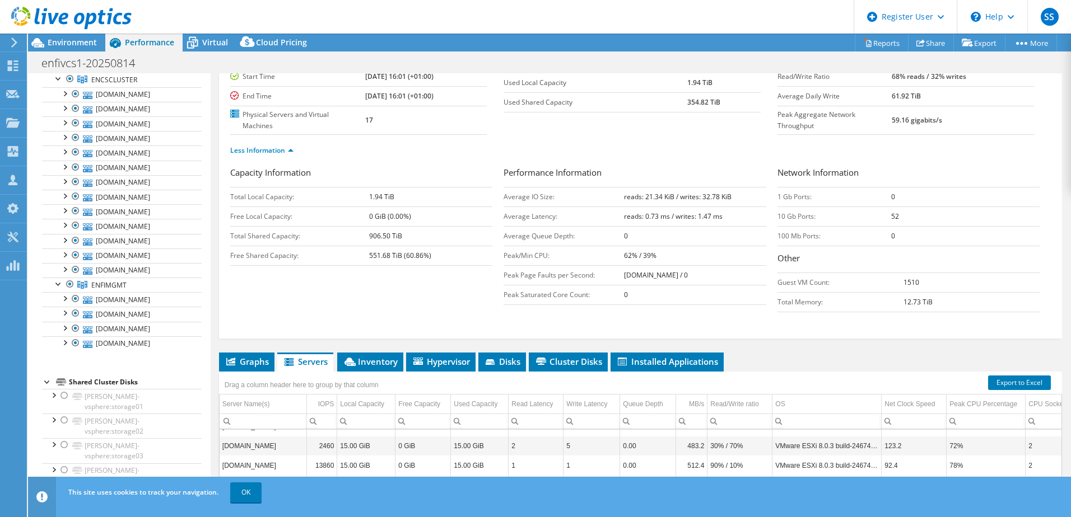
drag, startPoint x: 681, startPoint y: 196, endPoint x: 720, endPoint y: 205, distance: 40.3
click at [720, 205] on td "reads: 21.34 KiB / writes: 32.78 KiB" at bounding box center [695, 197] width 142 height 20
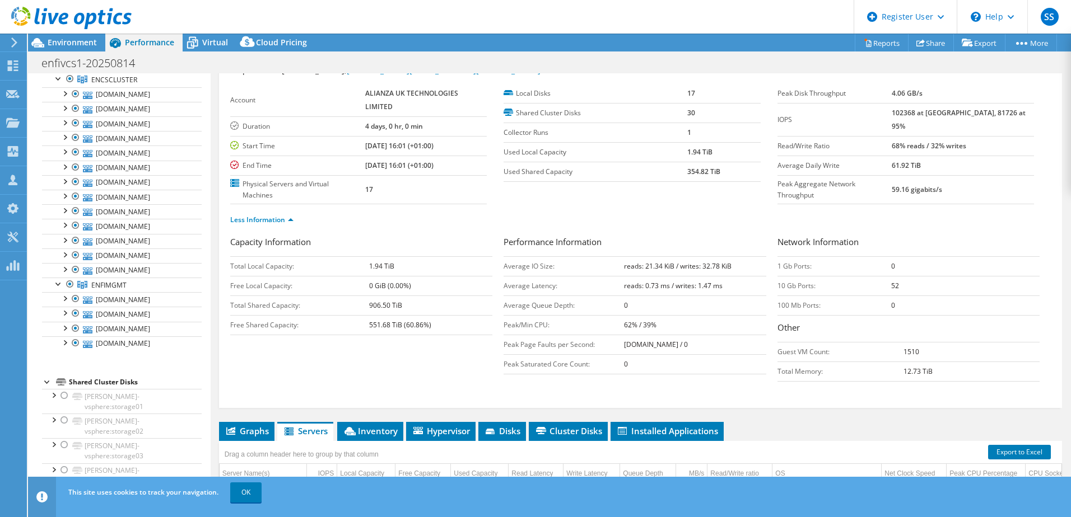
scroll to position [0, 0]
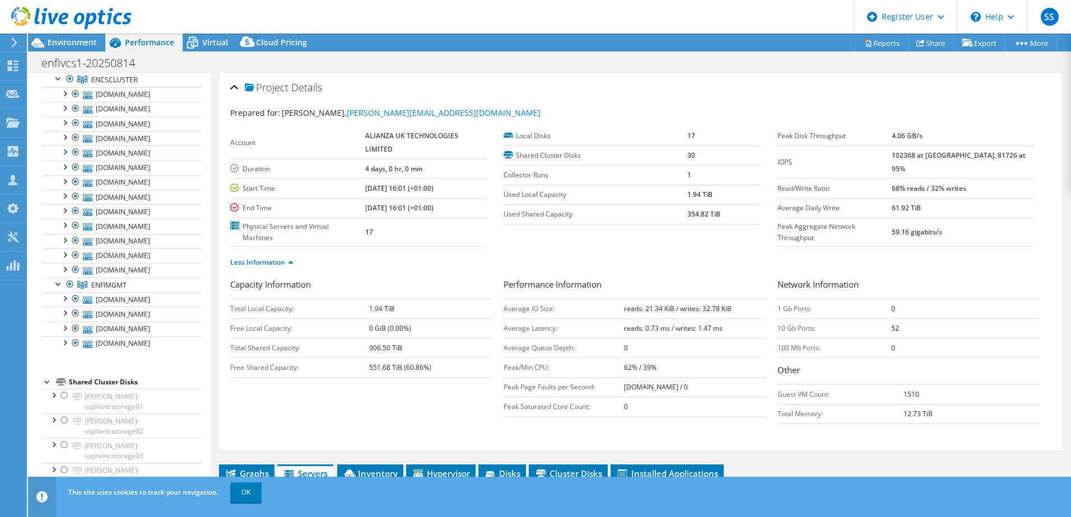
click at [213, 41] on span "Virtual" at bounding box center [215, 42] width 26 height 11
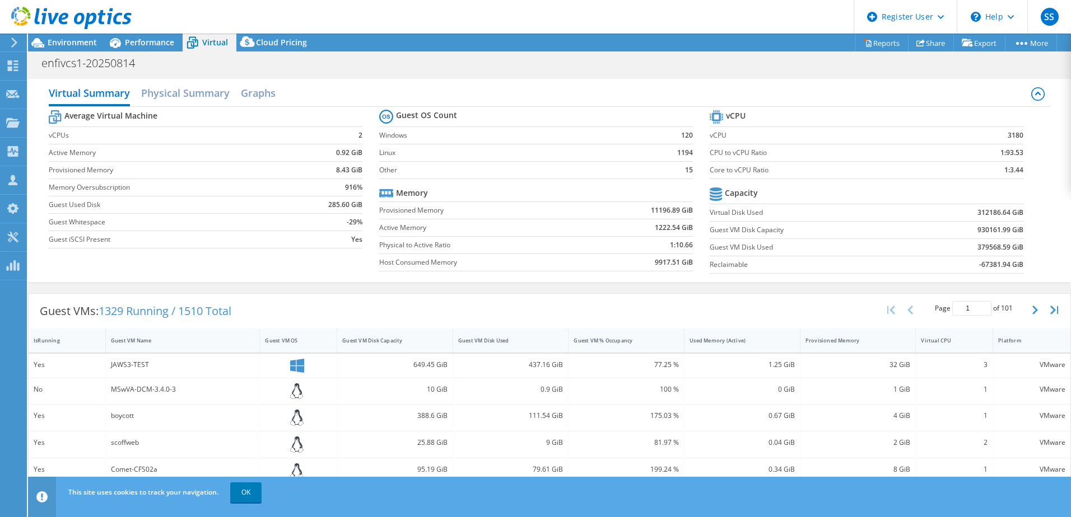
click at [1019, 200] on section "vCPU vCPU 3180 CPU to vCPU Ratio 1:93.53 Core to vCPU Ratio 1:3.44 Capacity Vir…" at bounding box center [874, 194] width 330 height 172
drag, startPoint x: 997, startPoint y: 170, endPoint x: 1026, endPoint y: 170, distance: 28.6
click at [1026, 170] on section "vCPU vCPU 3180 CPU to vCPU Ratio 1:93.53 Core to vCPU Ratio 1:3.44 Capacity Vir…" at bounding box center [874, 194] width 330 height 172
click at [919, 186] on td at bounding box center [965, 195] width 115 height 20
drag, startPoint x: 342, startPoint y: 187, endPoint x: 355, endPoint y: 187, distance: 13.4
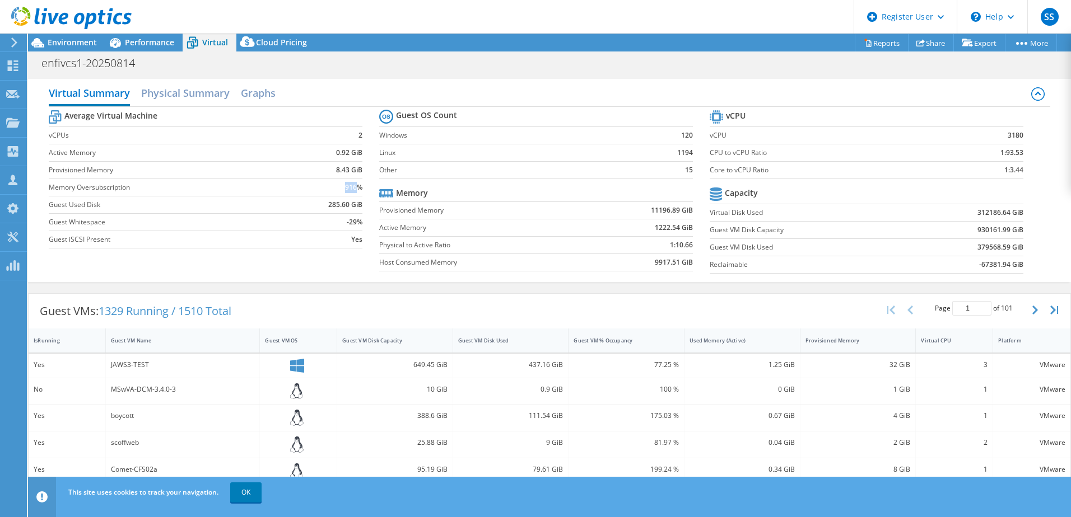
click at [355, 187] on td "916%" at bounding box center [324, 187] width 75 height 17
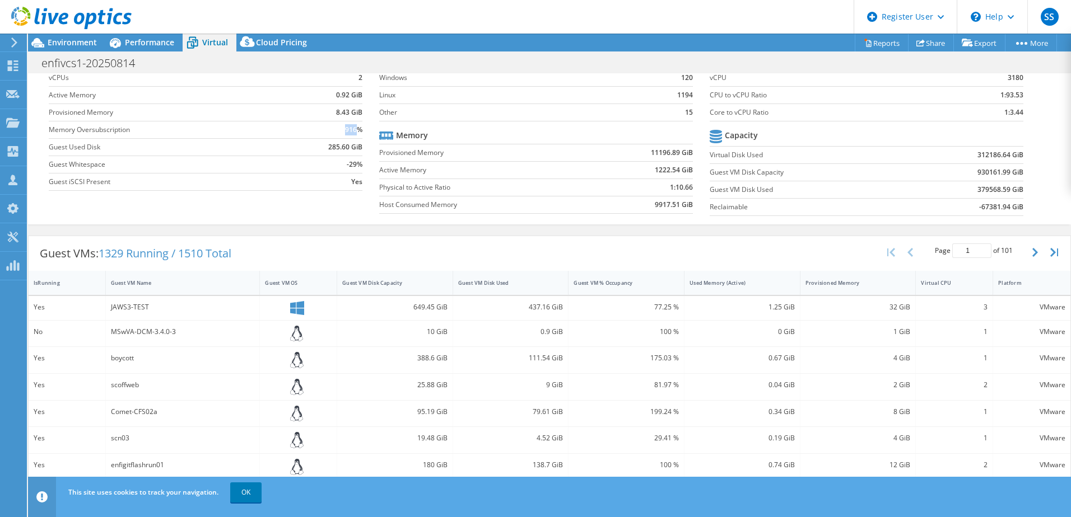
scroll to position [168, 0]
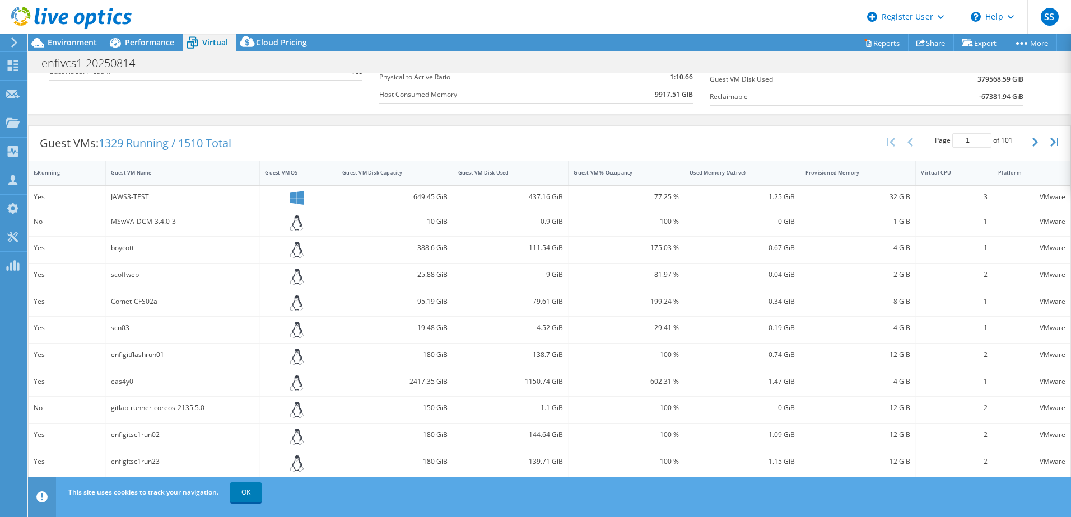
click at [881, 197] on div "32 GiB" at bounding box center [857, 197] width 105 height 12
drag, startPoint x: 882, startPoint y: 196, endPoint x: 924, endPoint y: 198, distance: 42.0
click at [924, 198] on div "Yes JAWS3-TEST 649.45 GiB 437.16 GiB 77.25 % 1.25 GiB 32 GiB 3 VMware" at bounding box center [549, 198] width 1041 height 24
drag, startPoint x: 758, startPoint y: 195, endPoint x: 807, endPoint y: 196, distance: 49.3
click at [807, 196] on div "Yes JAWS3-TEST 649.45 GiB 437.16 GiB 77.25 % 1.25 GiB 32 GiB 3 VMware" at bounding box center [549, 198] width 1041 height 24
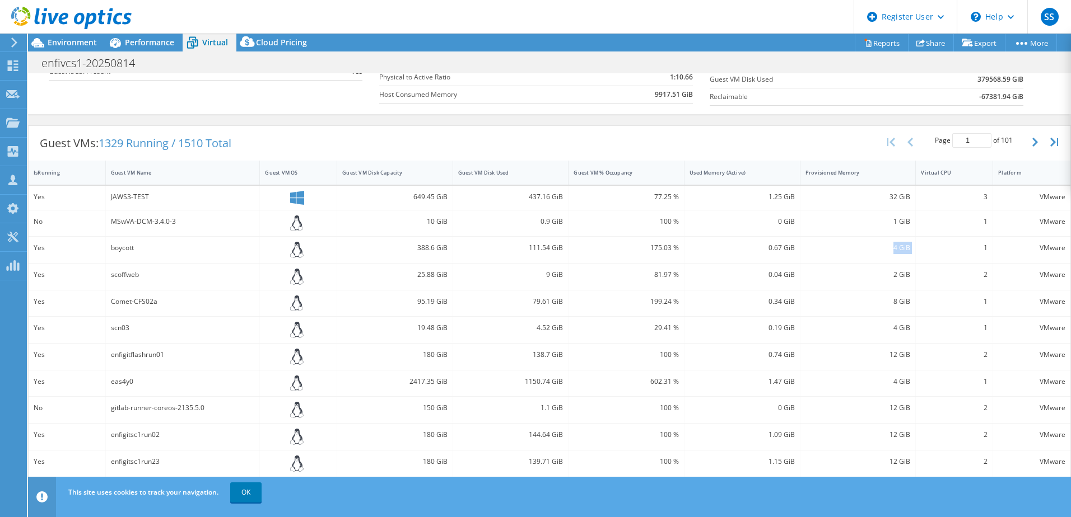
drag, startPoint x: 807, startPoint y: 196, endPoint x: 915, endPoint y: 249, distance: 120.2
click at [915, 249] on div "Yes boycott 388.6 GiB 111.54 GiB 175.03 % 0.67 GiB 4 GiB 1 VMware" at bounding box center [549, 250] width 1041 height 26
drag, startPoint x: 761, startPoint y: 248, endPoint x: 801, endPoint y: 248, distance: 39.8
click at [801, 248] on div "Yes boycott 388.6 GiB 111.54 GiB 175.03 % 0.67 GiB 4 GiB 1 VMware" at bounding box center [549, 250] width 1041 height 26
drag, startPoint x: 803, startPoint y: 248, endPoint x: 915, endPoint y: 275, distance: 115.3
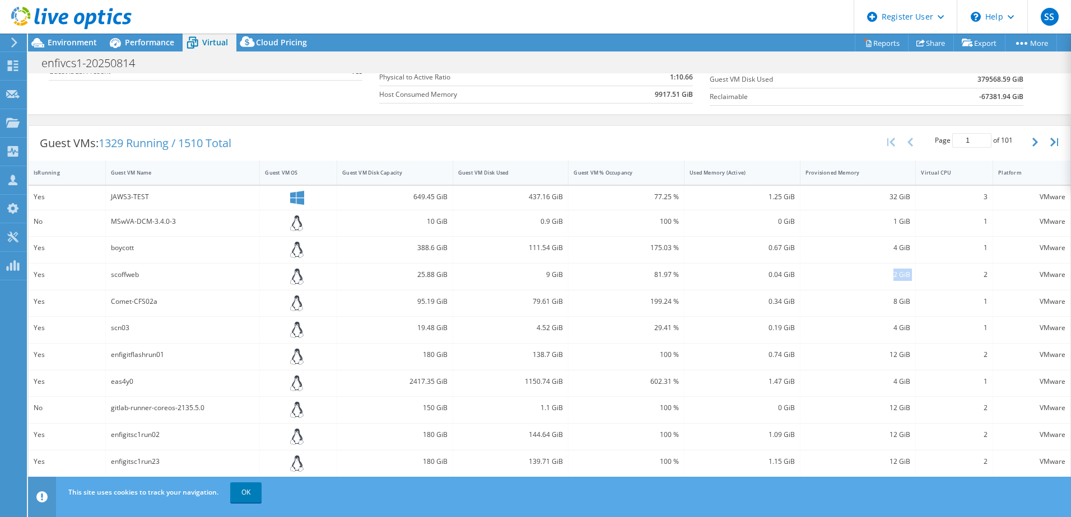
click at [915, 275] on div "Yes scoffweb 25.88 GiB 9 GiB 81.97 % 0.04 GiB 2 GiB 2 VMware" at bounding box center [549, 277] width 1041 height 26
drag, startPoint x: 791, startPoint y: 277, endPoint x: 802, endPoint y: 277, distance: 11.2
click at [802, 277] on div "Yes scoffweb 25.88 GiB 9 GiB 81.97 % 0.04 GiB 2 GiB 2 VMware" at bounding box center [549, 277] width 1041 height 26
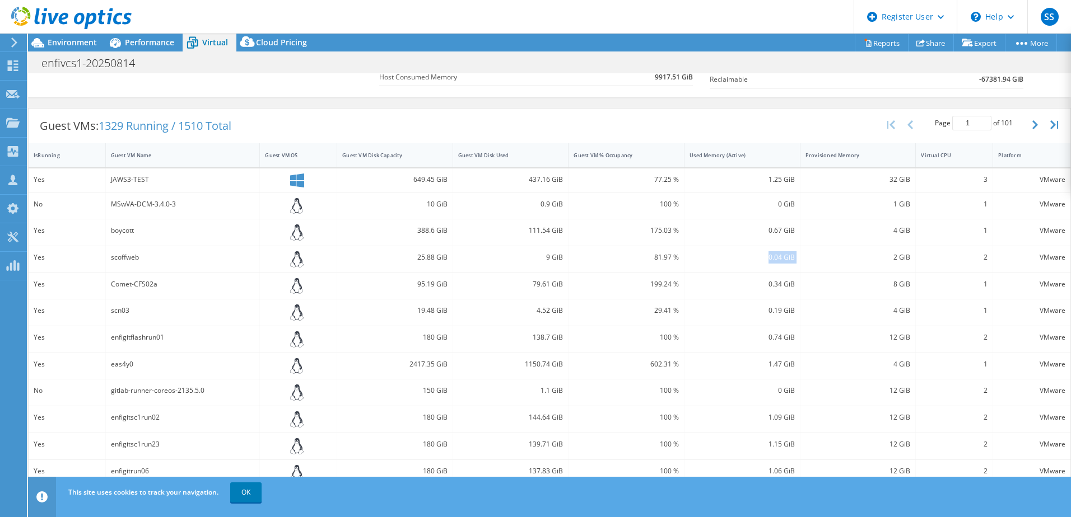
scroll to position [38, 0]
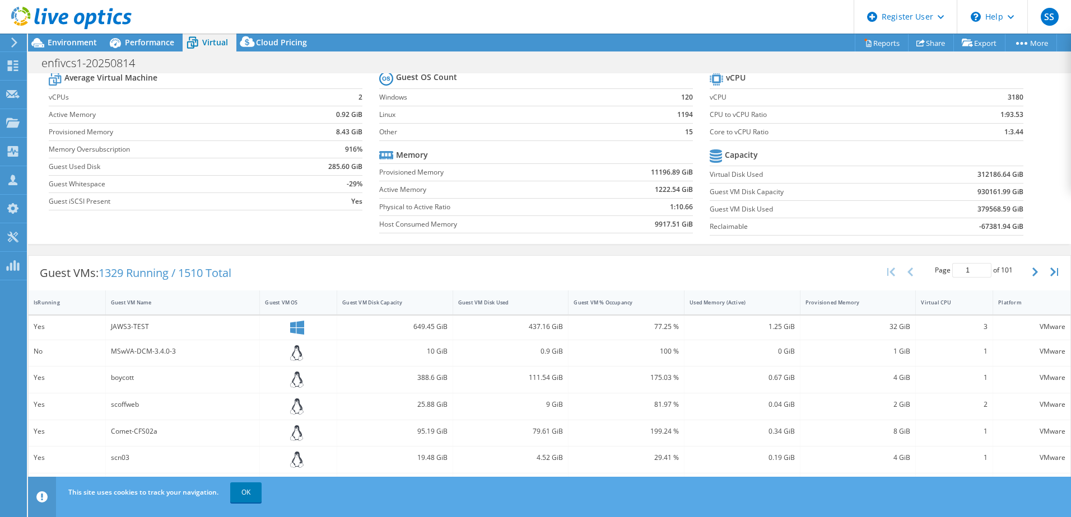
click at [104, 273] on span "1329 Running / 1510 Total" at bounding box center [165, 272] width 133 height 15
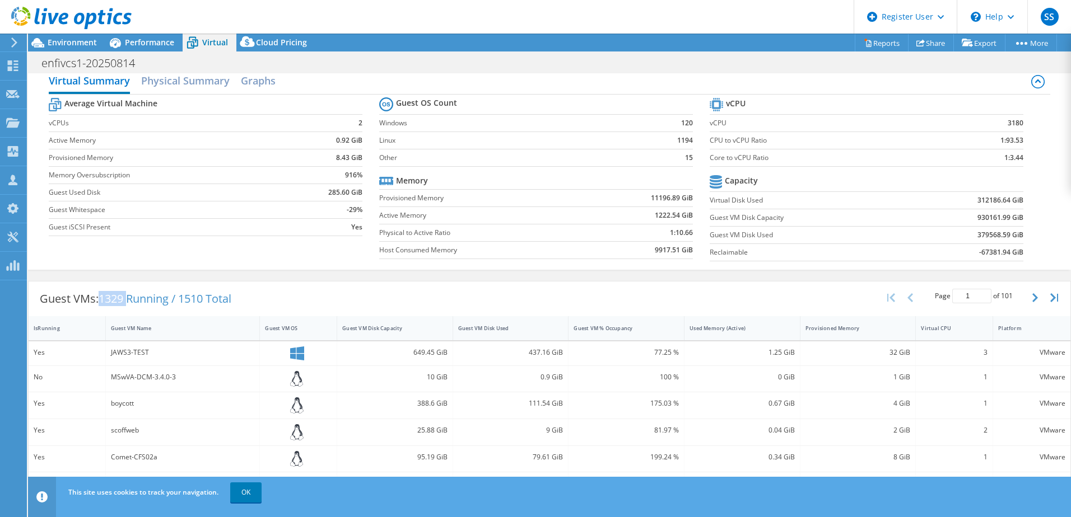
scroll to position [0, 0]
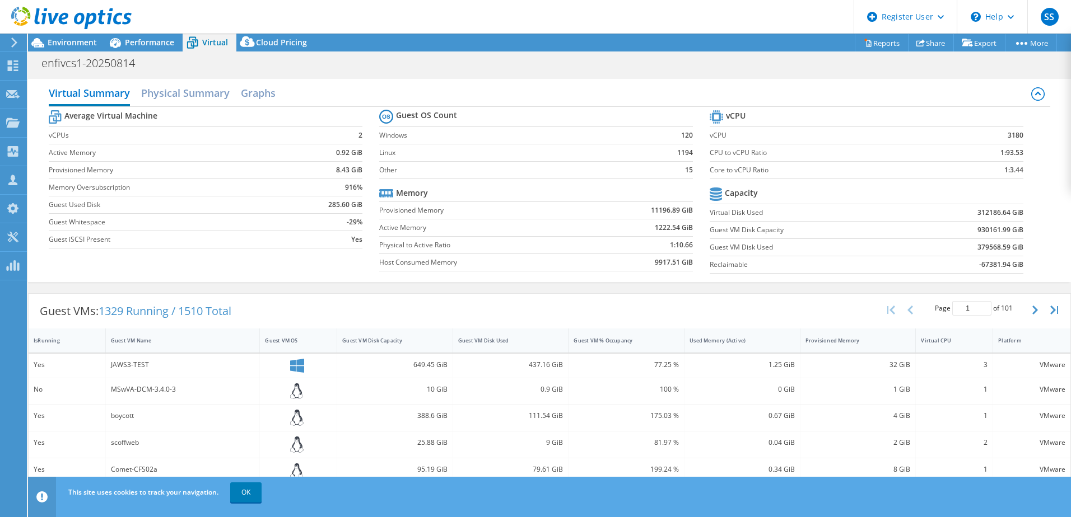
click at [409, 213] on label "Provisioned Memory" at bounding box center [483, 210] width 208 height 11
click at [261, 43] on span "Cloud Pricing" at bounding box center [281, 42] width 51 height 11
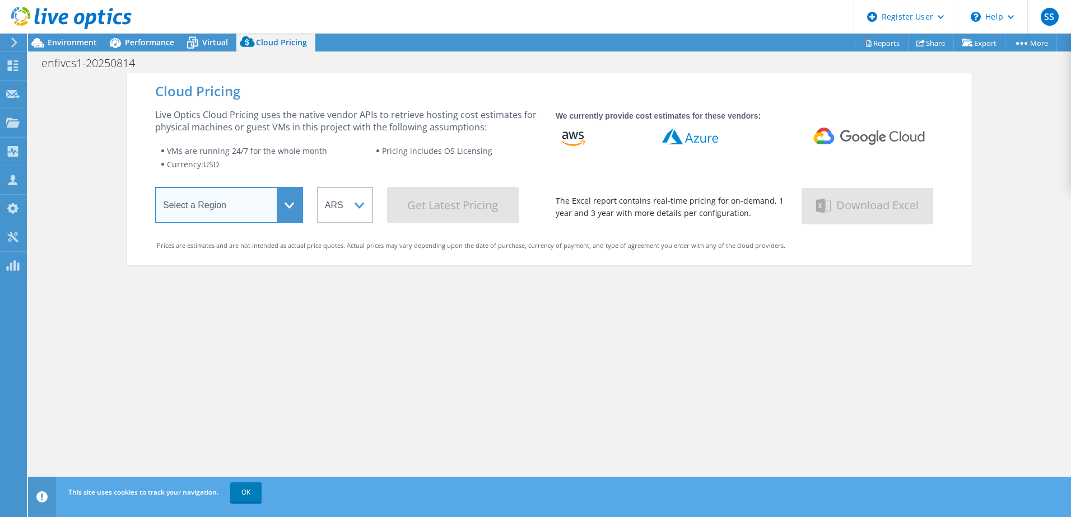
click at [285, 210] on select "Select a Region Asia Pacific (Hong Kong) Asia Pacific (Mumbai) Asia Pacific (Se…" at bounding box center [229, 205] width 148 height 36
select select "EULondon"
click at [155, 189] on select "Select a Region Asia Pacific (Hong Kong) Asia Pacific (Mumbai) Asia Pacific (Se…" at bounding box center [229, 205] width 148 height 36
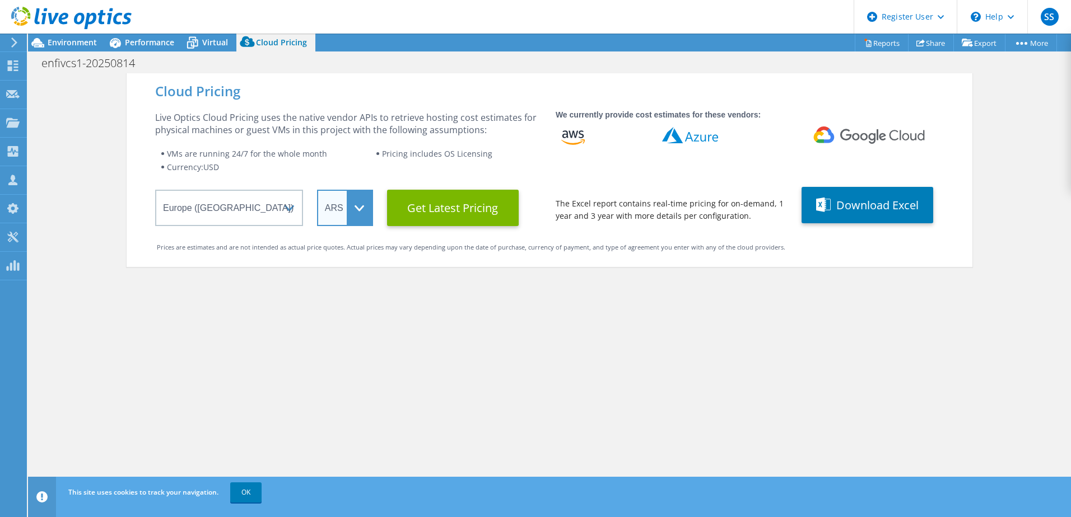
click at [349, 217] on select "ARS AUD BRL CAD CHF CLP CNY DKK EUR GBP HKD HUF INR JPY MXN MYR NOK NZD PEN SEK…" at bounding box center [345, 208] width 56 height 36
select select "GBP"
click at [317, 190] on select "ARS AUD BRL CAD CHF CLP CNY DKK EUR GBP HKD HUF INR JPY MXN MYR NOK NZD PEN SEK…" at bounding box center [345, 208] width 56 height 36
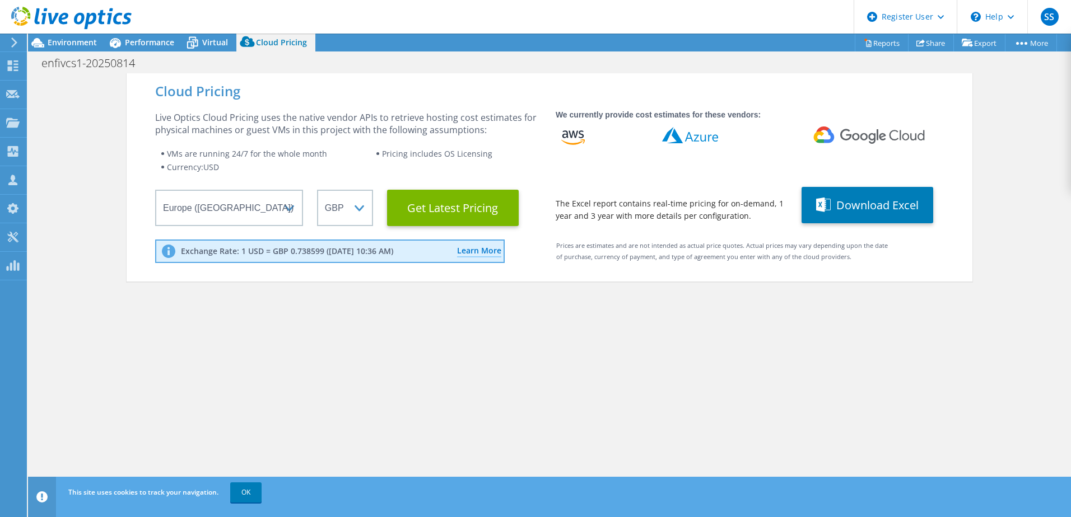
click at [428, 211] on Latest "Get Latest Pricing" at bounding box center [453, 208] width 132 height 36
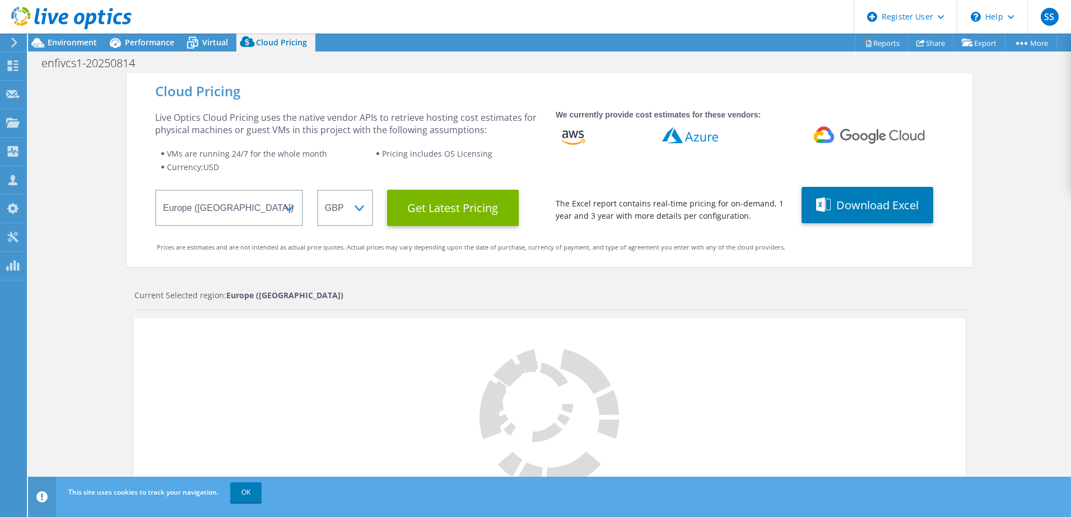
click at [139, 38] on span "Performance" at bounding box center [149, 42] width 49 height 11
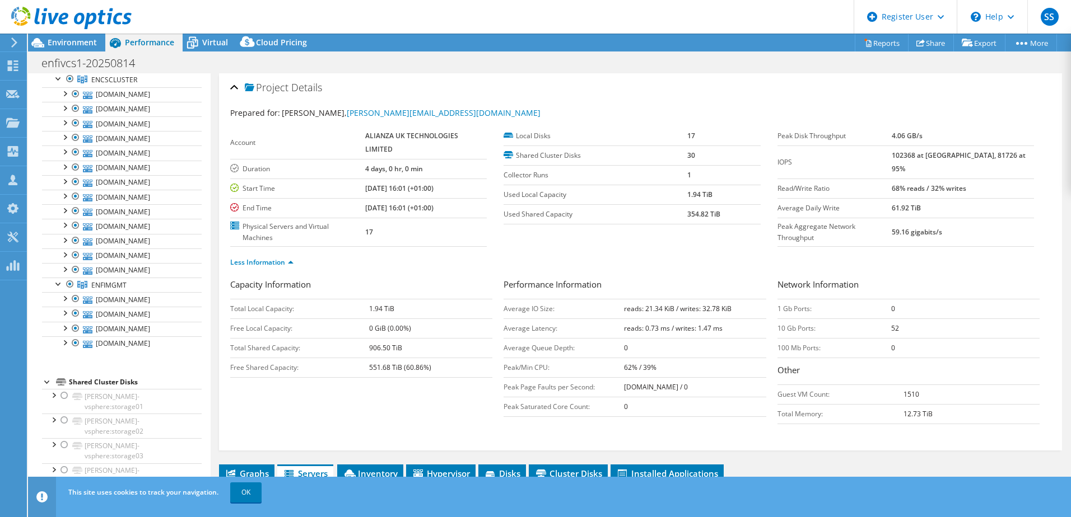
click at [71, 44] on span "Environment" at bounding box center [72, 42] width 49 height 11
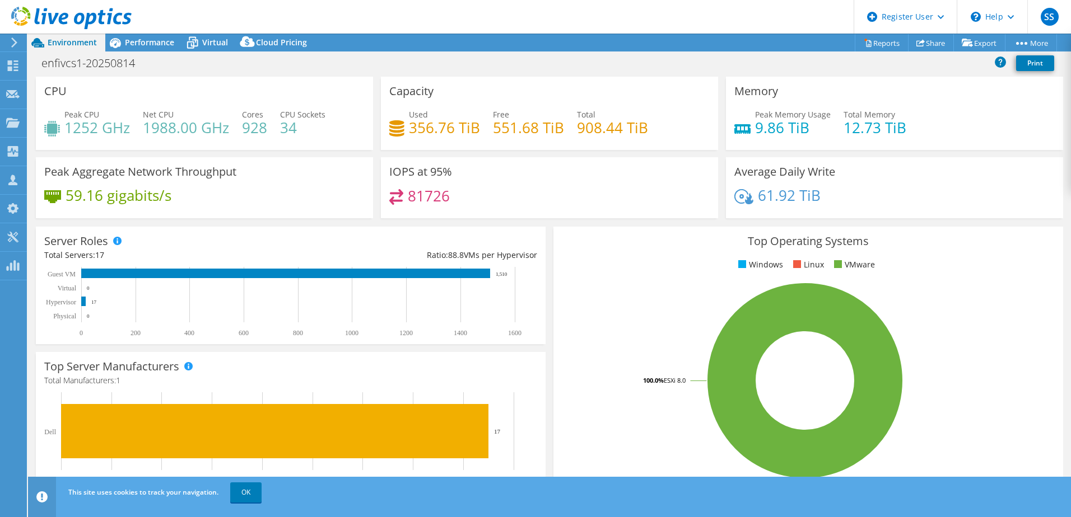
click at [71, 132] on h4 "1252 GHz" at bounding box center [97, 128] width 66 height 12
click at [756, 127] on h4 "9.86 TiB" at bounding box center [793, 128] width 76 height 12
drag, startPoint x: 174, startPoint y: 197, endPoint x: 68, endPoint y: 200, distance: 106.5
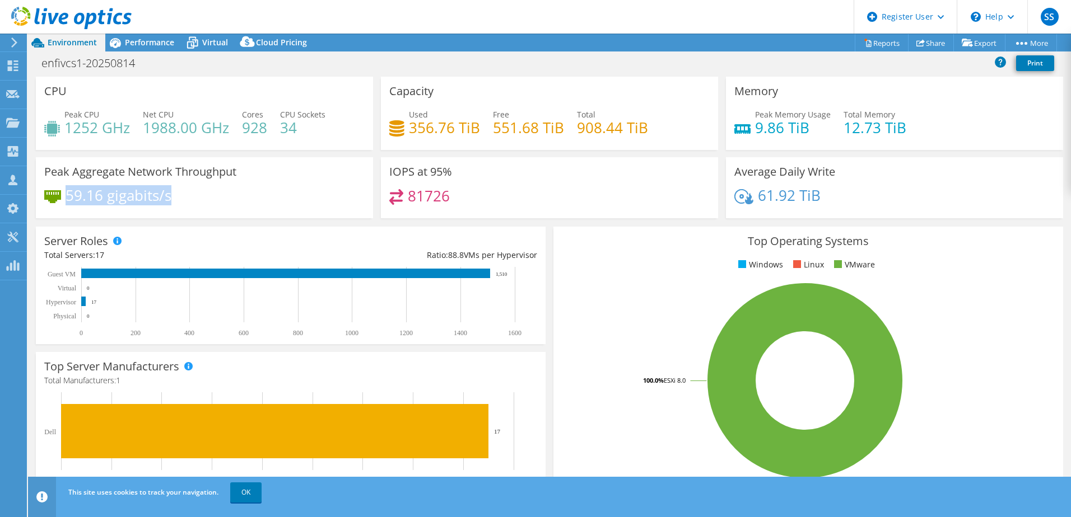
click at [68, 200] on div "59.16 gigabits/s" at bounding box center [204, 201] width 320 height 24
click at [791, 129] on h4 "9.86 TiB" at bounding box center [793, 128] width 76 height 12
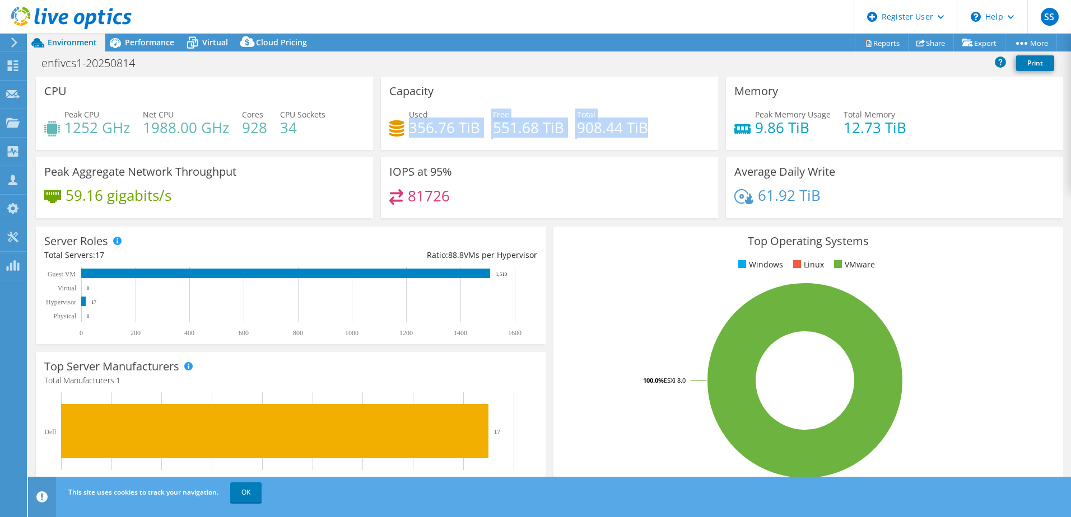
drag, startPoint x: 408, startPoint y: 127, endPoint x: 678, endPoint y: 119, distance: 270.6
click at [678, 119] on div "Used 356.76 TiB Free 551.68 TiB Total 908.44 TiB" at bounding box center [549, 127] width 320 height 36
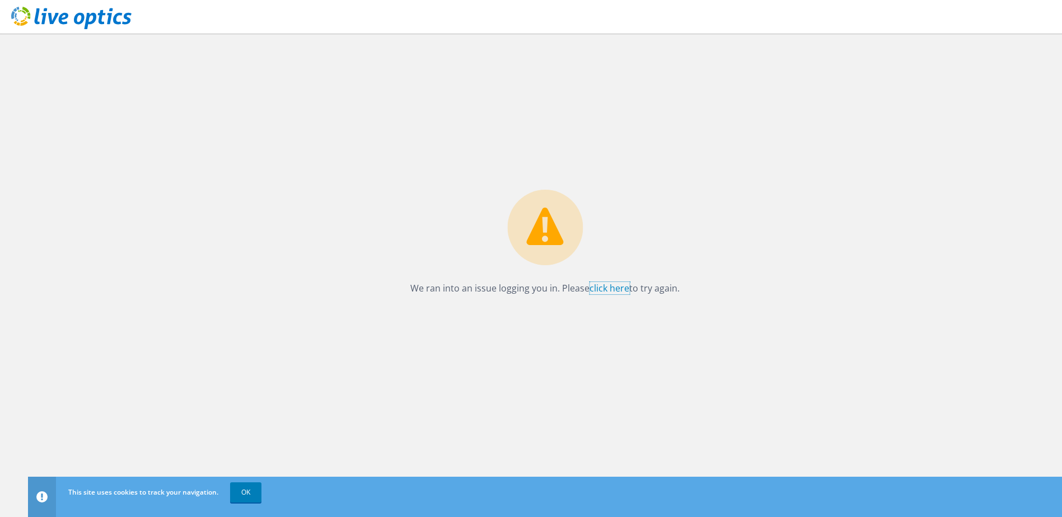
click at [616, 291] on link "click here" at bounding box center [610, 288] width 40 height 12
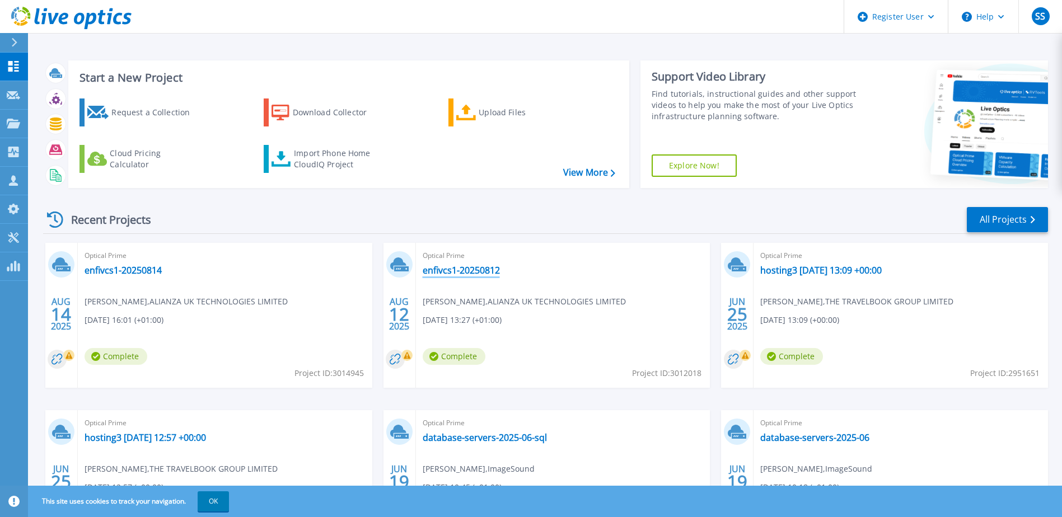
click at [475, 266] on link "enfivcs1-20250812" at bounding box center [461, 270] width 77 height 11
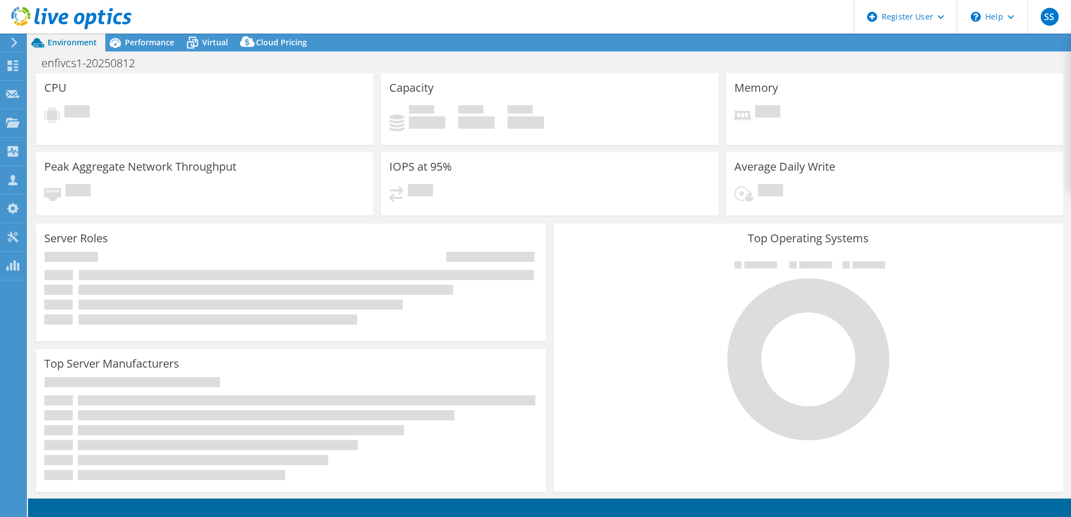
click at [151, 45] on span "Performance" at bounding box center [149, 42] width 49 height 11
select select "USD"
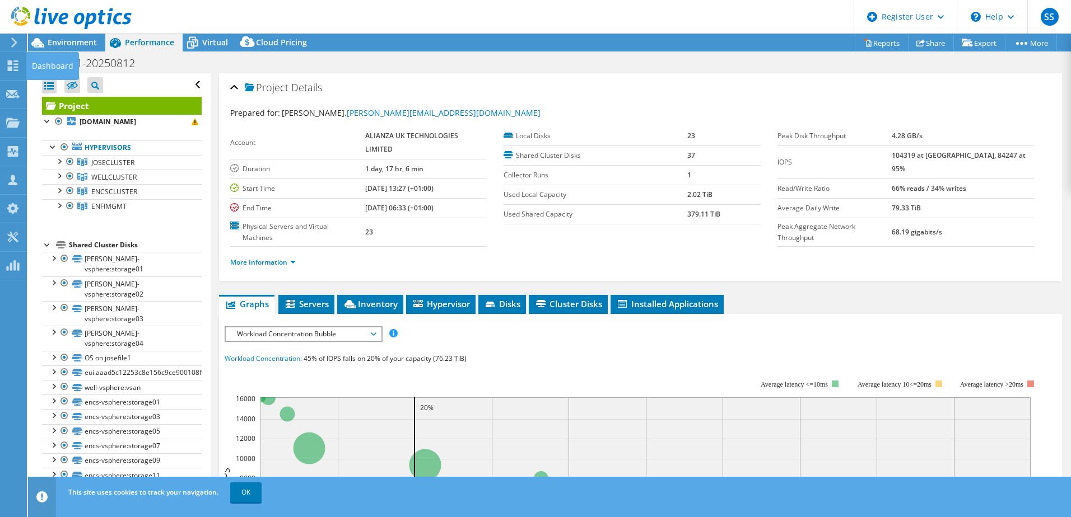
click at [12, 68] on icon at bounding box center [12, 65] width 13 height 11
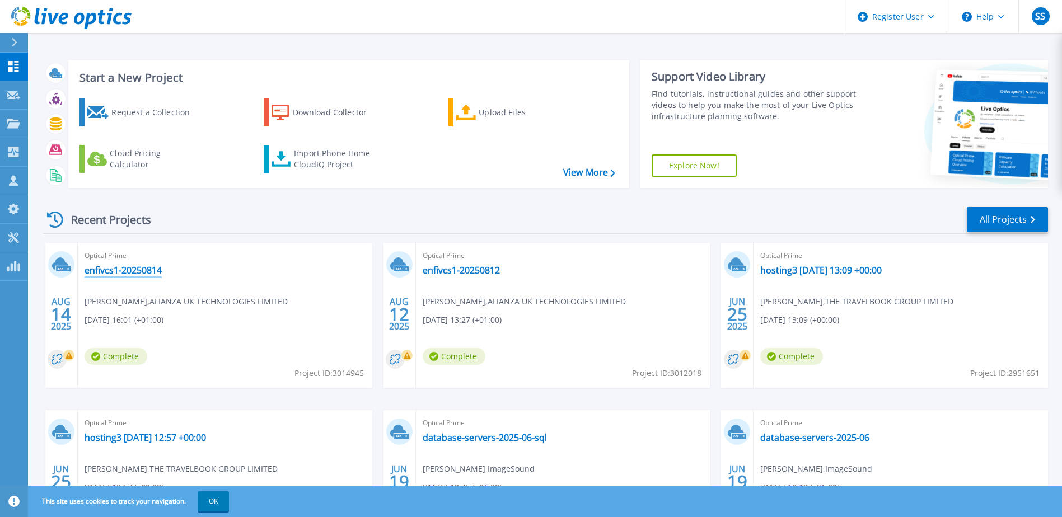
click at [125, 271] on link "enfivcs1-20250814" at bounding box center [123, 270] width 77 height 11
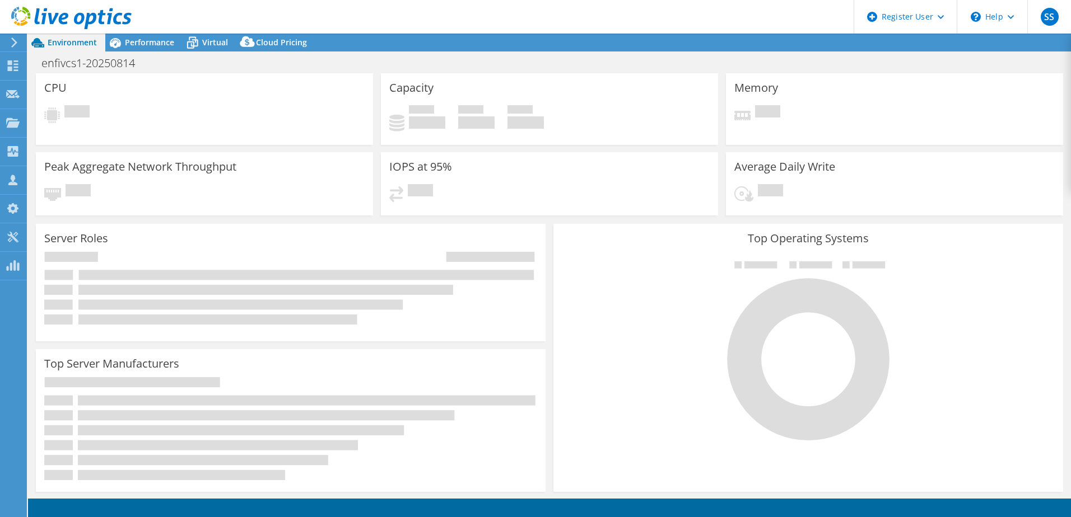
select select "USD"
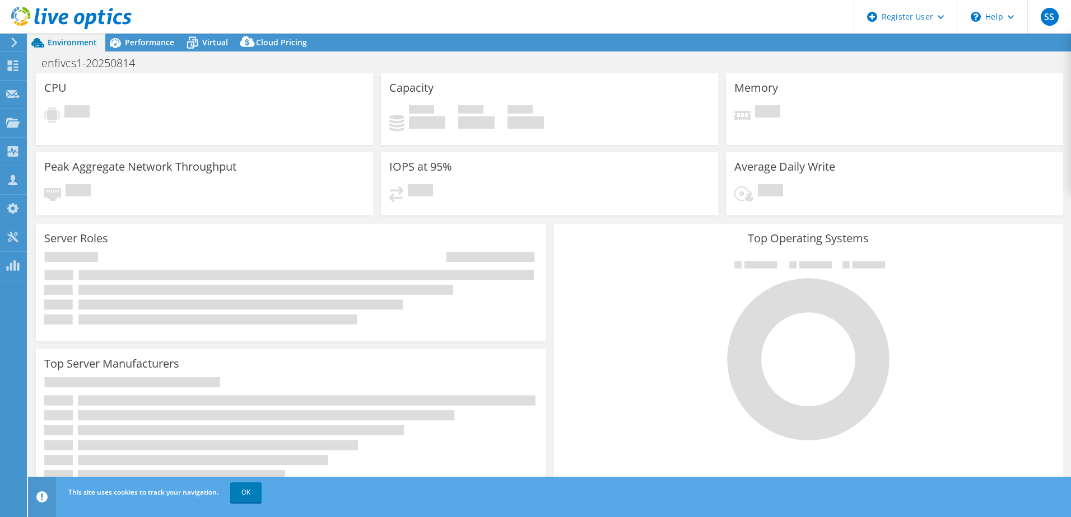
select select "EULondon"
select select "GBP"
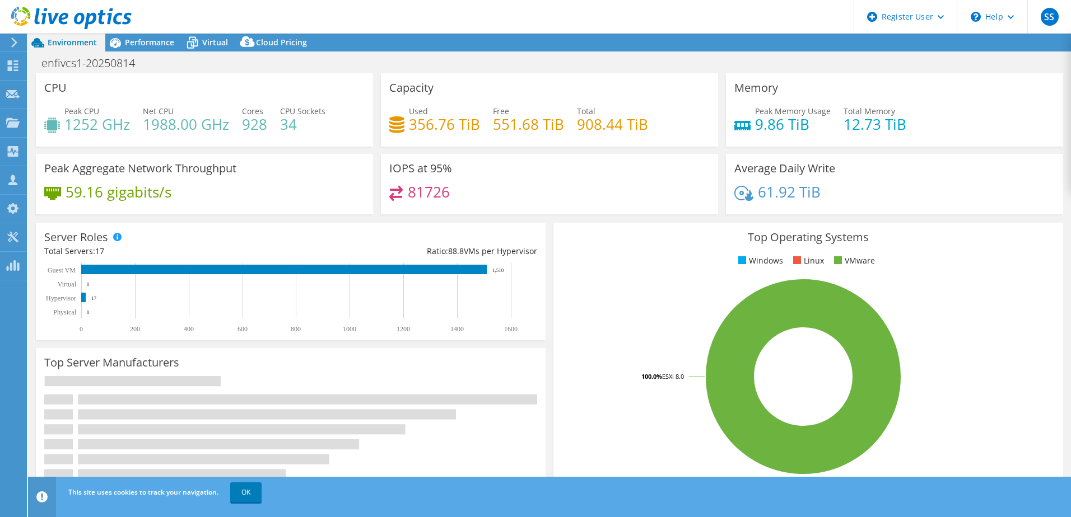
click at [145, 42] on span "Performance" at bounding box center [149, 42] width 49 height 11
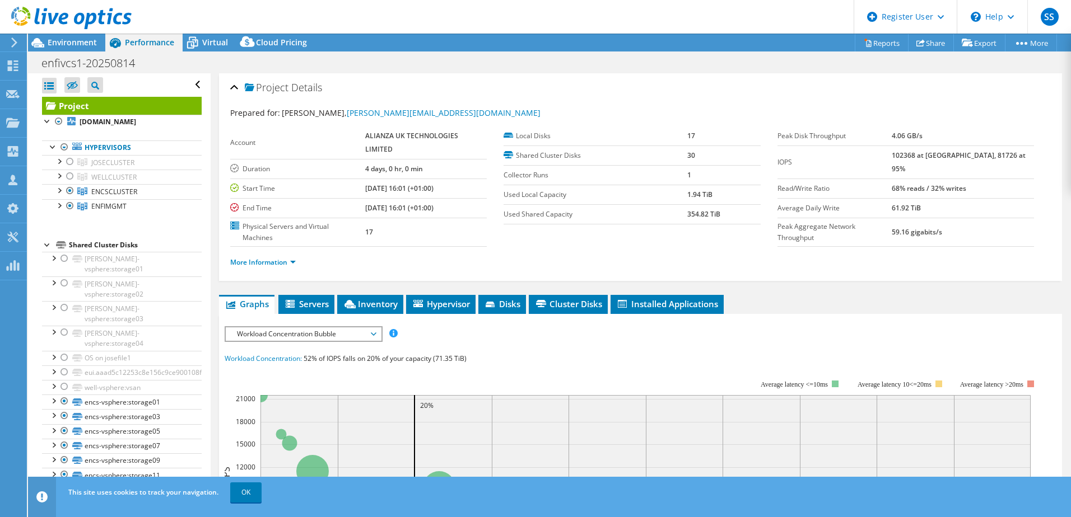
click at [57, 32] on div at bounding box center [66, 19] width 132 height 38
click at [59, 38] on span "Environment" at bounding box center [72, 42] width 49 height 11
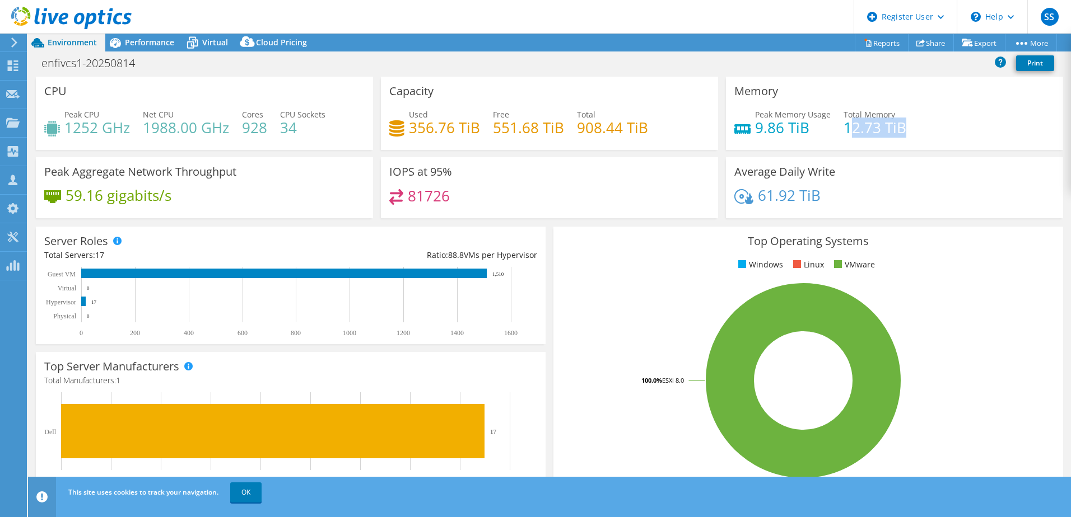
drag, startPoint x: 909, startPoint y: 124, endPoint x: 841, endPoint y: 130, distance: 68.5
click at [841, 130] on div "Peak Memory Usage 9.86 TiB Total Memory 12.73 TiB" at bounding box center [894, 127] width 320 height 36
drag, startPoint x: 841, startPoint y: 130, endPoint x: 752, endPoint y: 129, distance: 89.0
click at [755, 129] on h4 "9.86 TiB" at bounding box center [793, 128] width 76 height 12
drag, startPoint x: 306, startPoint y: 132, endPoint x: 292, endPoint y: 133, distance: 14.6
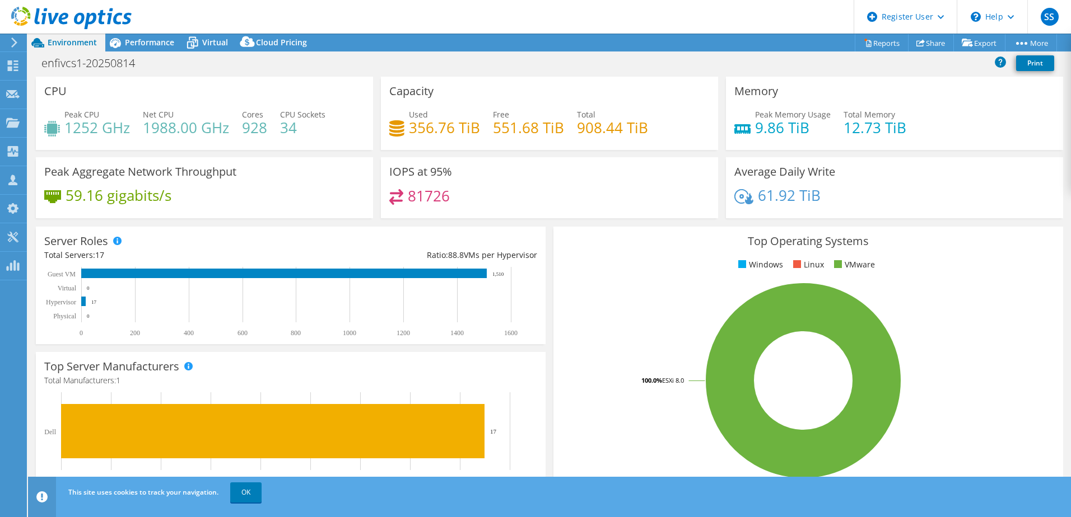
click at [292, 133] on h4 "34" at bounding box center [302, 128] width 45 height 12
drag, startPoint x: 268, startPoint y: 129, endPoint x: 244, endPoint y: 131, distance: 24.2
click at [244, 131] on div "Peak CPU 1252 GHz Net CPU 1988.00 GHz Cores 928 CPU Sockets 34" at bounding box center [204, 127] width 320 height 36
drag, startPoint x: 244, startPoint y: 131, endPoint x: 338, endPoint y: 135, distance: 93.6
click at [338, 135] on div "Peak CPU 1252 GHz Net CPU 1988.00 GHz Cores 928 CPU Sockets 34" at bounding box center [204, 127] width 320 height 36
